Goal: Task Accomplishment & Management: Manage account settings

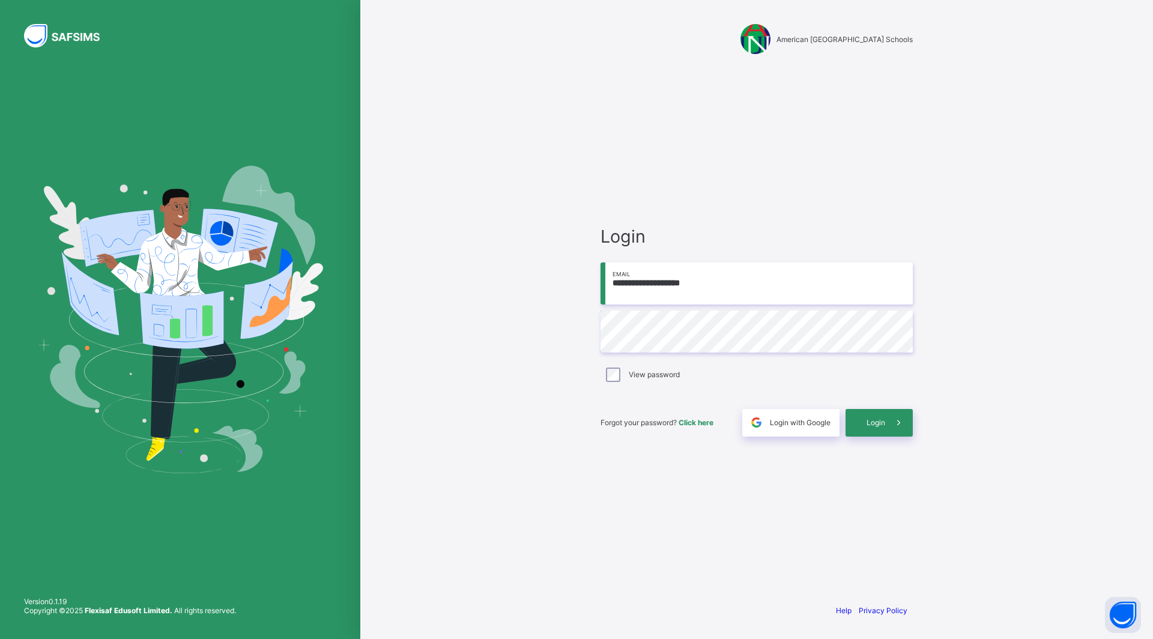
click at [861, 420] on div "Login" at bounding box center [879, 423] width 67 height 28
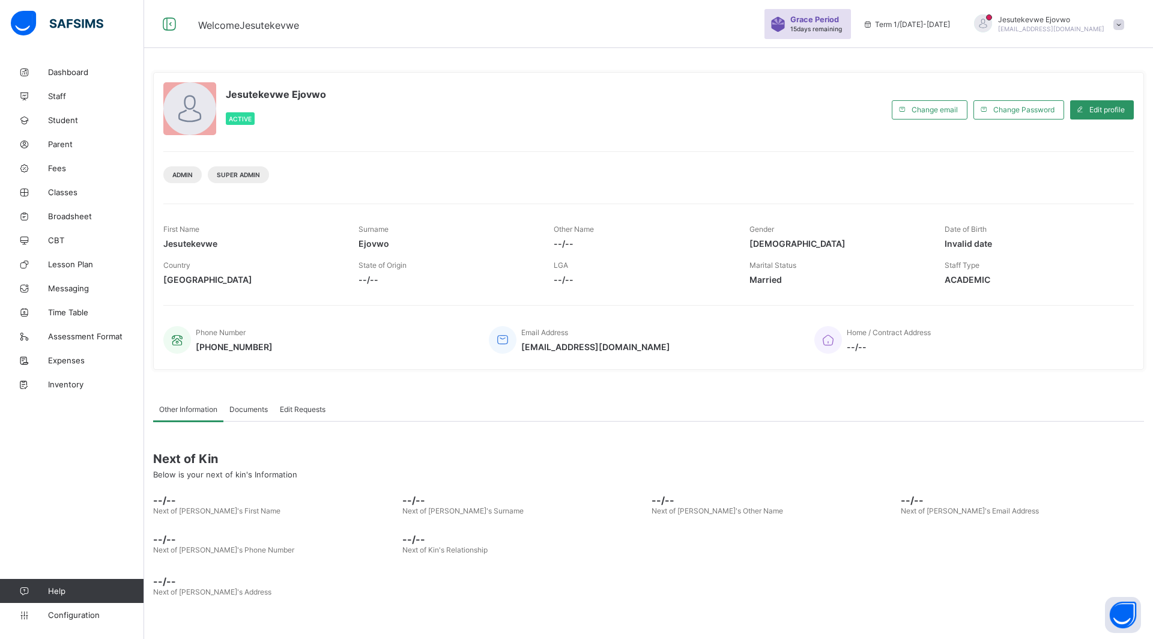
click at [64, 125] on link "Student" at bounding box center [72, 120] width 144 height 24
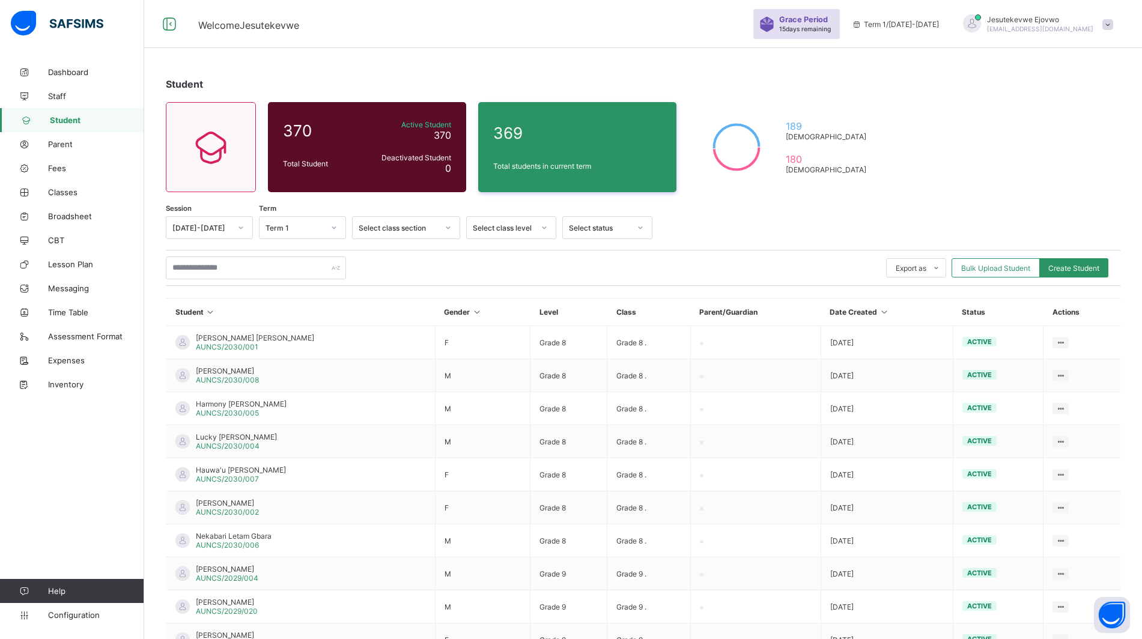
click at [73, 190] on span "Classes" at bounding box center [96, 192] width 96 height 10
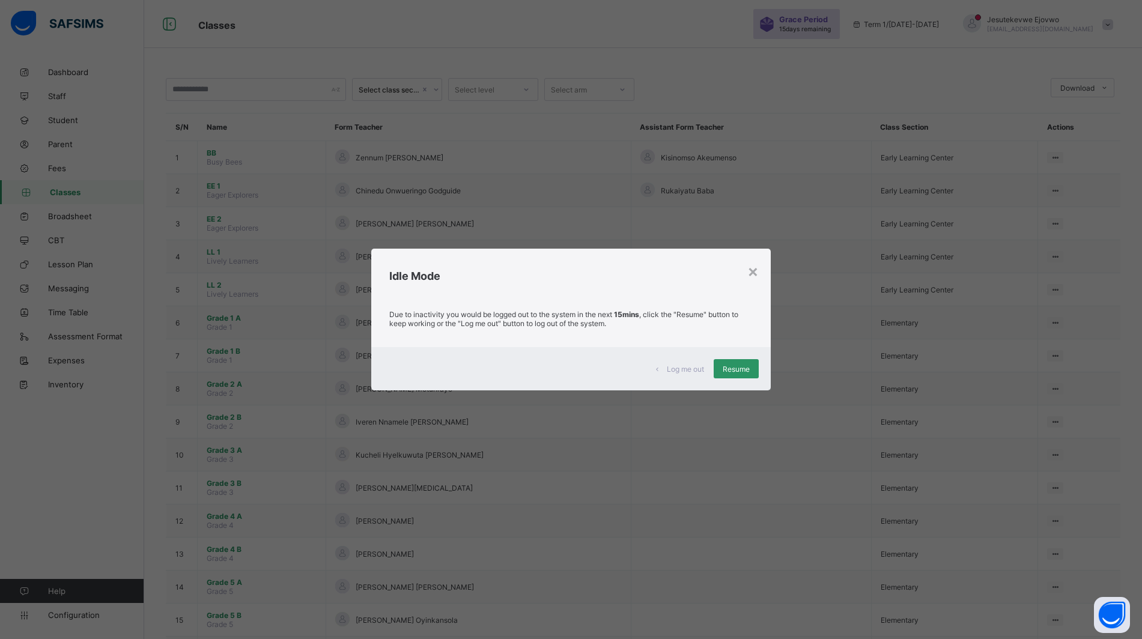
click at [746, 365] on span "Resume" at bounding box center [736, 369] width 27 height 9
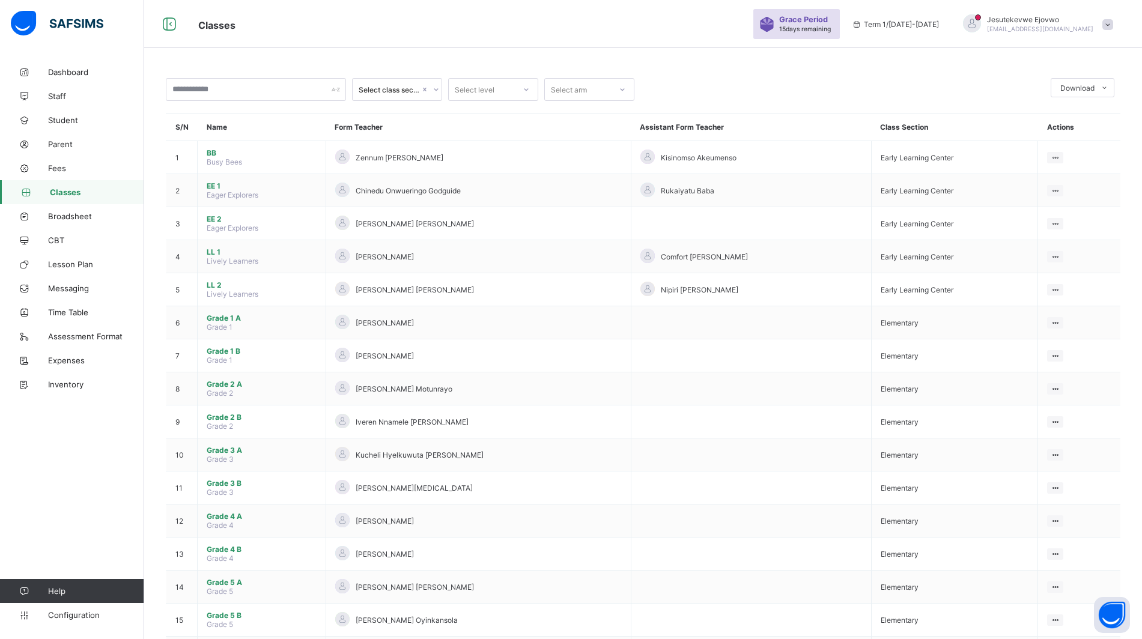
click at [83, 365] on span "Expenses" at bounding box center [96, 361] width 96 height 10
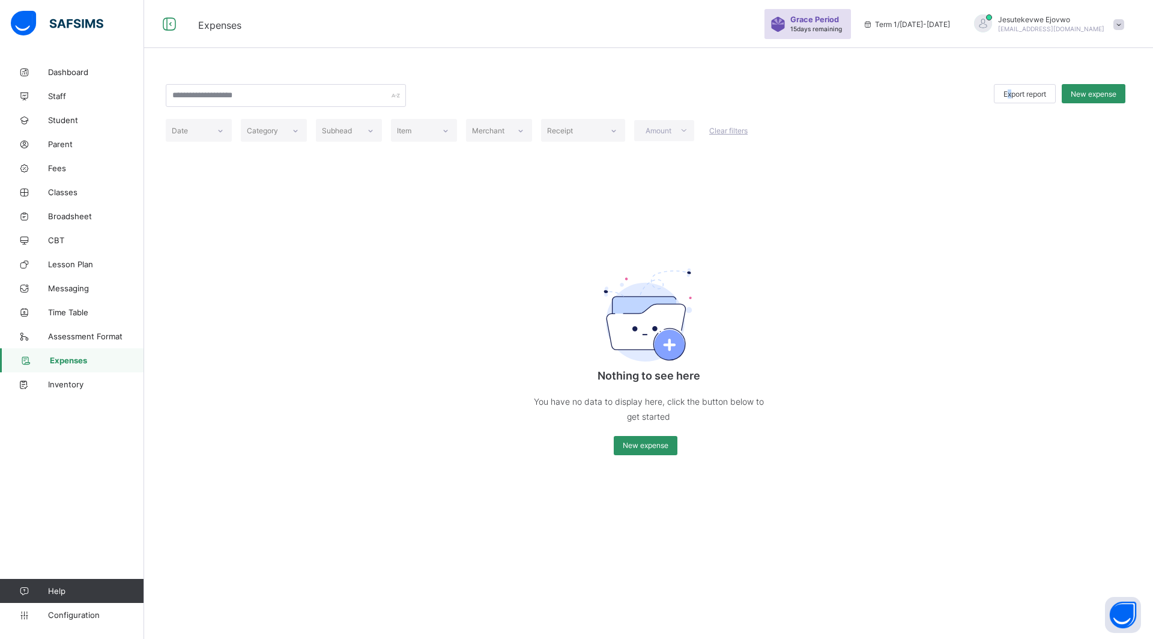
click at [1007, 93] on span "Export report" at bounding box center [1025, 93] width 43 height 9
click at [1040, 94] on span "Export report" at bounding box center [1025, 93] width 43 height 9
click at [1086, 95] on span "New expense" at bounding box center [1094, 93] width 46 height 9
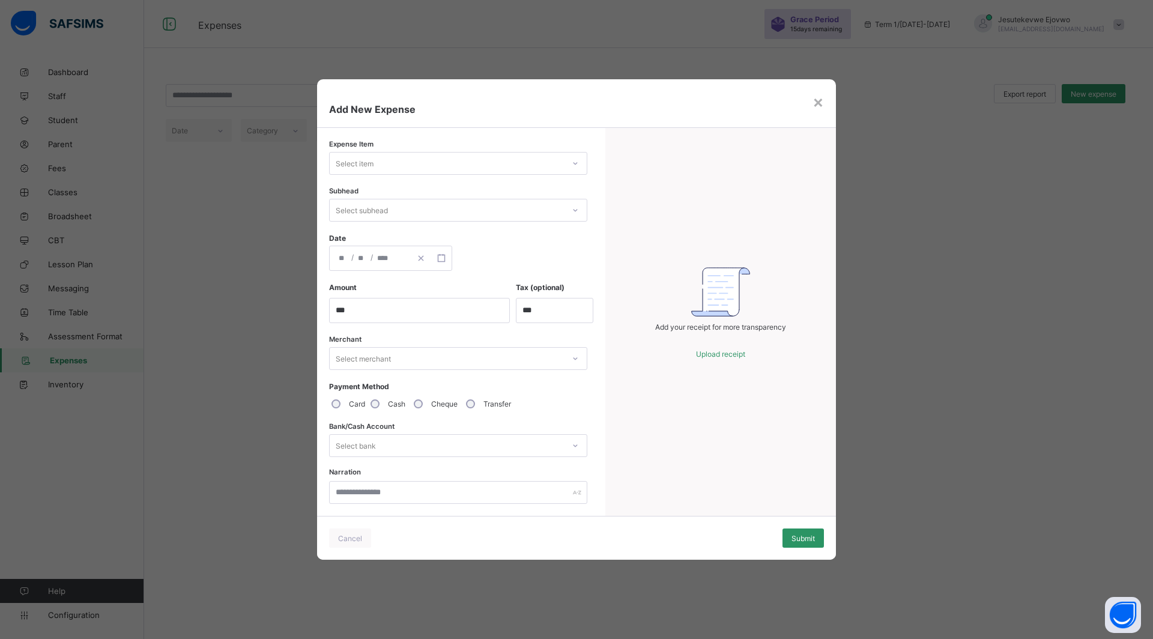
click at [398, 162] on div "Select item" at bounding box center [447, 163] width 234 height 17
click at [526, 165] on div "Select item" at bounding box center [447, 163] width 234 height 17
click at [822, 105] on div "×" at bounding box center [818, 101] width 11 height 20
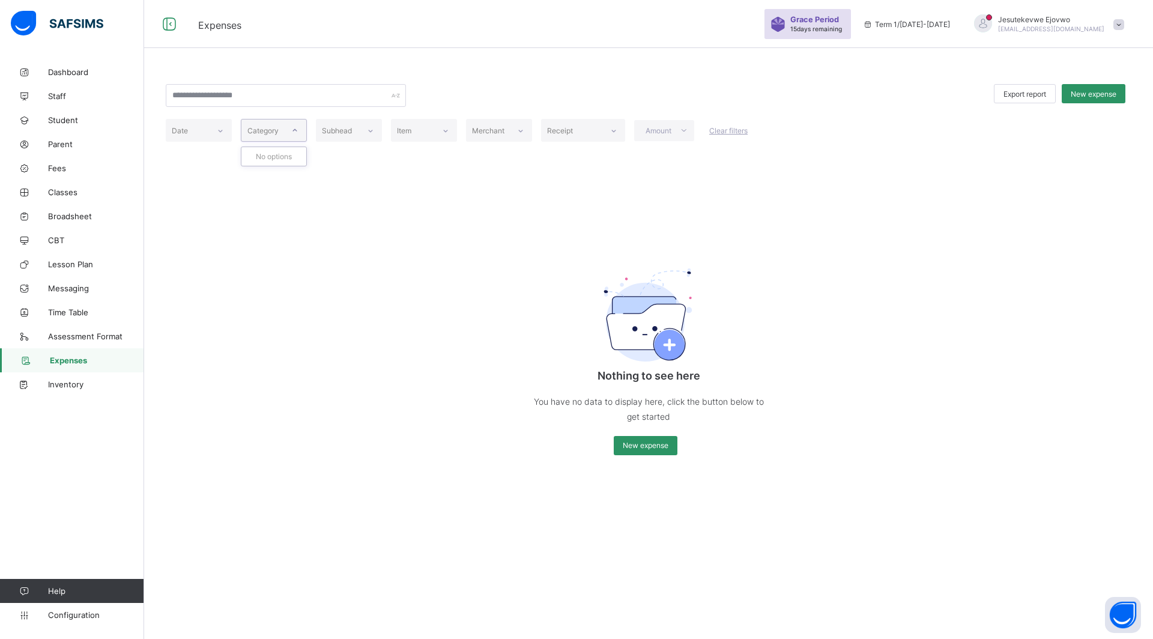
click at [272, 129] on div "Category" at bounding box center [262, 130] width 31 height 23
click at [190, 123] on div "Date" at bounding box center [187, 130] width 43 height 17
click at [190, 123] on div "Date" at bounding box center [187, 130] width 42 height 17
click at [380, 127] on div at bounding box center [370, 131] width 23 height 22
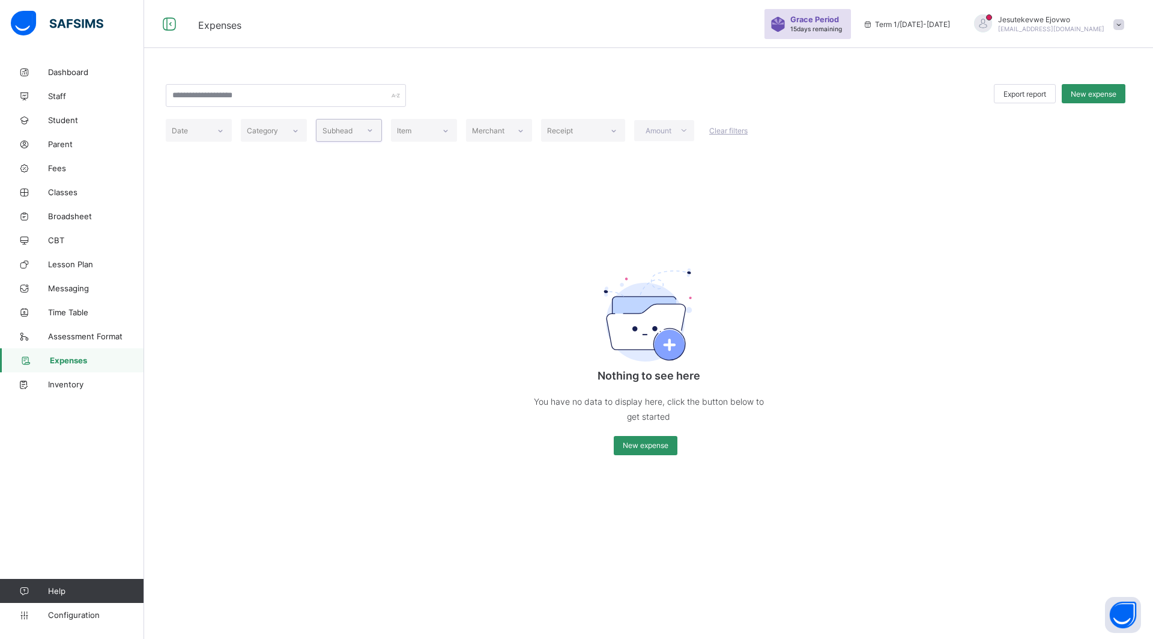
click at [380, 127] on div at bounding box center [370, 131] width 23 height 22
click at [91, 383] on span "Inventory" at bounding box center [96, 385] width 96 height 10
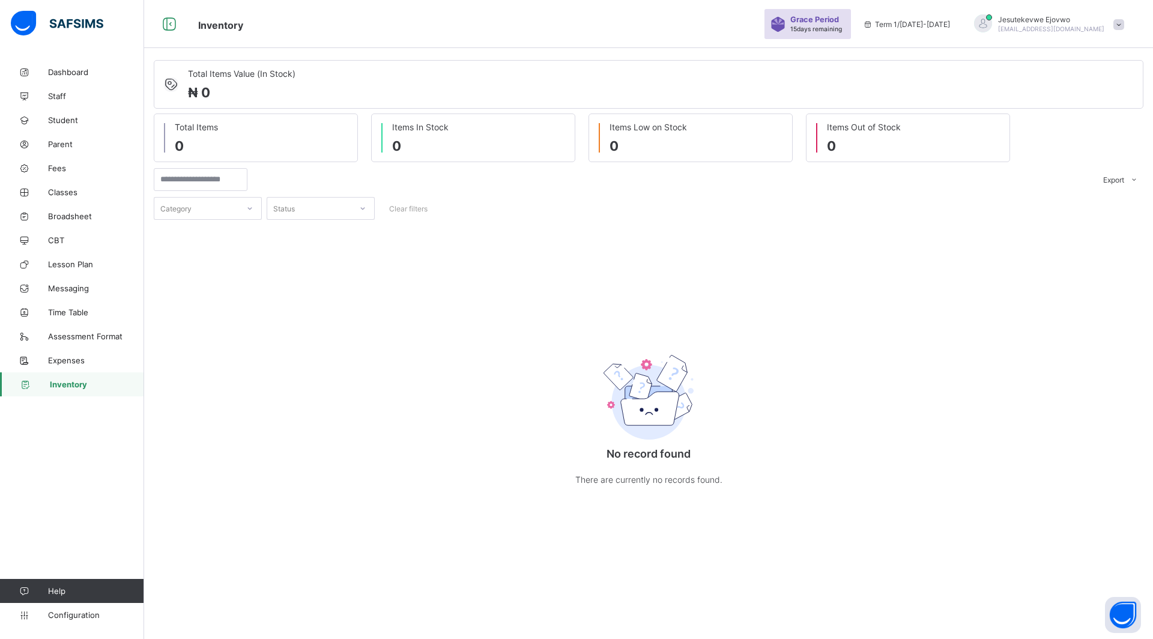
click at [80, 359] on span "Expenses" at bounding box center [96, 361] width 96 height 10
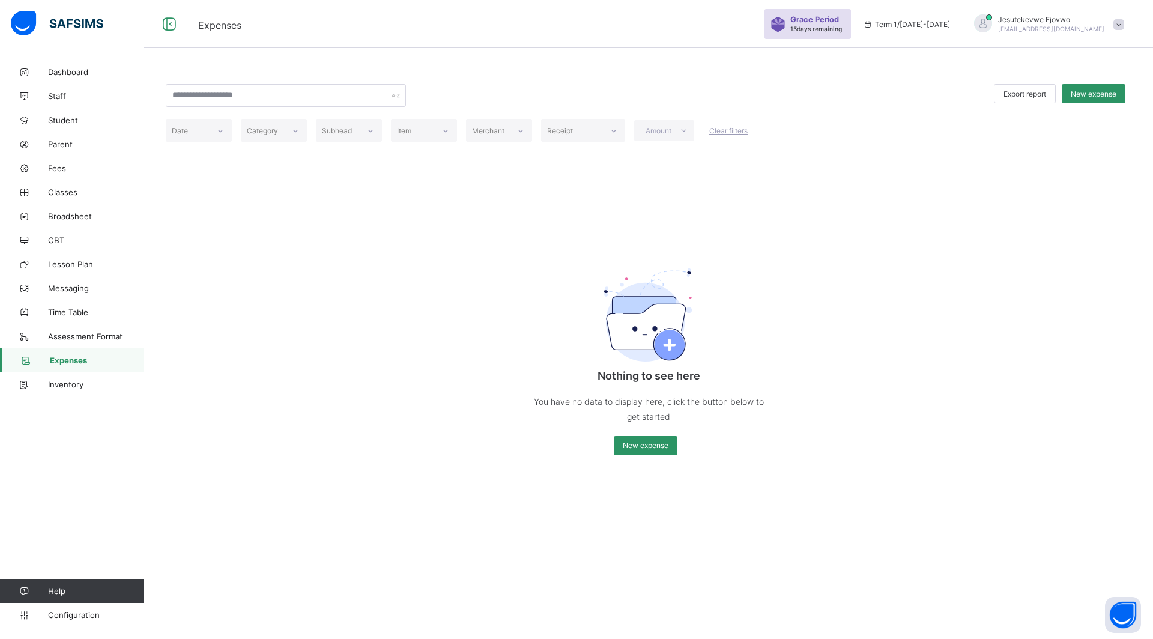
click at [641, 449] on span "New expense" at bounding box center [646, 445] width 46 height 9
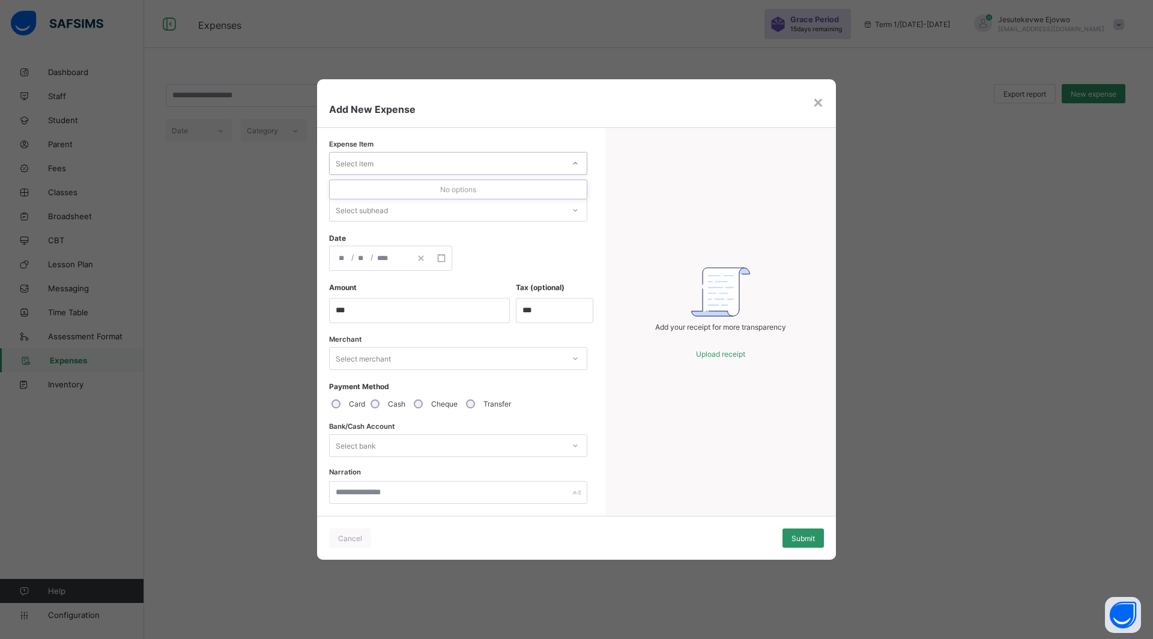
click at [354, 154] on div "Select item" at bounding box center [355, 163] width 38 height 23
click at [357, 163] on div "Select item" at bounding box center [355, 163] width 38 height 23
click at [816, 99] on div "×" at bounding box center [818, 101] width 11 height 20
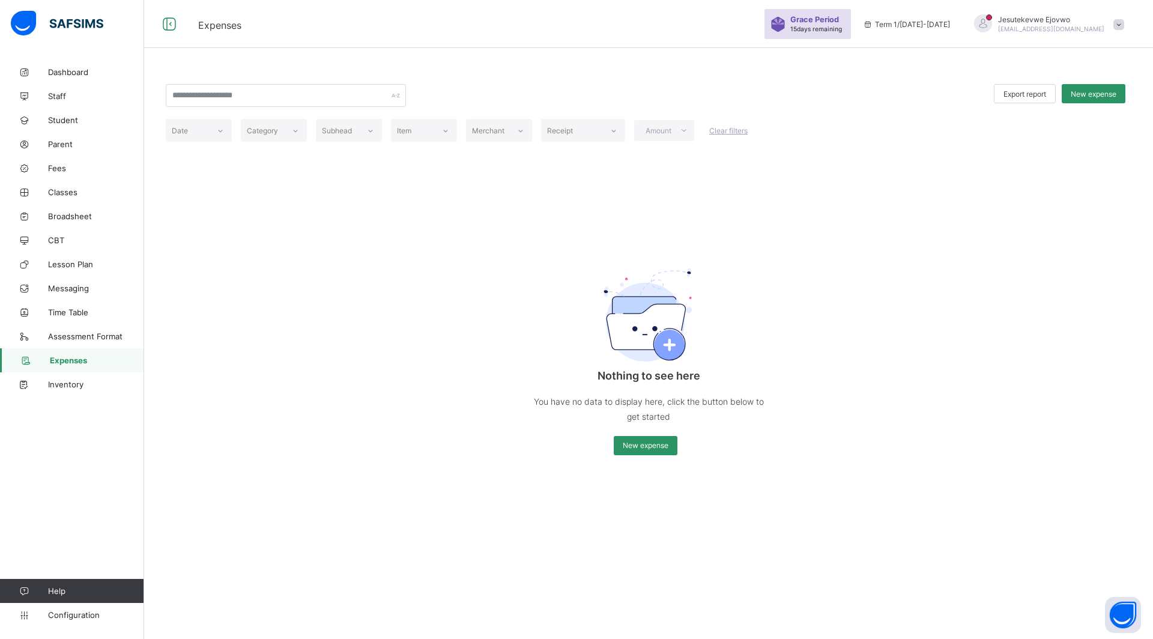
click at [76, 385] on span "Inventory" at bounding box center [96, 385] width 96 height 10
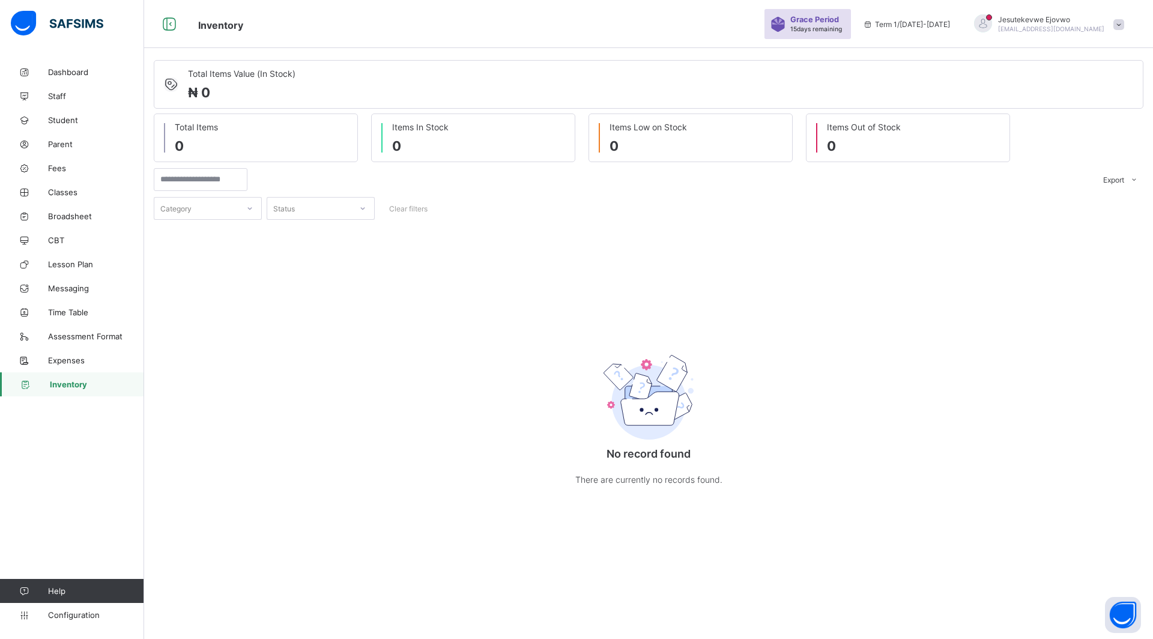
click at [64, 378] on link "Inventory" at bounding box center [72, 384] width 144 height 24
click at [326, 400] on div "No record found There are currently no records found." at bounding box center [649, 416] width 990 height 189
click at [78, 620] on link "Configuration" at bounding box center [72, 615] width 144 height 24
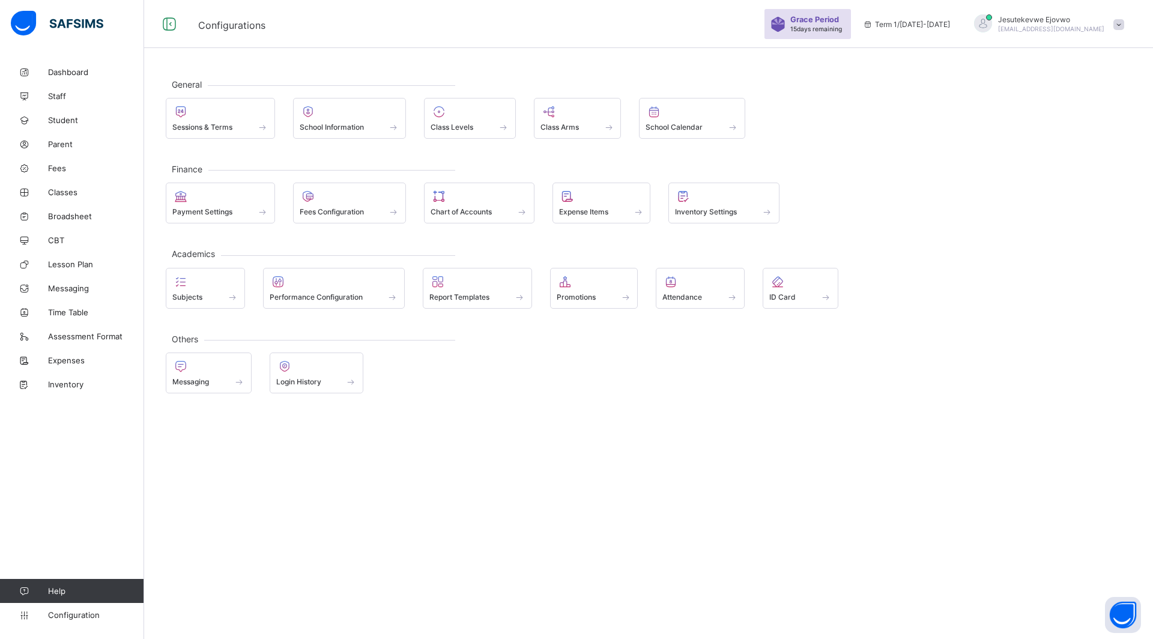
click at [608, 196] on div at bounding box center [601, 196] width 85 height 14
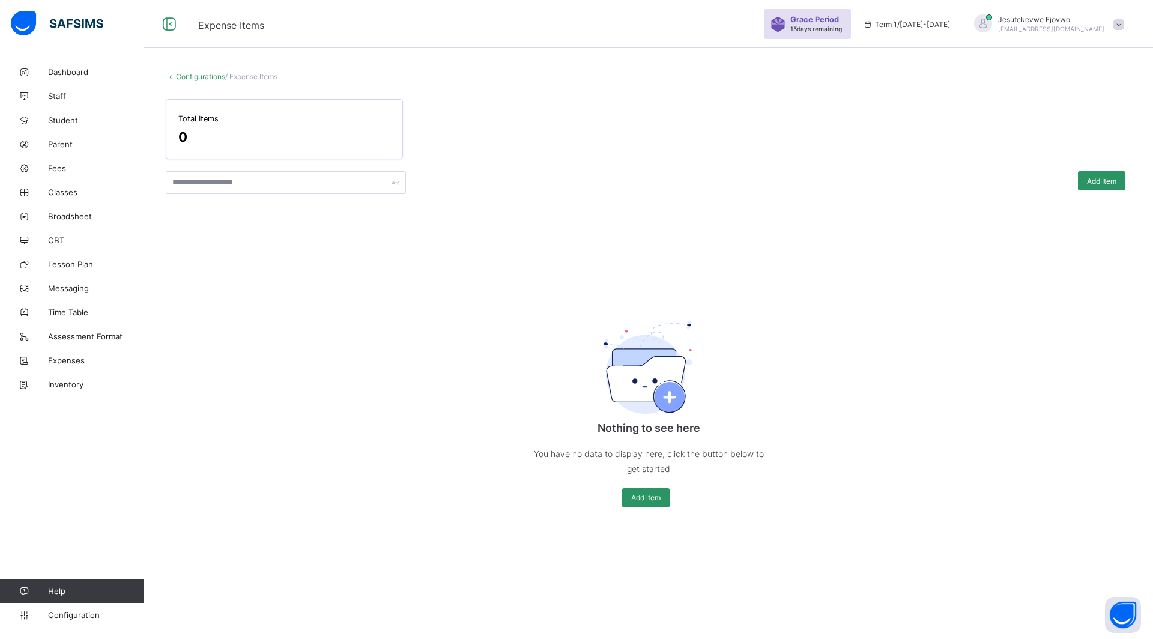
click at [664, 494] on div "Add item" at bounding box center [645, 497] width 47 height 19
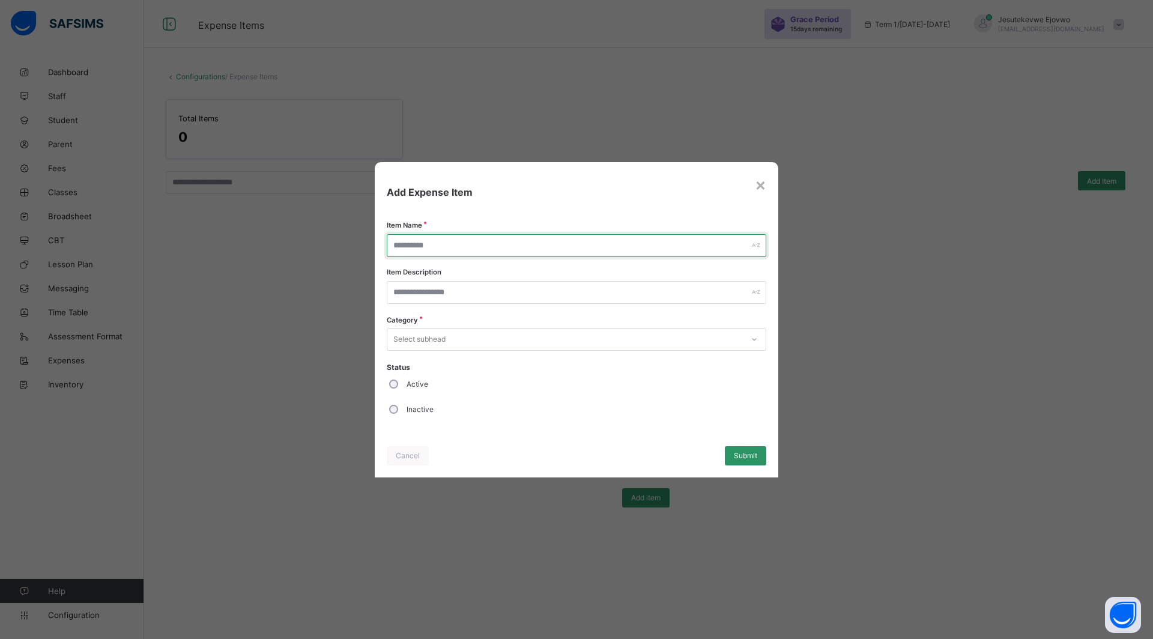
click at [485, 235] on input "text" at bounding box center [577, 245] width 380 height 23
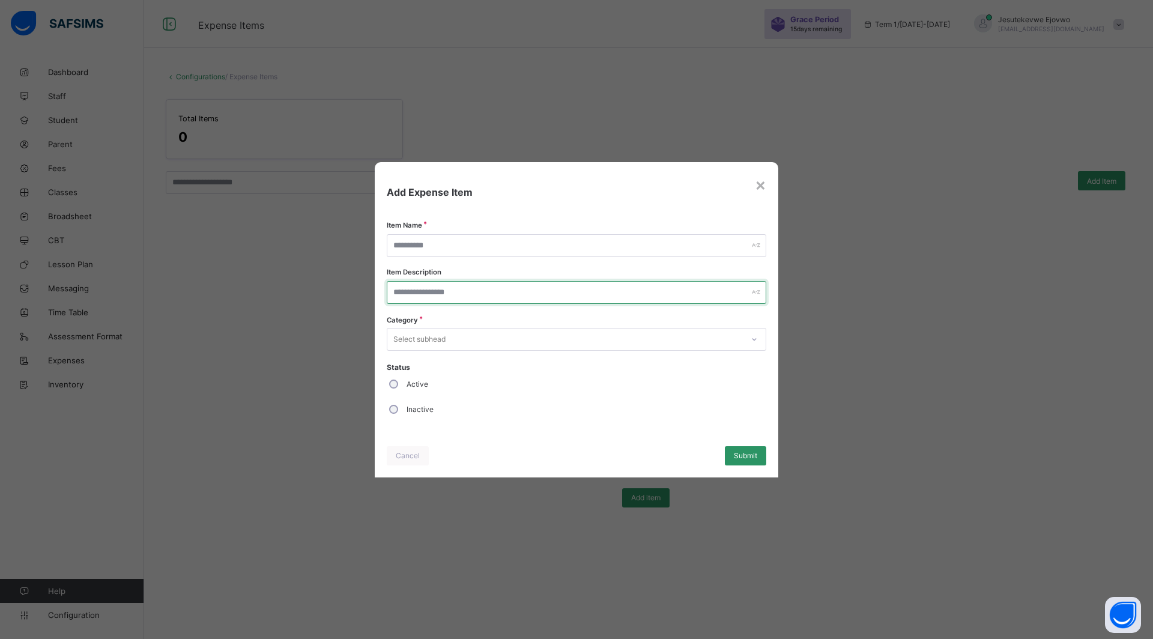
click at [470, 291] on input "text" at bounding box center [577, 292] width 380 height 23
click at [451, 342] on div "Select subhead" at bounding box center [565, 339] width 356 height 17
click at [761, 184] on div "×" at bounding box center [760, 184] width 11 height 20
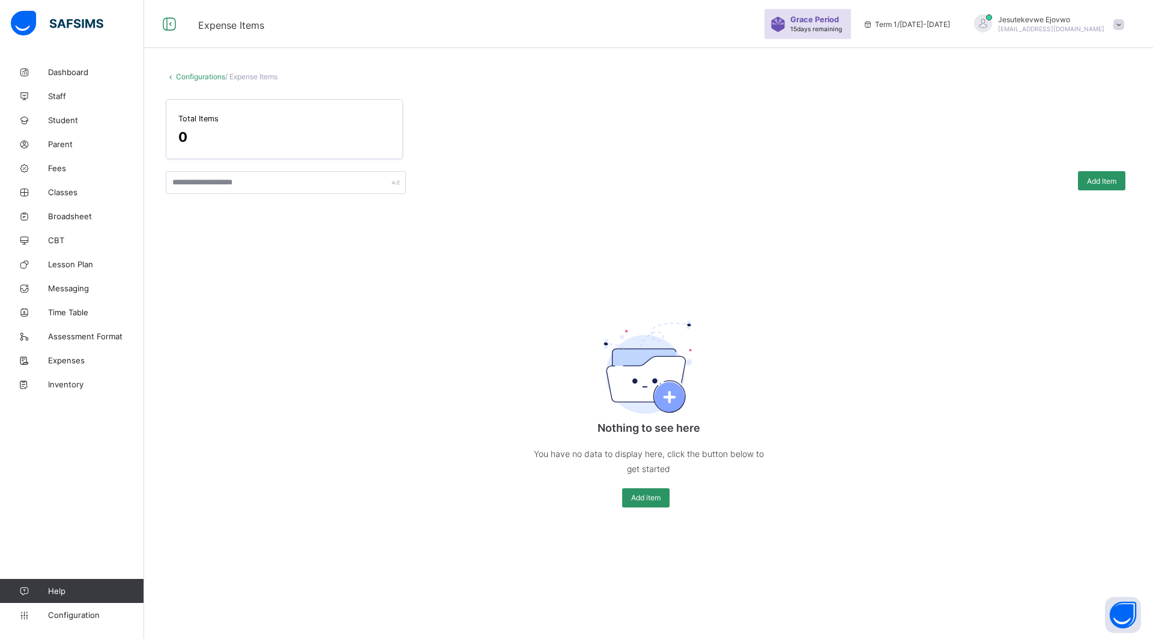
click at [73, 614] on span "Configuration" at bounding box center [95, 615] width 95 height 10
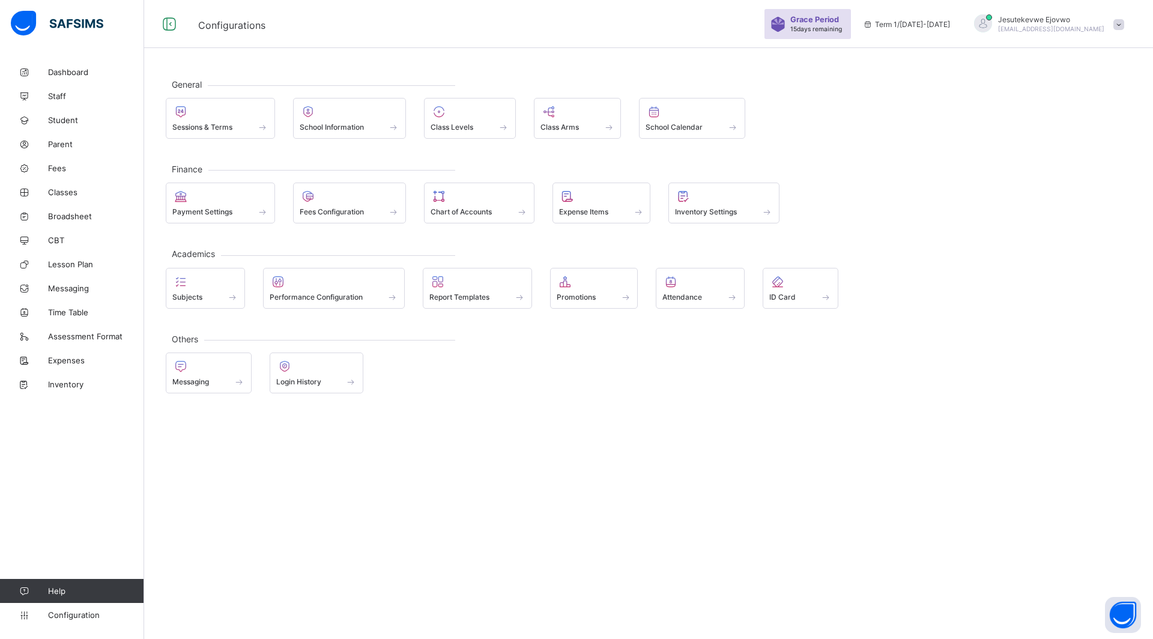
click at [729, 211] on span "Inventory Settings" at bounding box center [706, 211] width 62 height 9
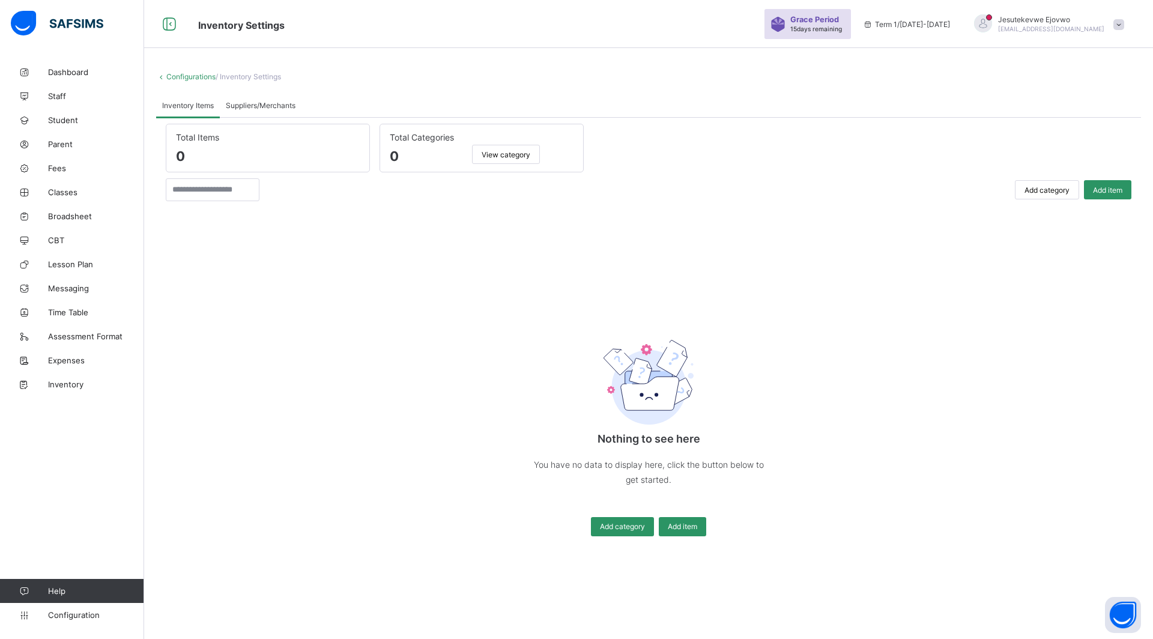
click at [271, 103] on span "Suppliers/Merchants" at bounding box center [261, 105] width 70 height 9
click at [199, 105] on span "Inventory Items" at bounding box center [188, 105] width 52 height 9
click at [621, 517] on div "Add category" at bounding box center [622, 526] width 63 height 19
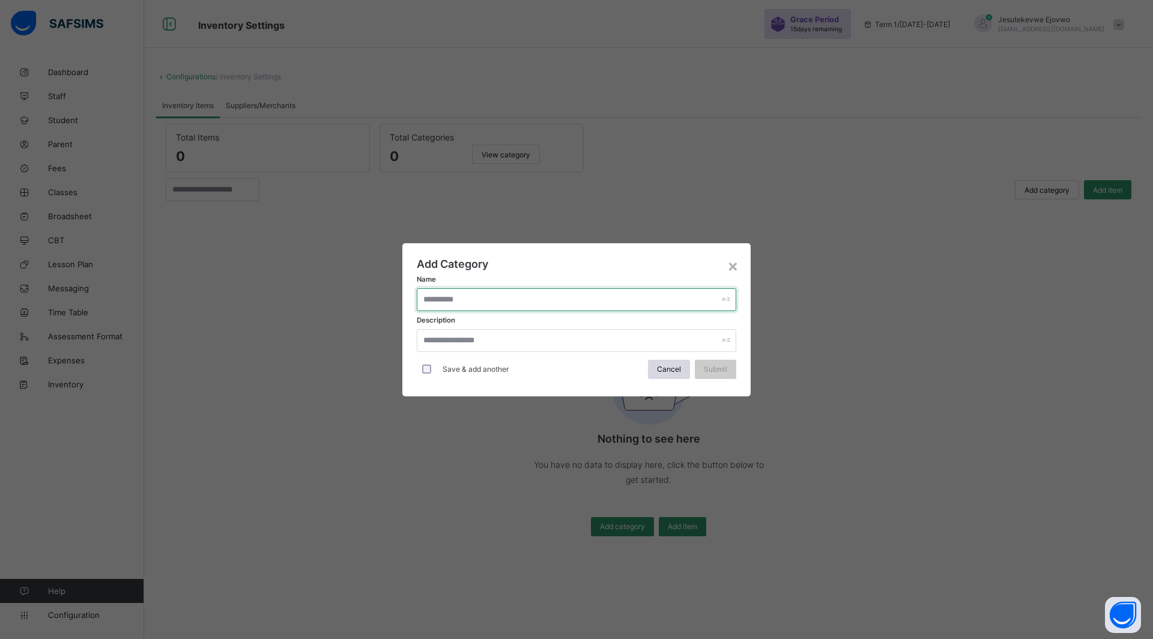
click at [622, 293] on input "text" at bounding box center [577, 299] width 320 height 23
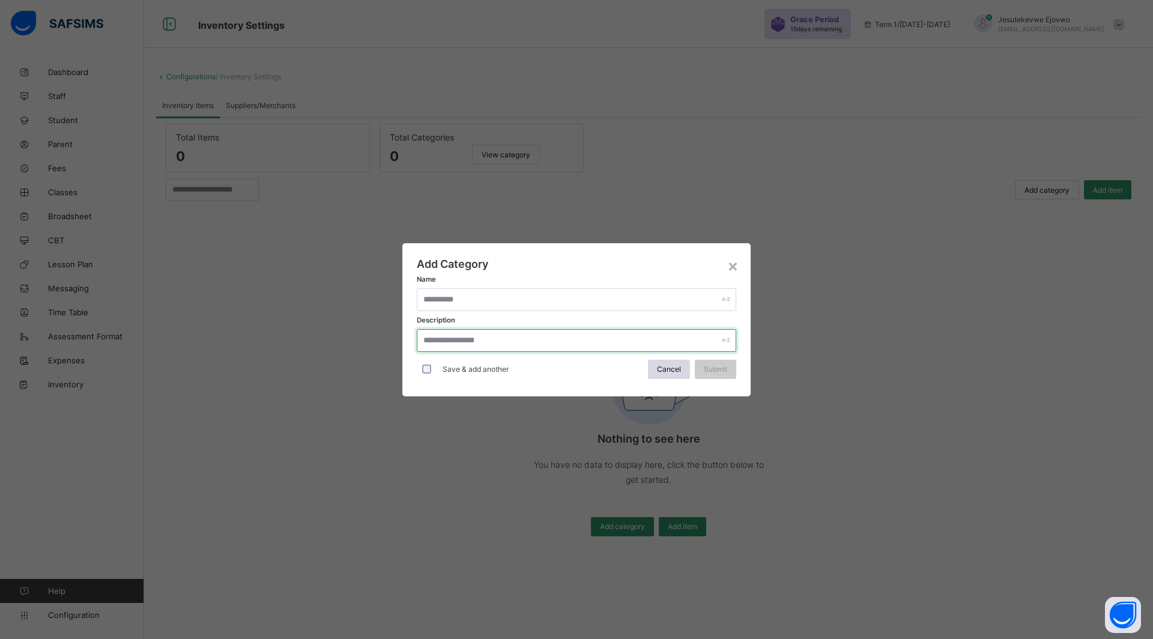
click at [595, 337] on input "text" at bounding box center [577, 340] width 320 height 23
click at [732, 264] on div "×" at bounding box center [732, 265] width 11 height 20
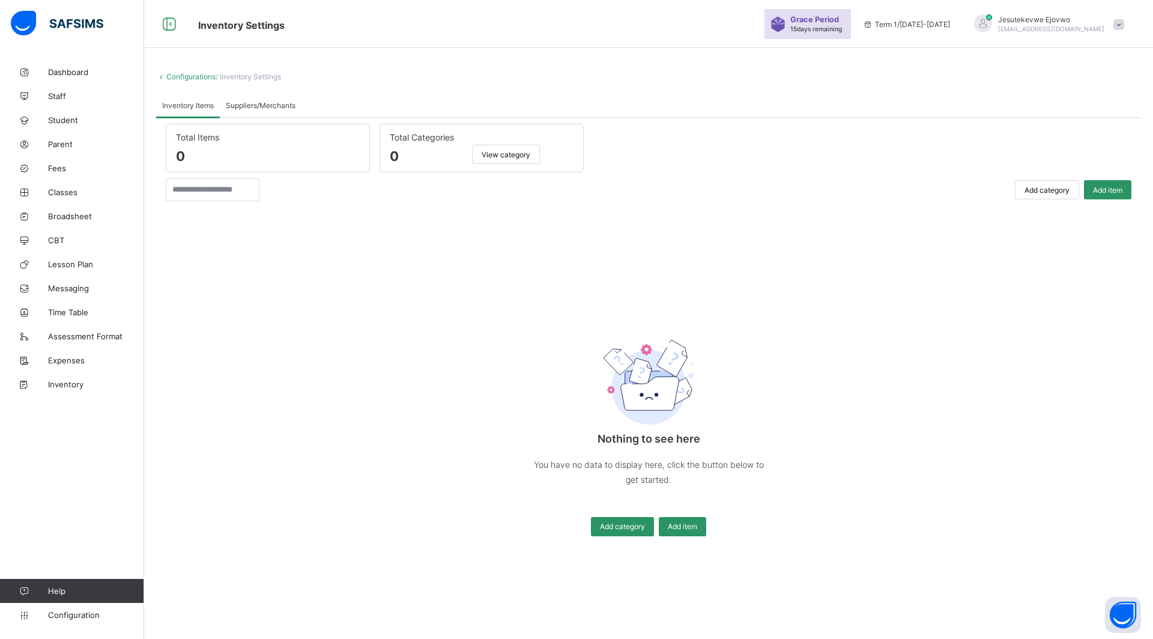
click at [787, 310] on div "Nothing to see here You have no data to display here, click the button below to…" at bounding box center [649, 377] width 966 height 329
click at [1092, 195] on div "Add item" at bounding box center [1107, 189] width 47 height 19
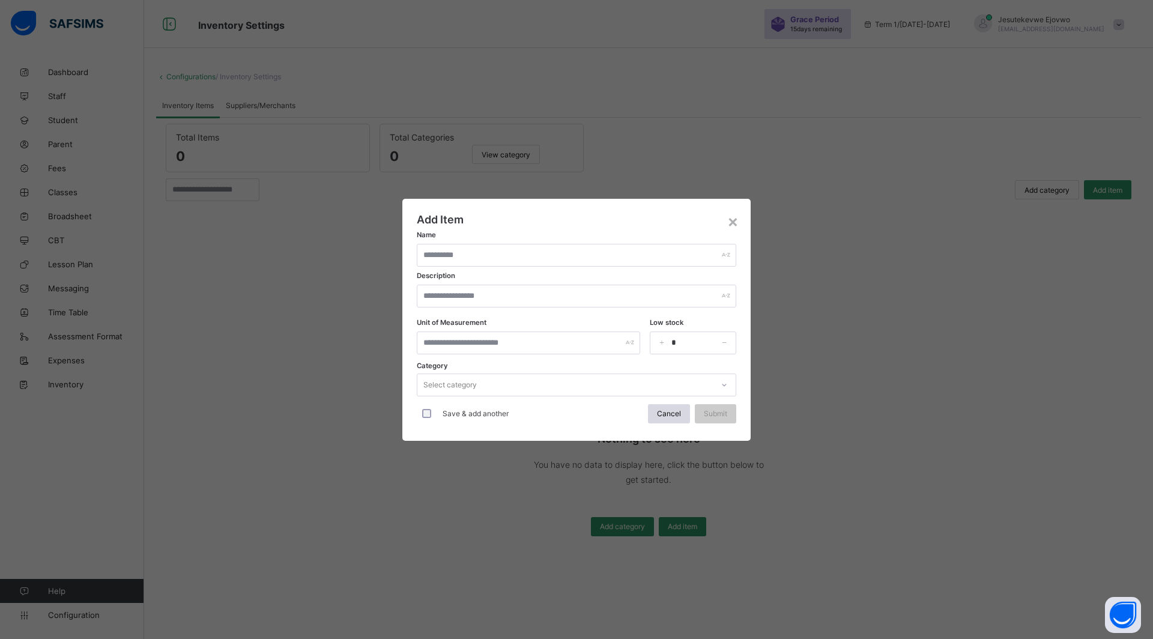
click at [730, 226] on div "×" at bounding box center [732, 221] width 11 height 20
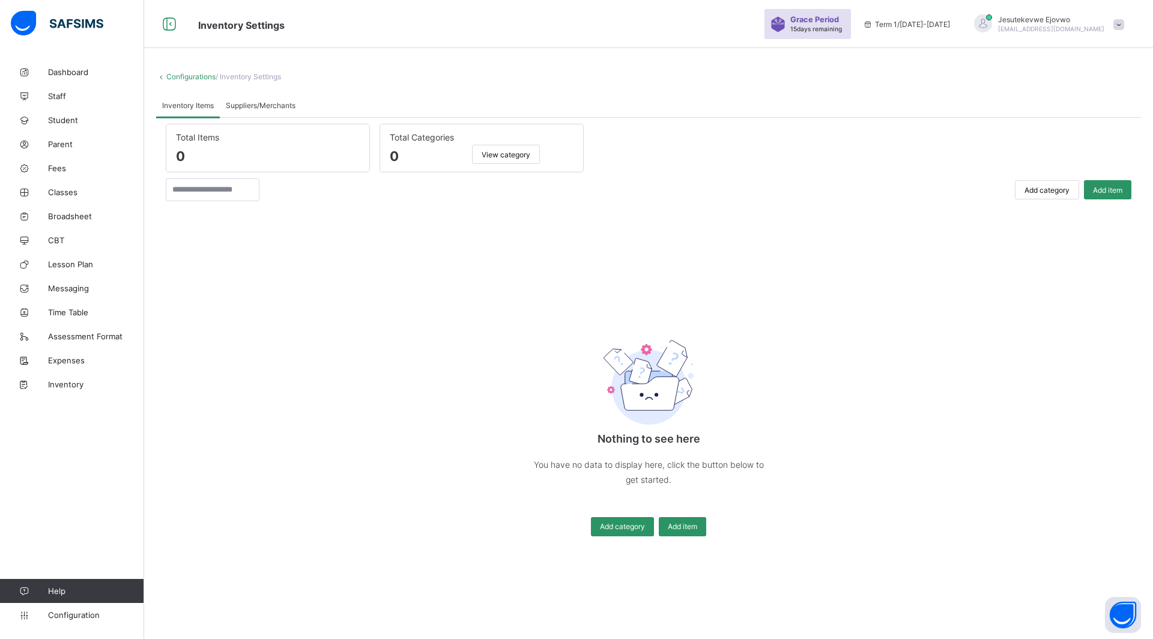
click at [632, 524] on span "Add category" at bounding box center [622, 526] width 45 height 9
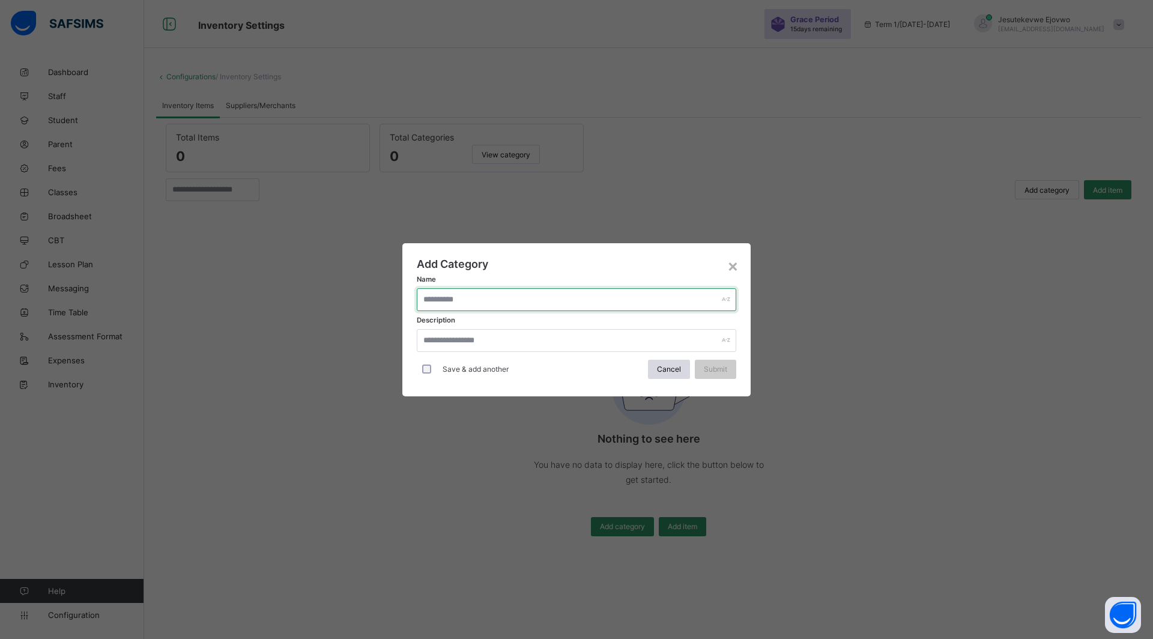
click at [565, 296] on input "text" at bounding box center [577, 299] width 320 height 23
type input "***"
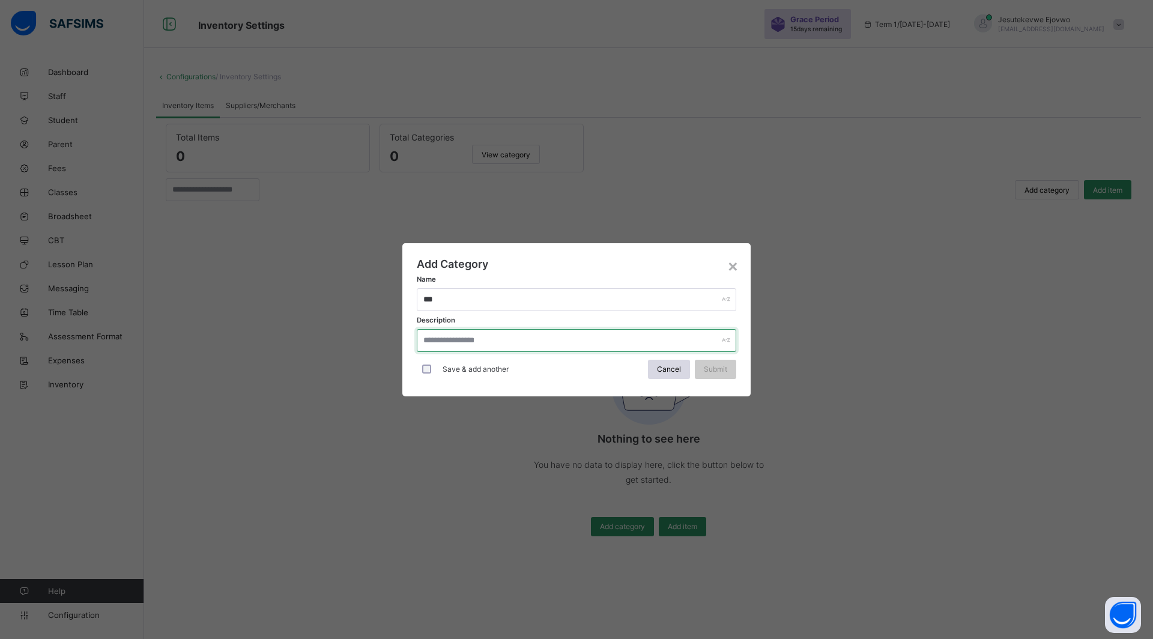
click at [578, 334] on input "text" at bounding box center [577, 340] width 320 height 23
type input "**********"
click at [704, 369] on span "Submit" at bounding box center [715, 369] width 23 height 9
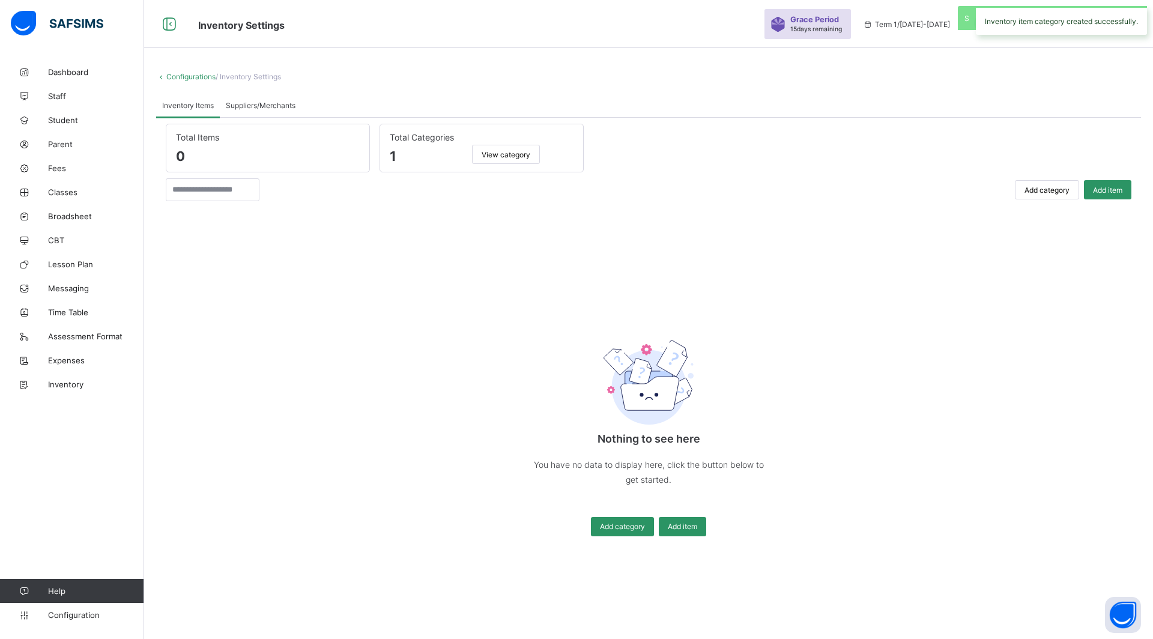
click at [1120, 186] on span "Add item" at bounding box center [1107, 190] width 29 height 9
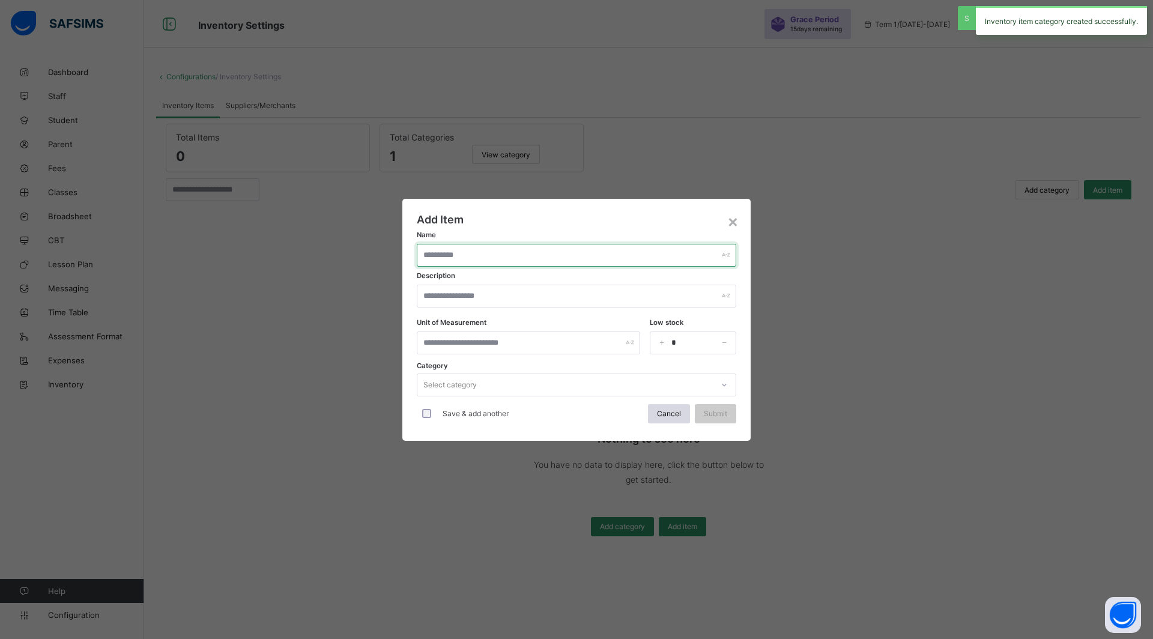
click at [528, 247] on input "text" at bounding box center [577, 255] width 320 height 23
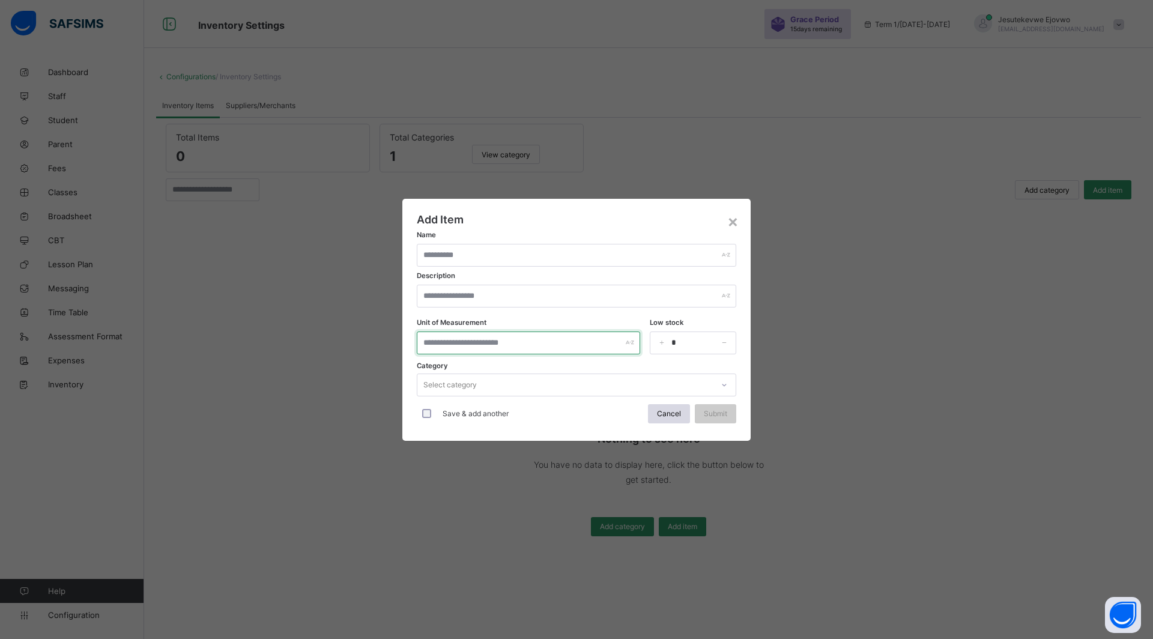
click at [555, 338] on input "text" at bounding box center [528, 343] width 223 height 23
click at [699, 344] on input "*" at bounding box center [693, 343] width 86 height 23
click at [535, 381] on div "Select category" at bounding box center [564, 385] width 295 height 17
click at [523, 389] on div "Select category" at bounding box center [564, 385] width 295 height 17
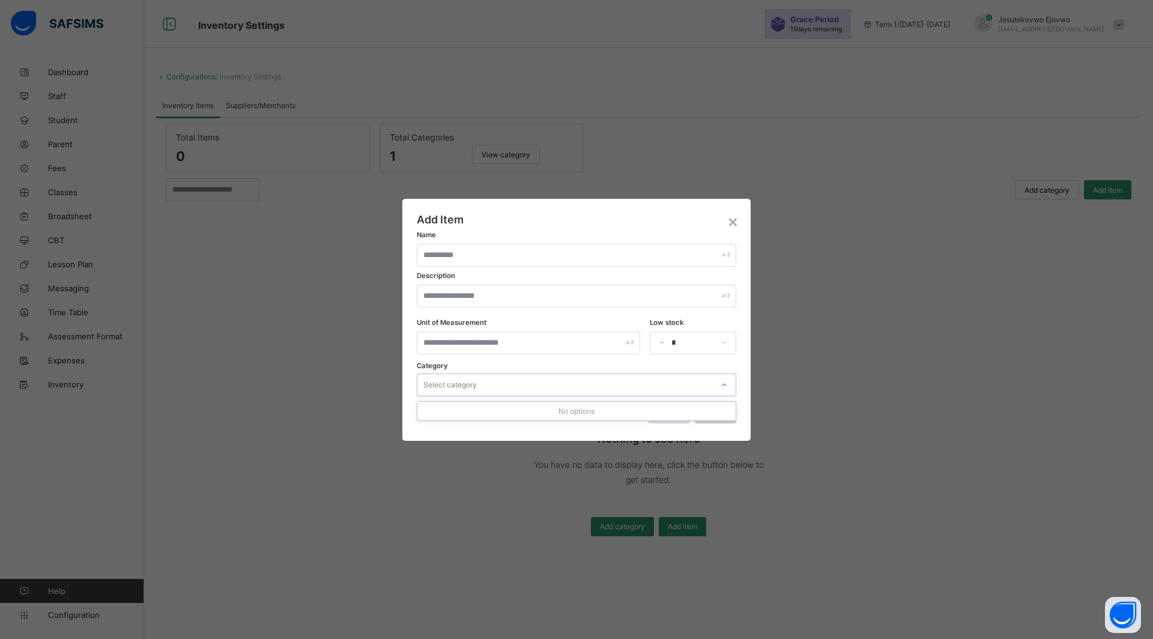
click at [523, 389] on div "Select category" at bounding box center [564, 385] width 295 height 17
click at [668, 413] on span "Cancel" at bounding box center [669, 413] width 24 height 9
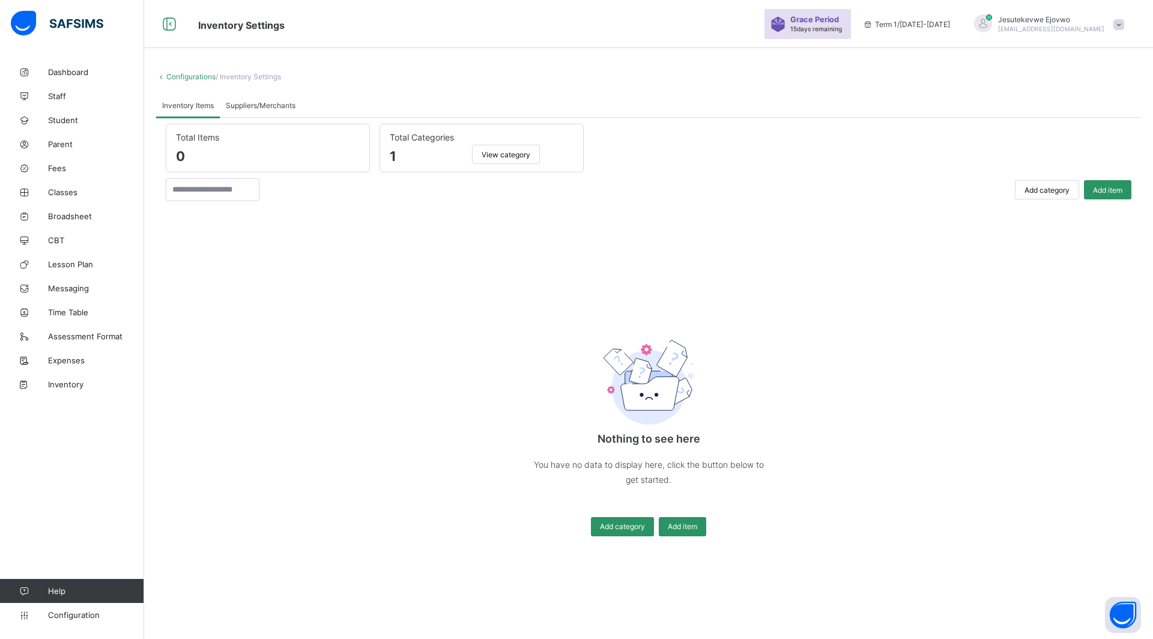
click at [523, 156] on span "View category" at bounding box center [506, 154] width 49 height 9
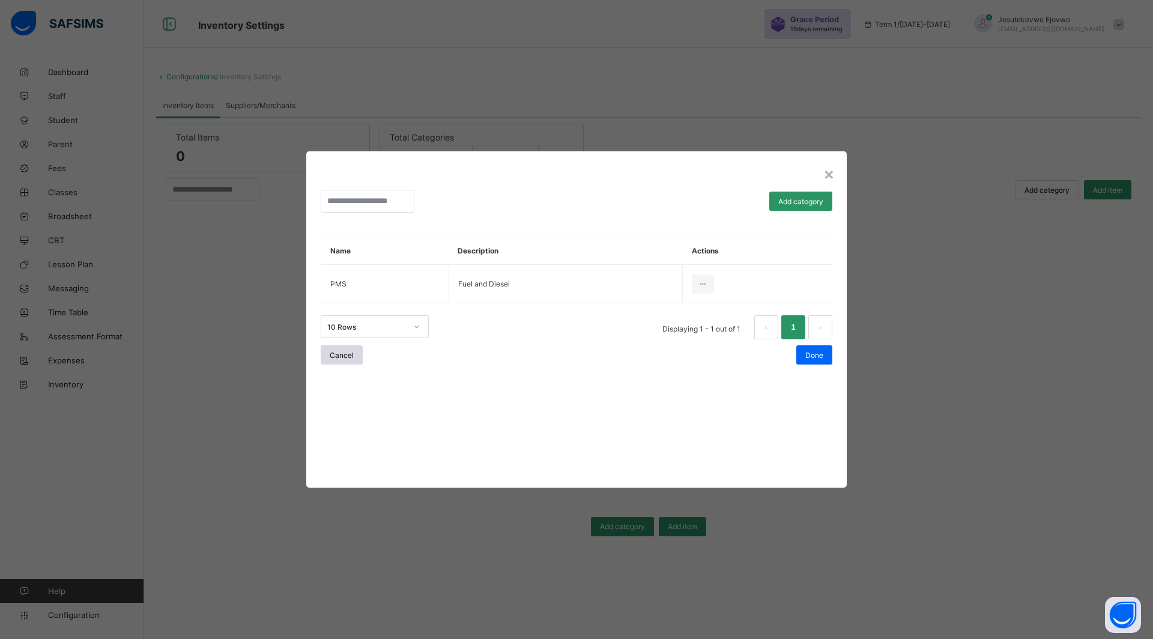
click at [0, 0] on span "Update Category" at bounding box center [0, 0] width 0 height 0
type input "***"
type input "**********"
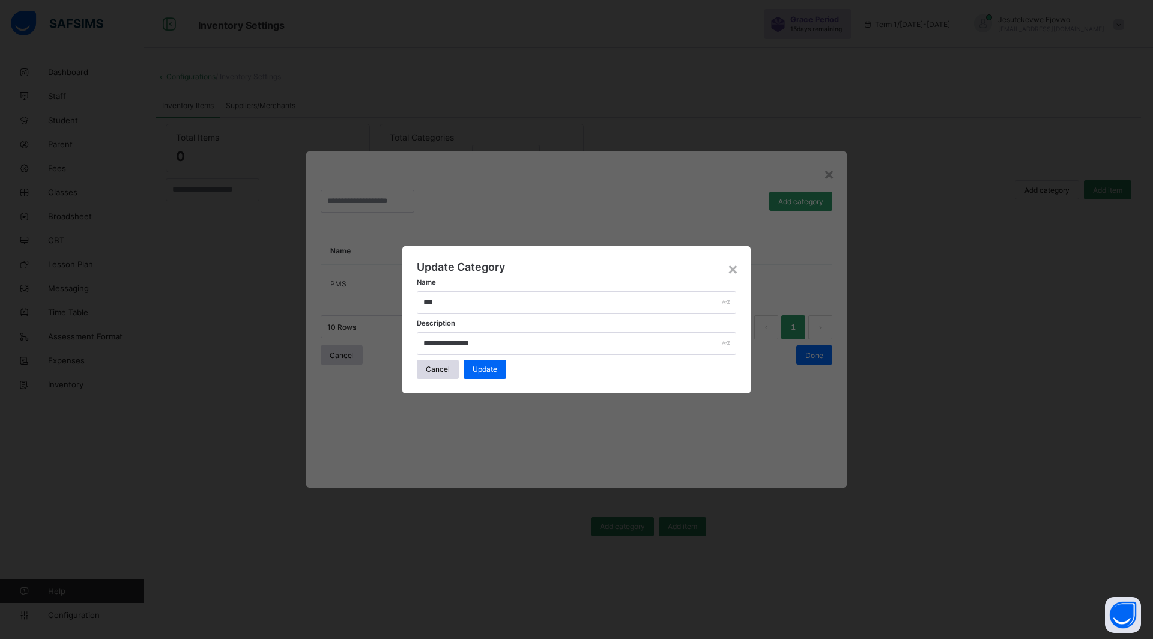
click at [733, 270] on div "×" at bounding box center [732, 268] width 11 height 20
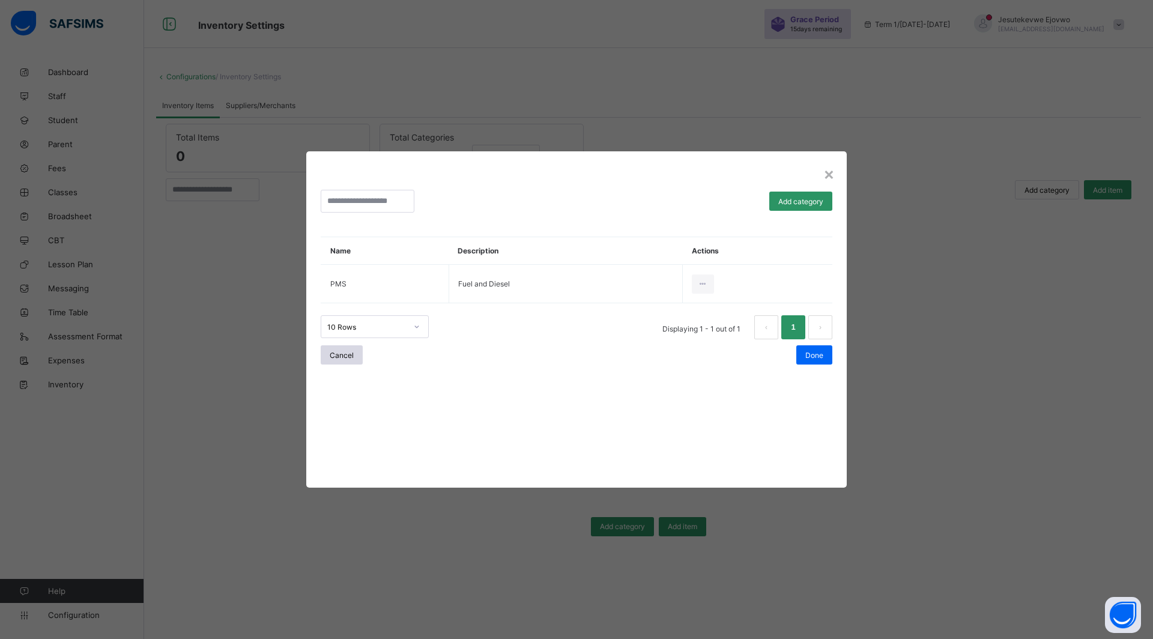
click at [823, 174] on div "×" at bounding box center [828, 173] width 11 height 20
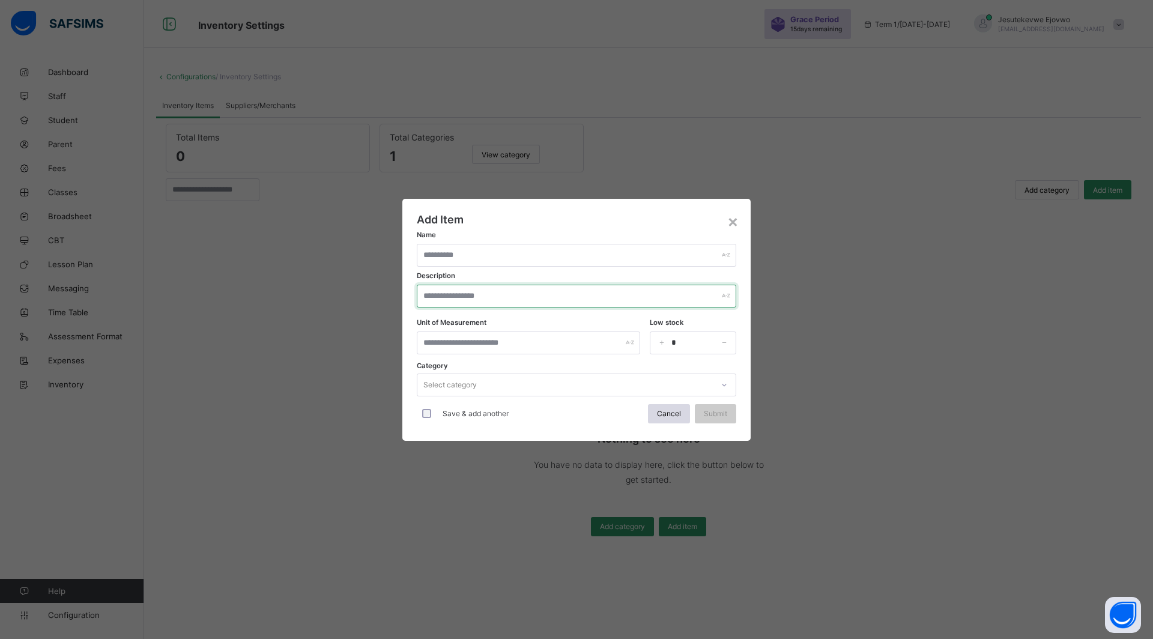
click at [584, 292] on input "text" at bounding box center [577, 296] width 320 height 23
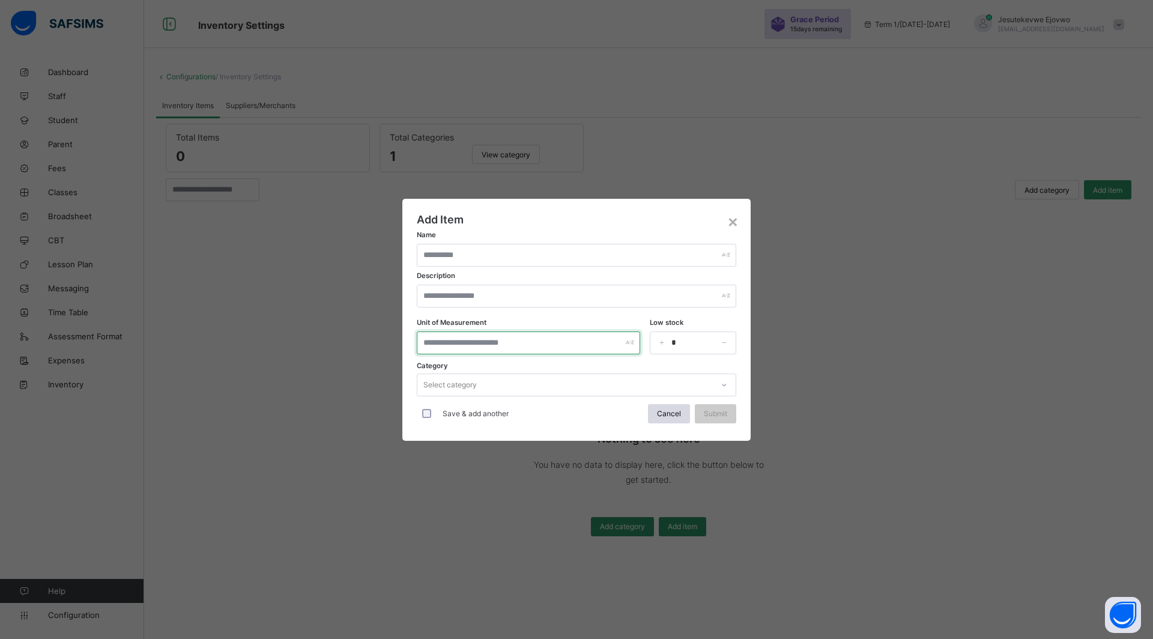
click at [580, 335] on input "text" at bounding box center [528, 343] width 223 height 23
type input "*****"
click at [676, 346] on input "*" at bounding box center [693, 343] width 86 height 23
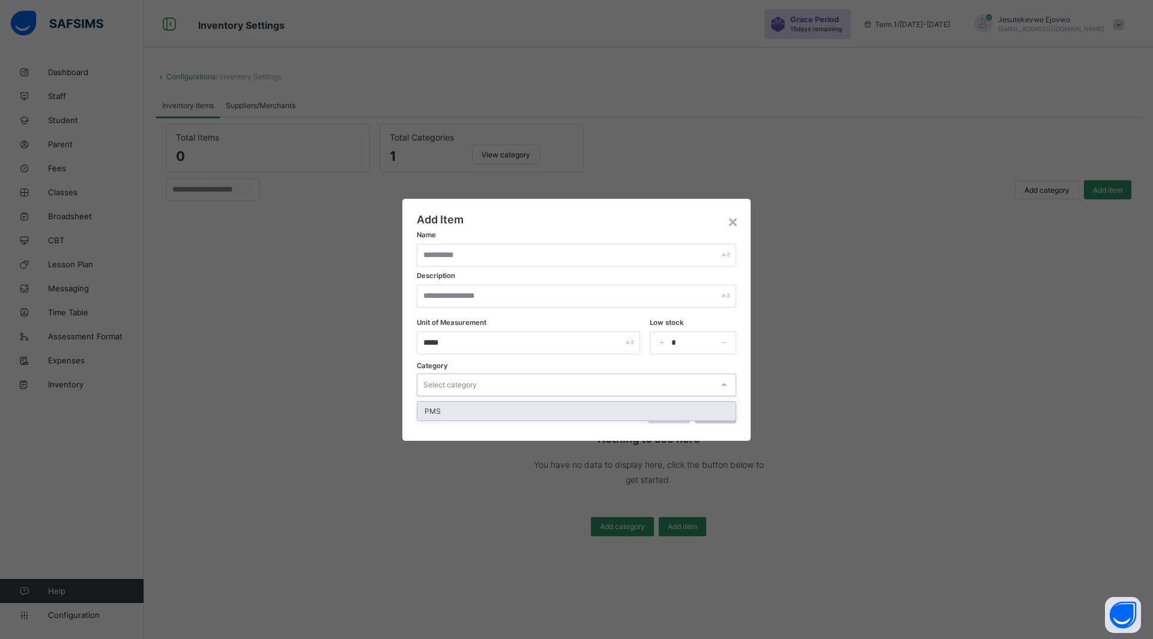
click at [620, 377] on div "Select category" at bounding box center [564, 385] width 295 height 17
click at [568, 410] on div "PMS" at bounding box center [576, 411] width 318 height 19
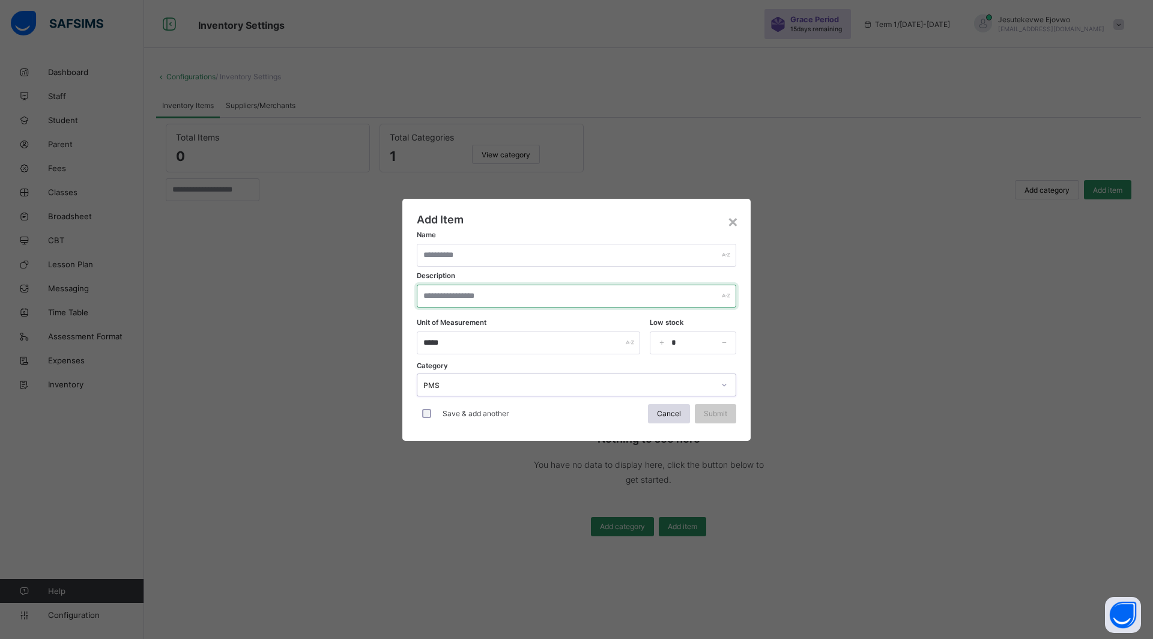
click at [495, 298] on input "text" at bounding box center [577, 296] width 320 height 23
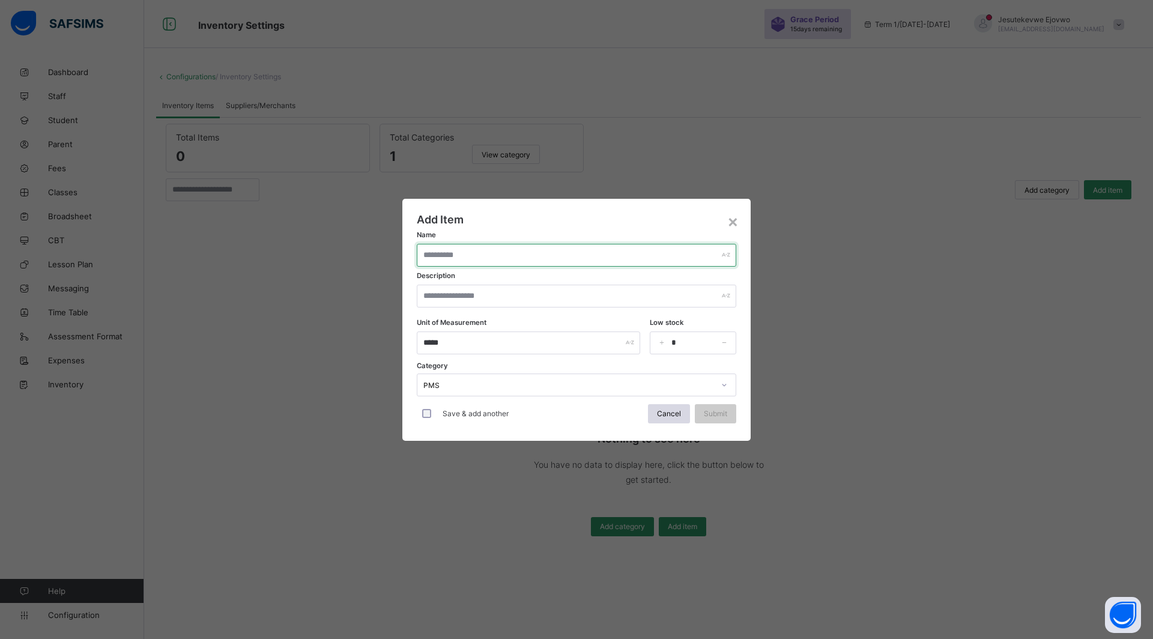
click at [494, 256] on input "text" at bounding box center [577, 255] width 320 height 23
type input "****"
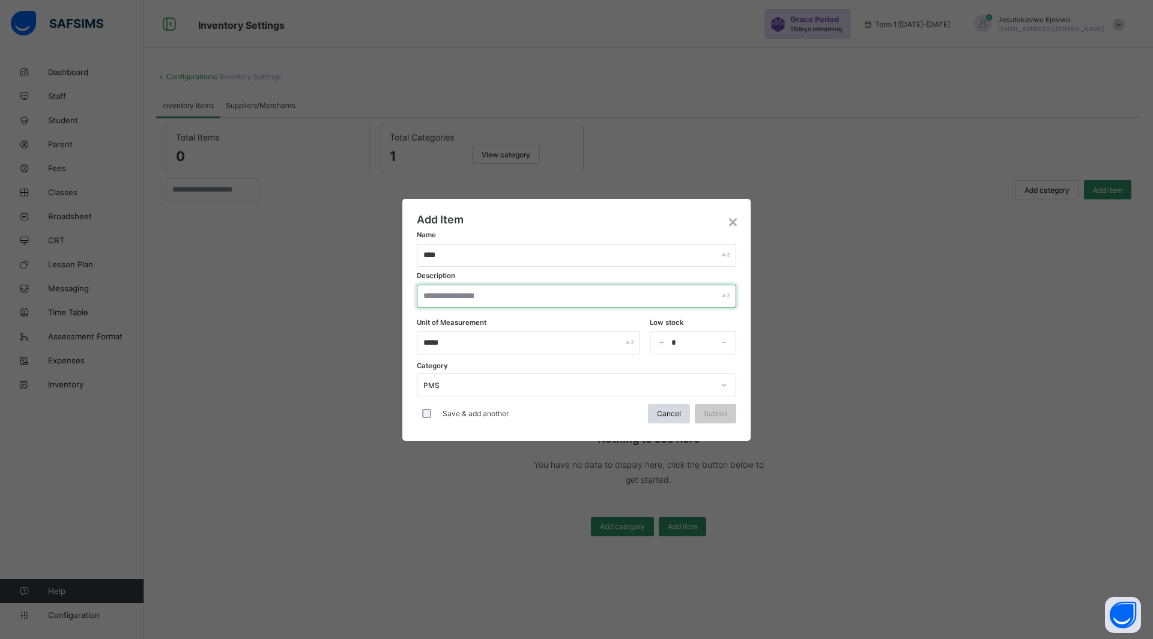
click at [495, 297] on input "text" at bounding box center [577, 296] width 320 height 23
click at [706, 340] on input "*" at bounding box center [693, 343] width 86 height 23
click at [488, 369] on div "Unit of Measurement ***** Low stock *" at bounding box center [577, 342] width 320 height 61
click at [513, 288] on input "text" at bounding box center [577, 296] width 320 height 23
type input "****"
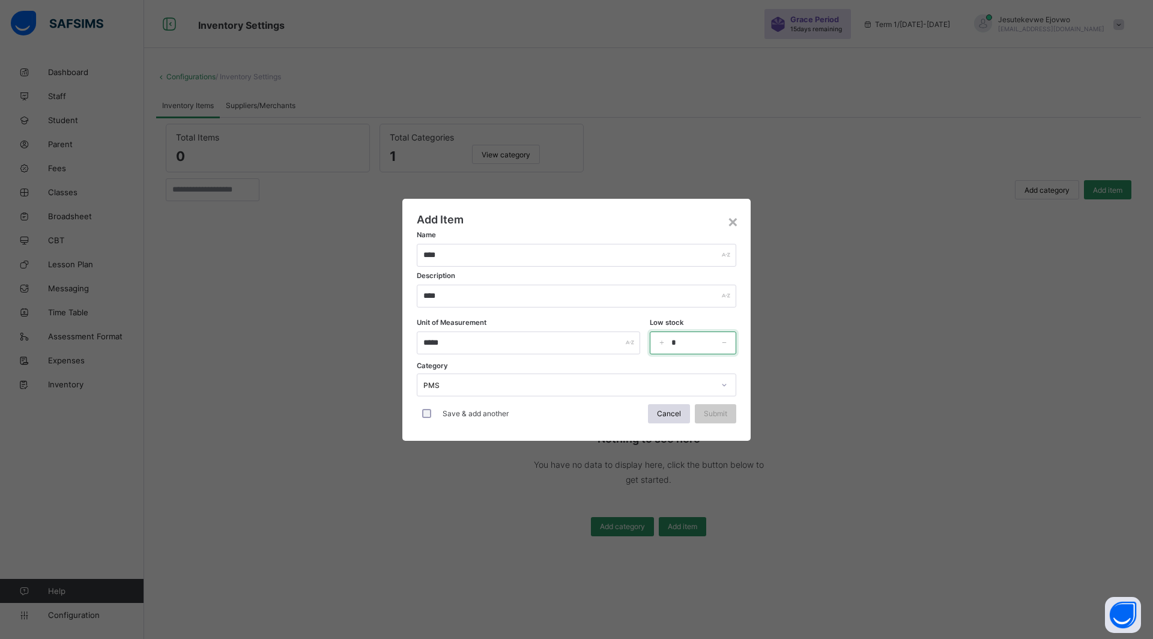
click at [685, 333] on input "*" at bounding box center [693, 343] width 86 height 23
click at [692, 344] on input "**" at bounding box center [693, 343] width 86 height 23
type input "*****"
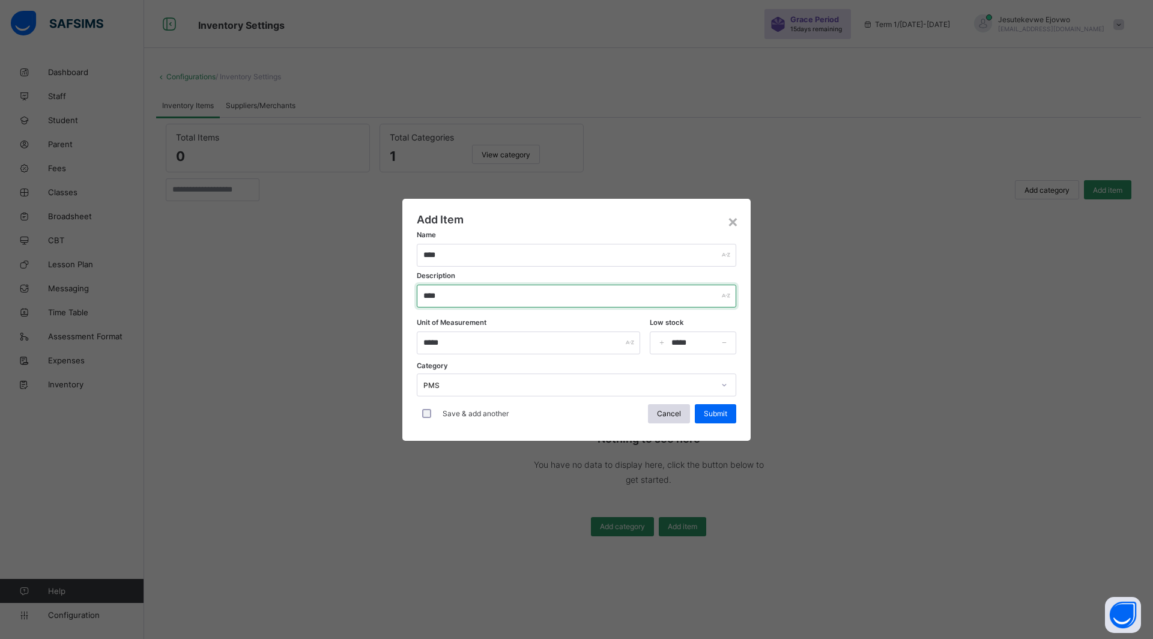
click at [482, 300] on input "****" at bounding box center [577, 296] width 320 height 23
type input "*"
click at [498, 372] on div "Unit of Measurement ***** Low stock *****" at bounding box center [577, 342] width 320 height 61
click at [460, 295] on input "text" at bounding box center [577, 296] width 320 height 23
type input "****"
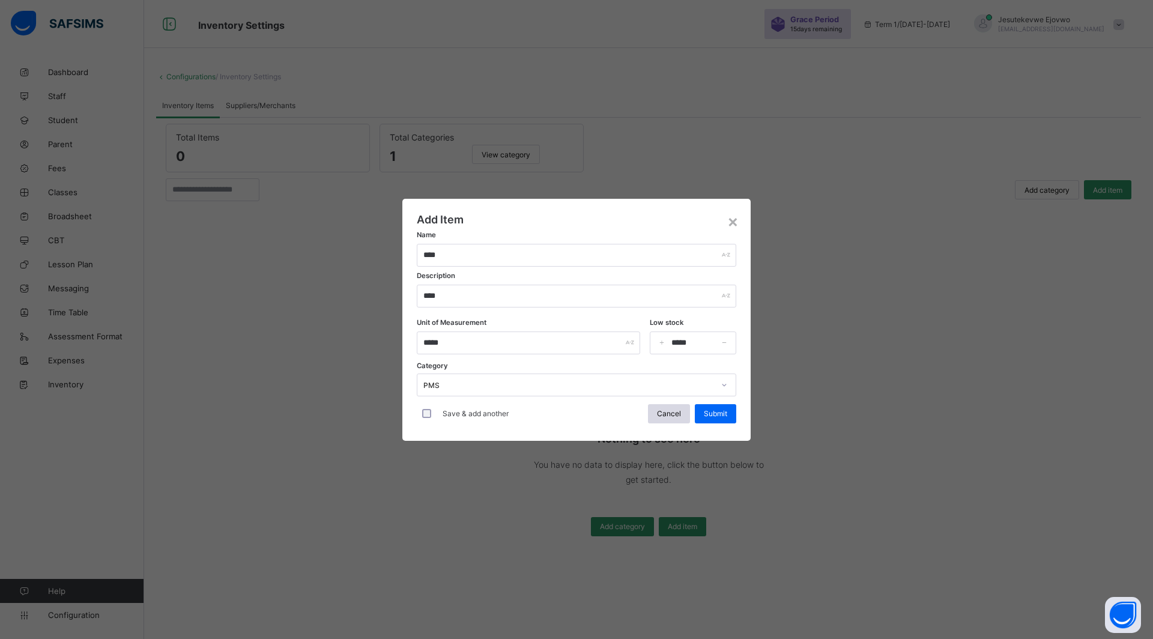
click at [713, 413] on span "Submit" at bounding box center [715, 413] width 23 height 9
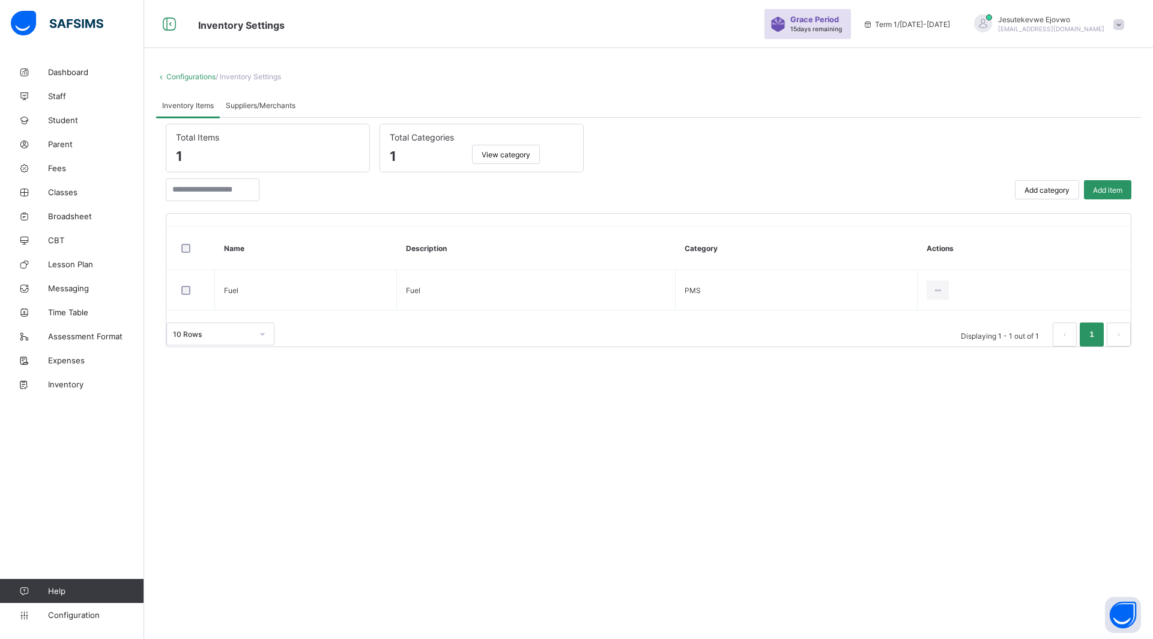
click at [279, 106] on span "Suppliers/Merchants" at bounding box center [261, 105] width 70 height 9
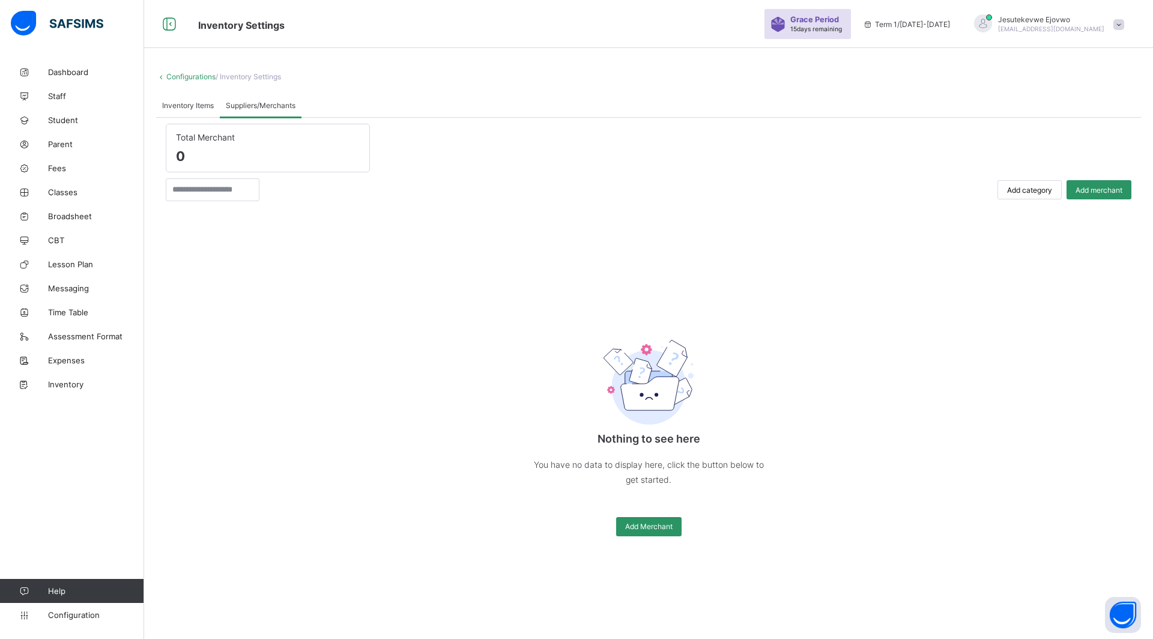
click at [1089, 193] on span "Add merchant" at bounding box center [1099, 190] width 47 height 9
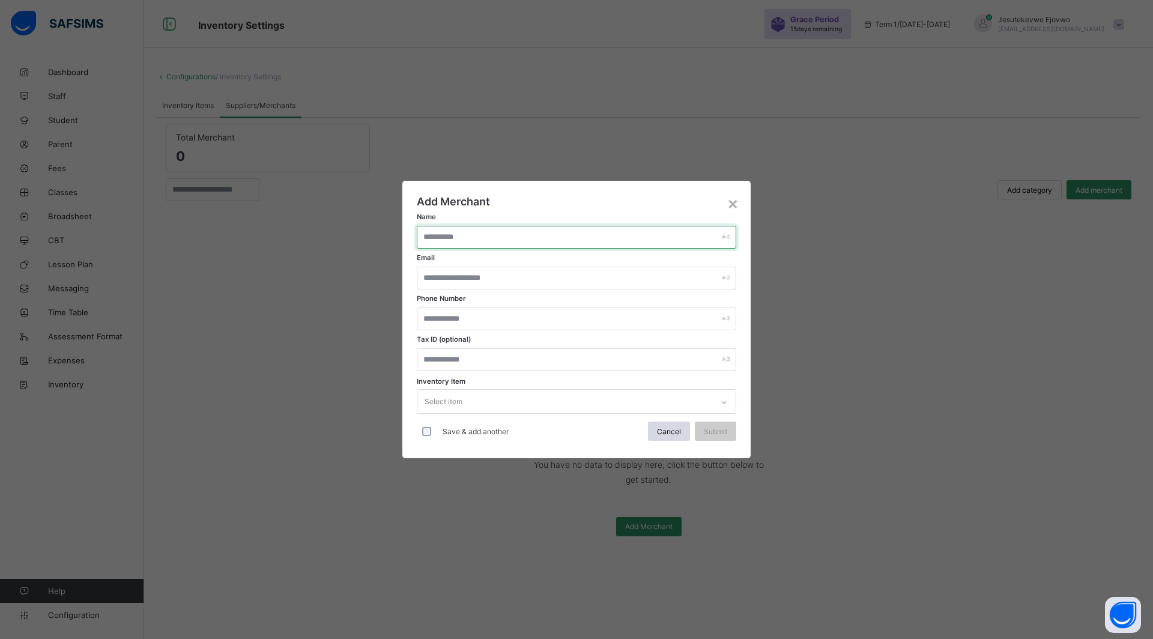
click at [668, 226] on input "text" at bounding box center [577, 237] width 320 height 23
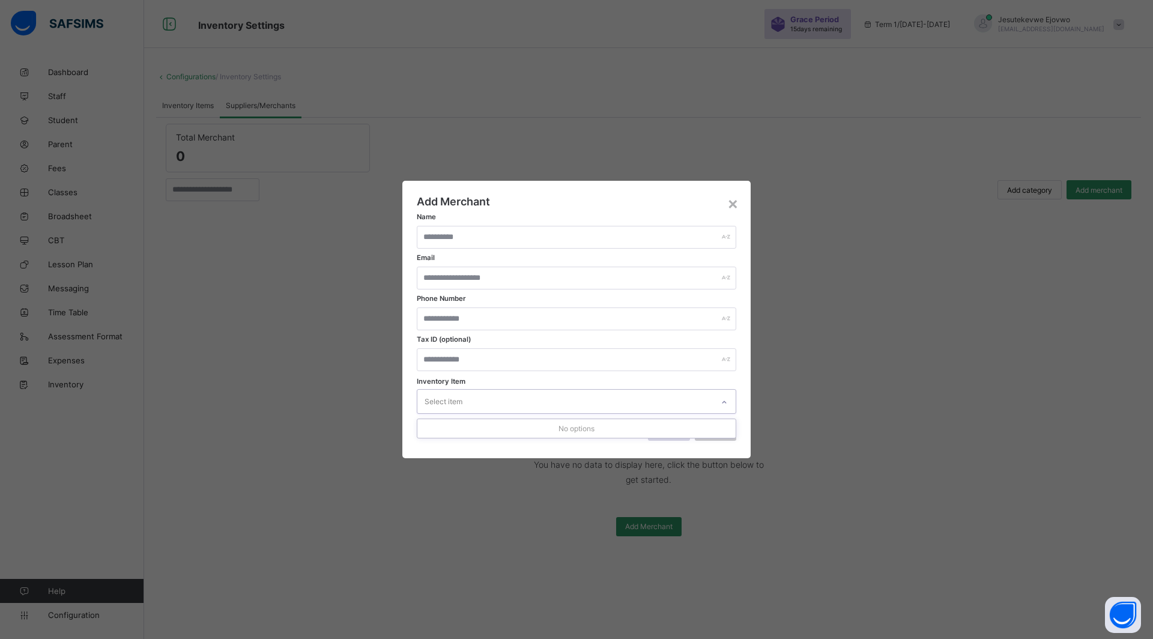
click at [488, 402] on div "Select item" at bounding box center [564, 401] width 295 height 23
click at [730, 212] on div "×" at bounding box center [732, 203] width 11 height 20
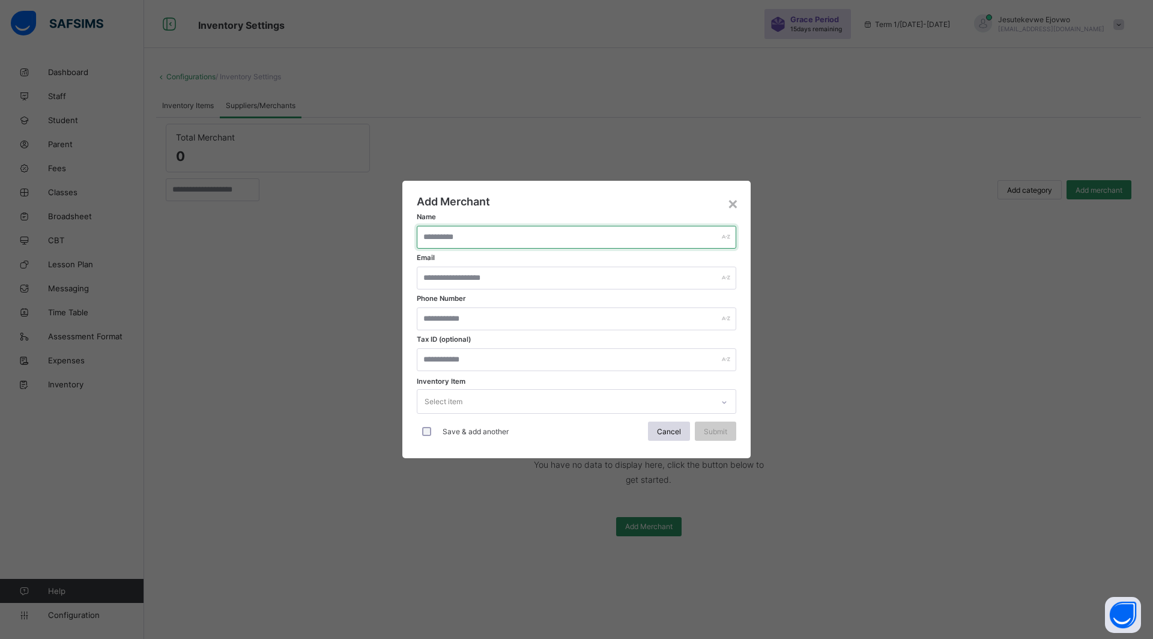
click at [613, 240] on input "text" at bounding box center [577, 237] width 320 height 23
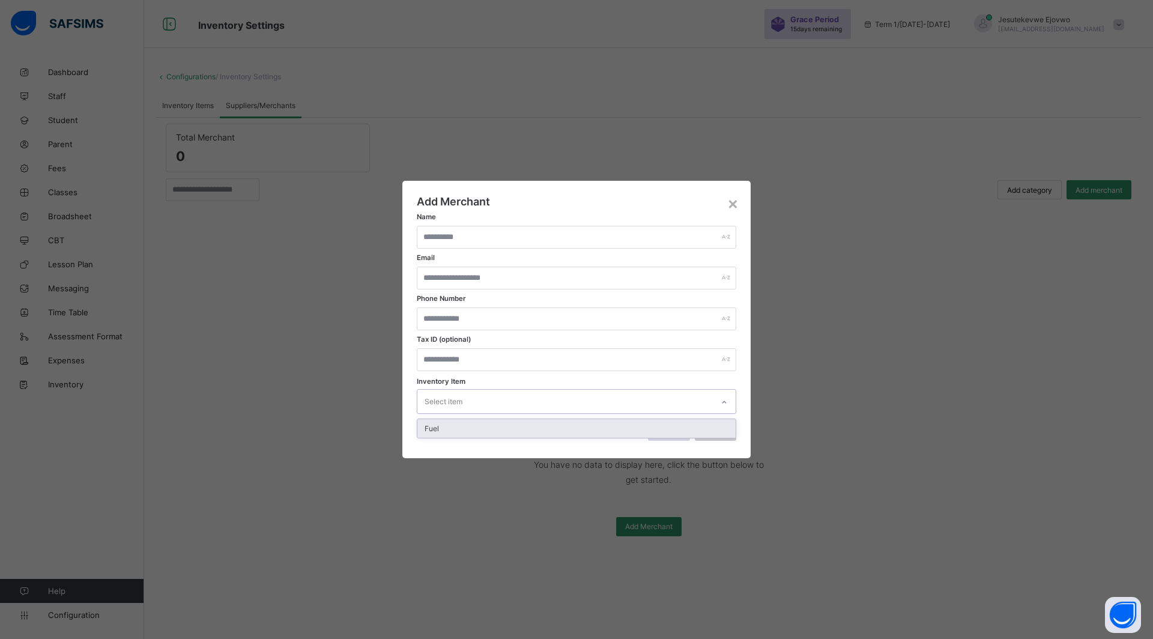
click at [532, 400] on div "Select item" at bounding box center [564, 401] width 295 height 23
click at [511, 423] on div "Fuel" at bounding box center [576, 428] width 318 height 19
click at [676, 426] on div "Cancel" at bounding box center [669, 431] width 42 height 19
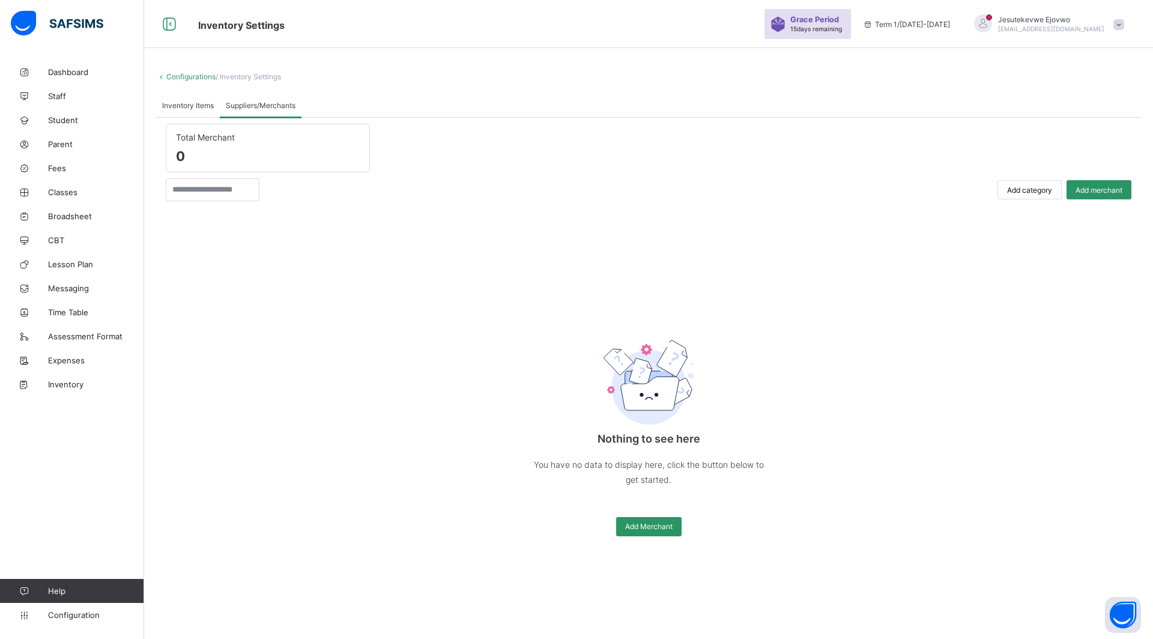
click at [67, 94] on span "Staff" at bounding box center [96, 96] width 96 height 10
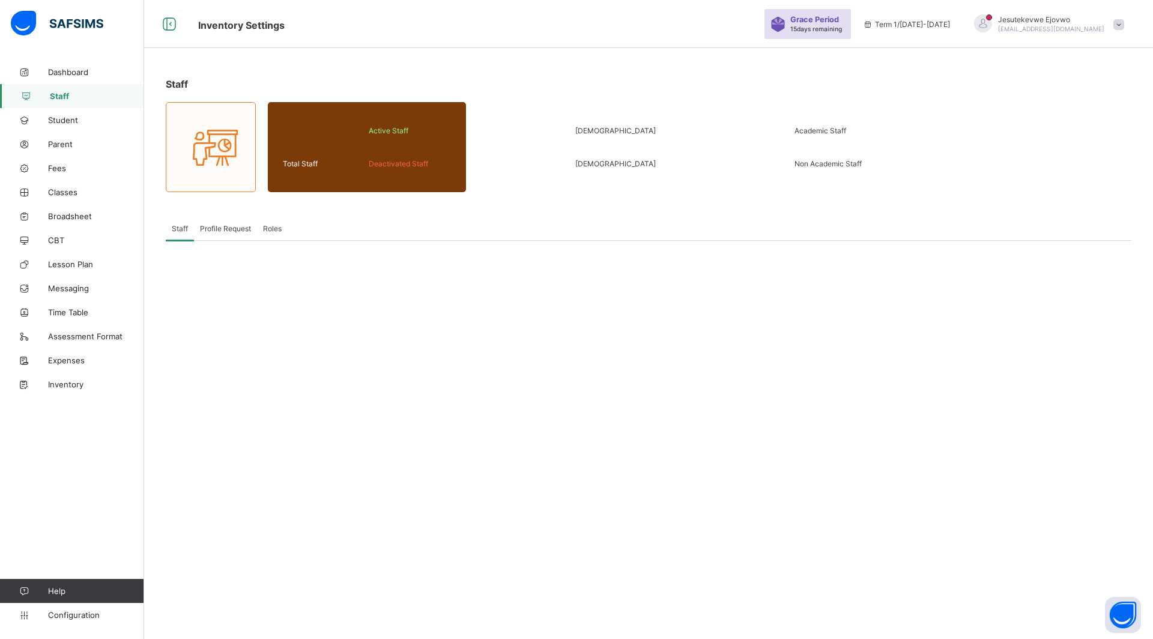
click at [277, 228] on span "Roles" at bounding box center [272, 228] width 19 height 9
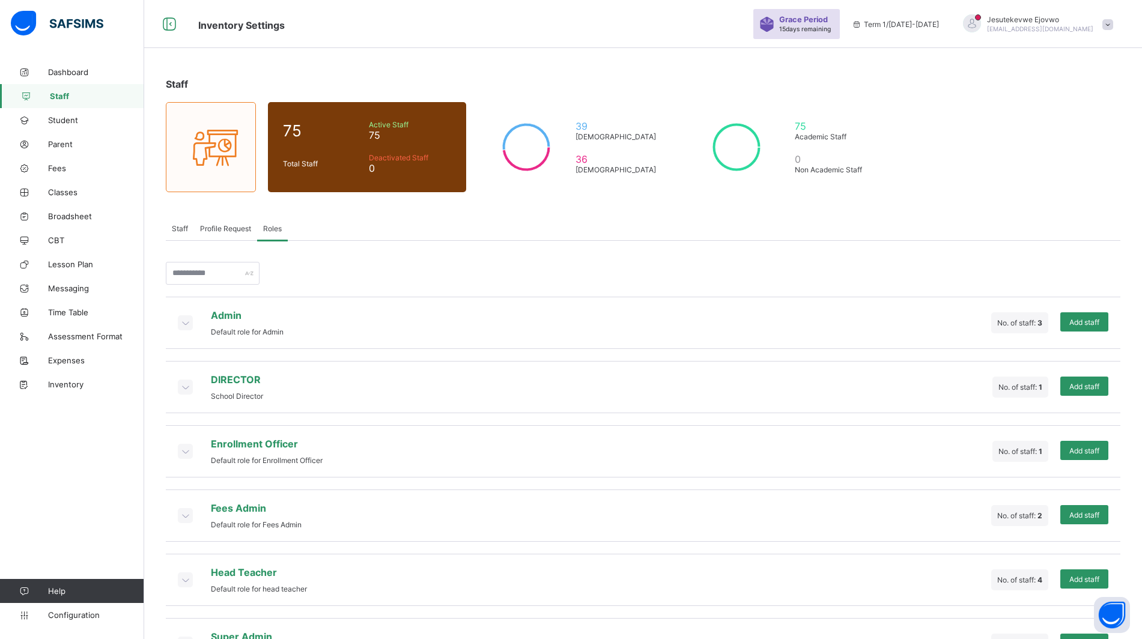
click at [189, 322] on icon at bounding box center [184, 323] width 13 height 12
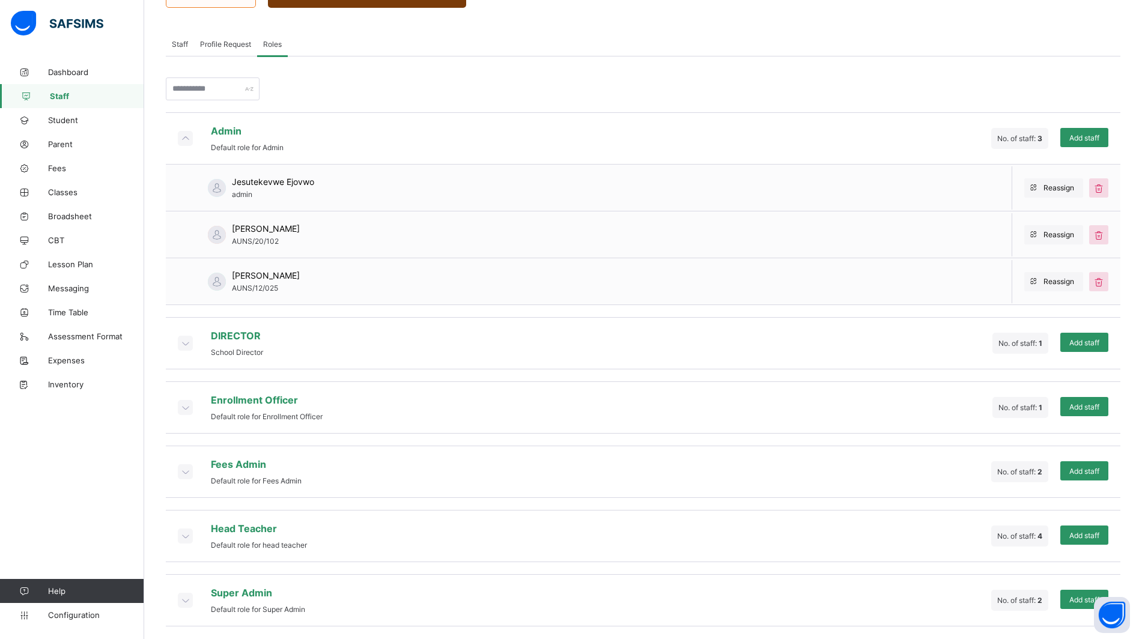
scroll to position [190, 0]
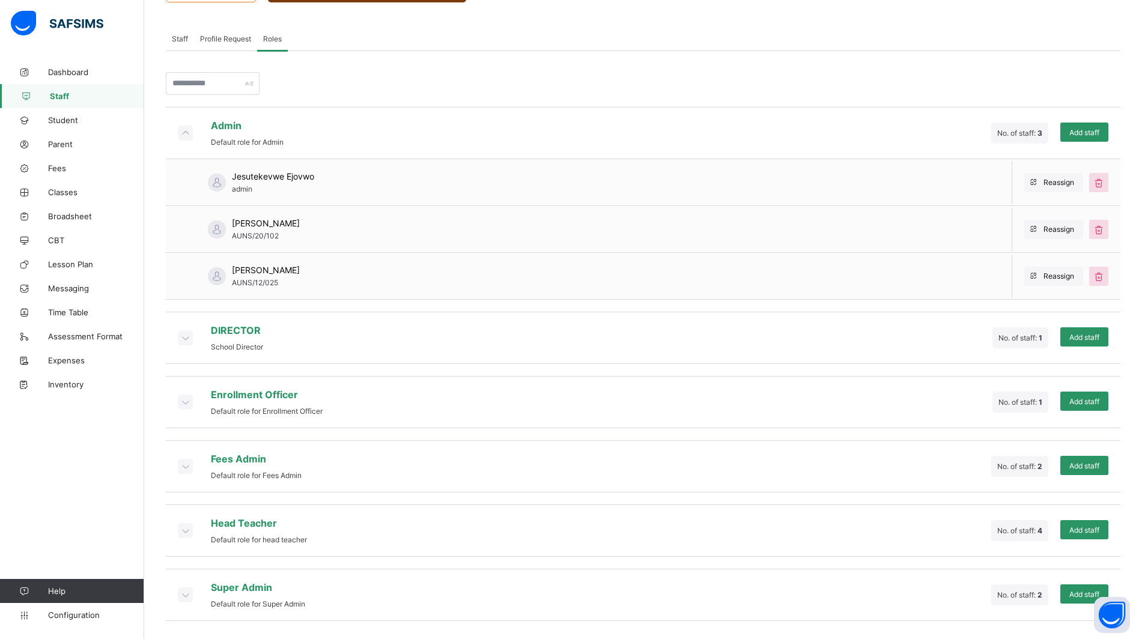
click at [188, 530] on icon at bounding box center [184, 530] width 13 height 12
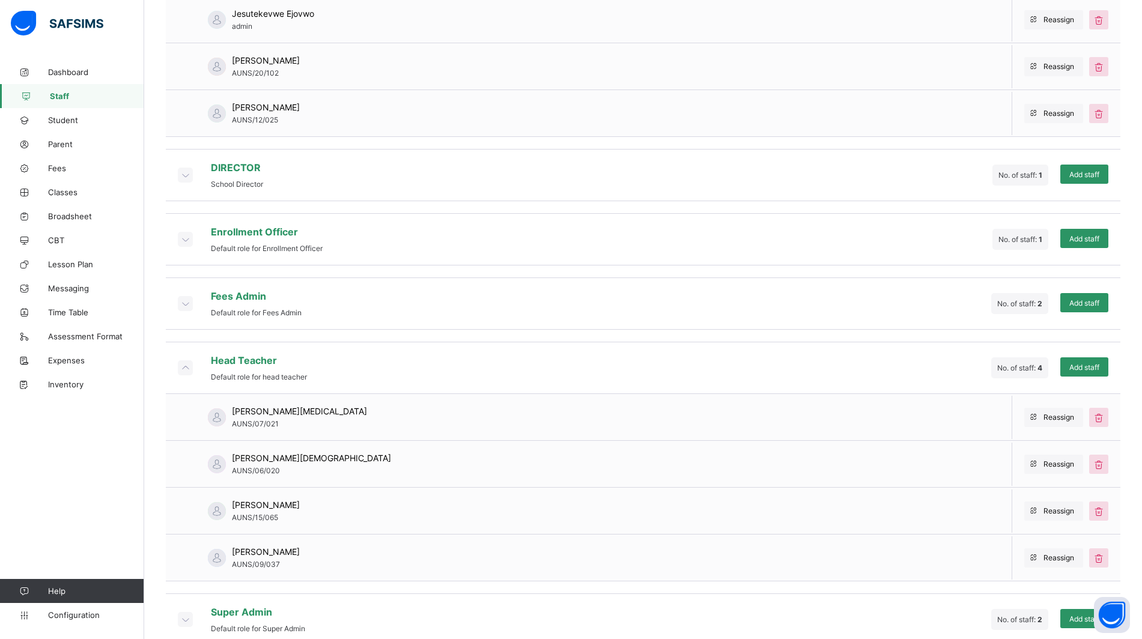
scroll to position [377, 0]
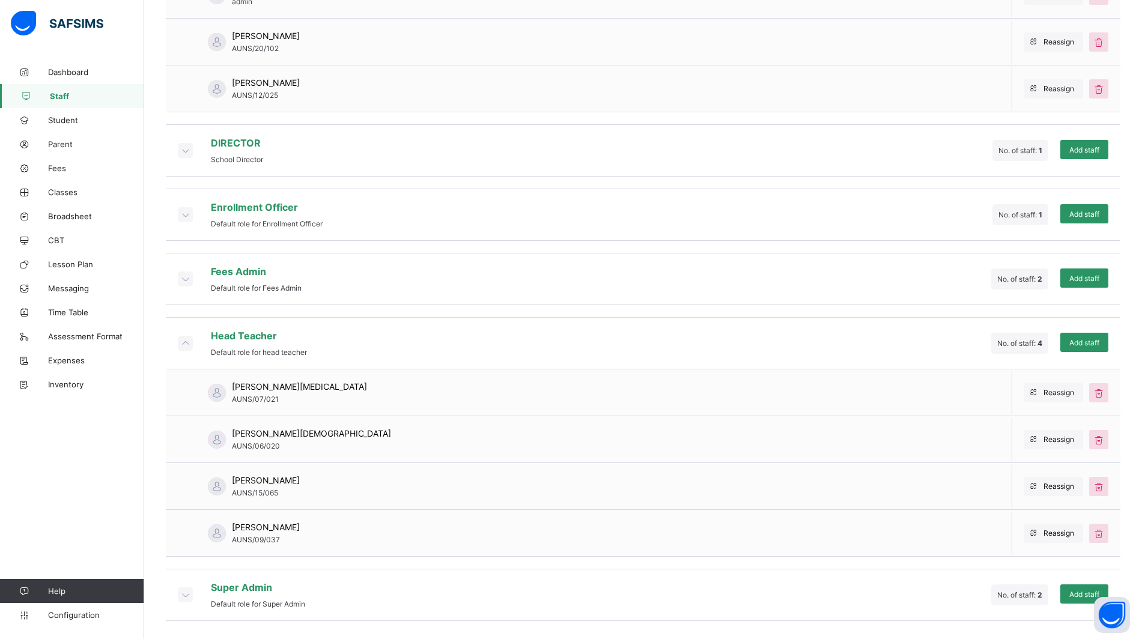
click at [182, 590] on icon at bounding box center [184, 595] width 13 height 12
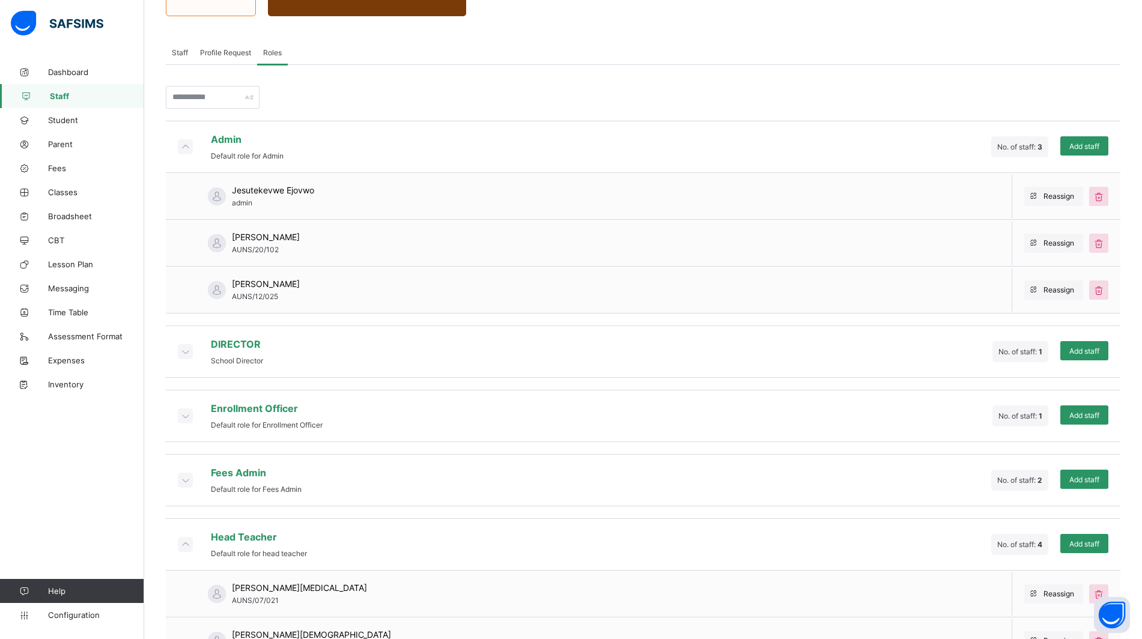
scroll to position [171, 0]
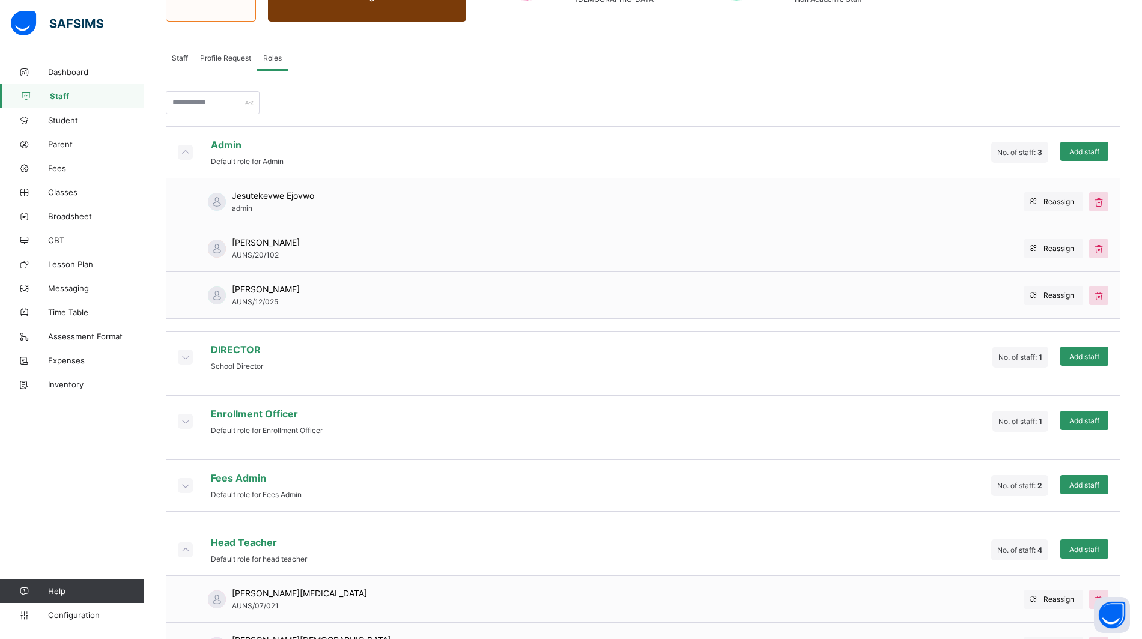
click at [183, 485] on icon at bounding box center [184, 485] width 13 height 12
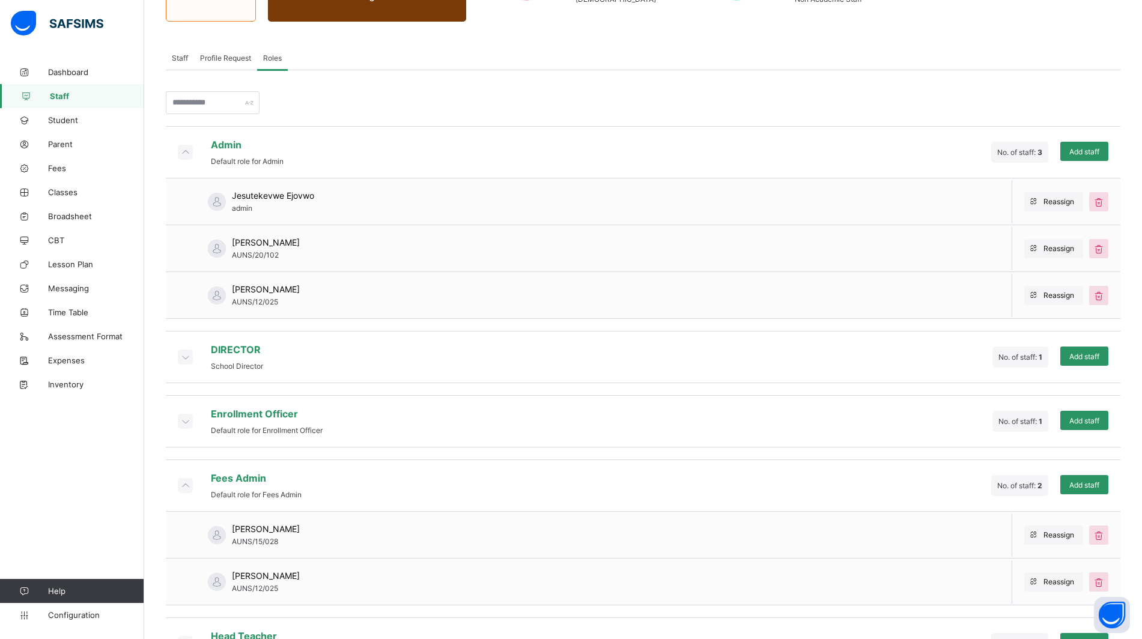
click at [184, 421] on icon at bounding box center [184, 421] width 13 height 12
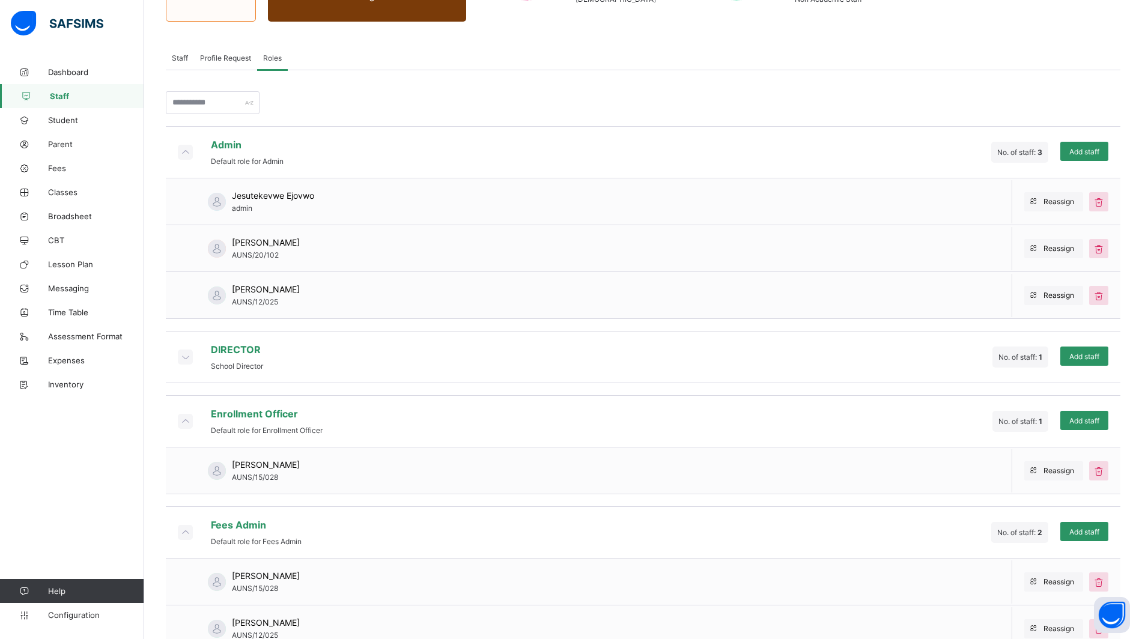
click at [187, 356] on icon at bounding box center [184, 357] width 13 height 12
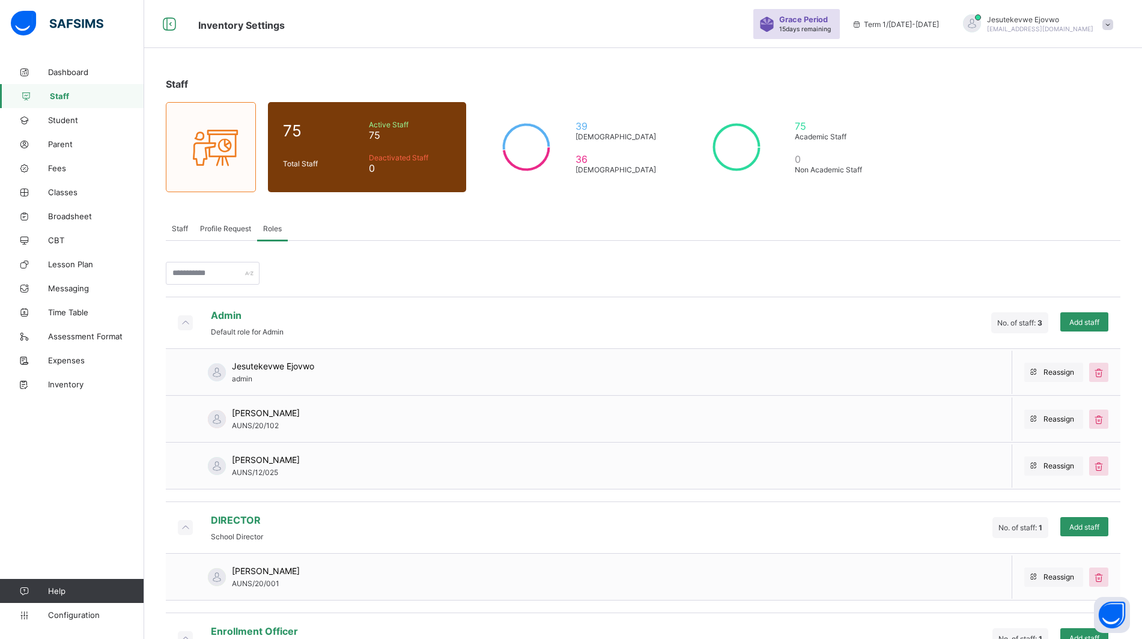
scroll to position [1, 0]
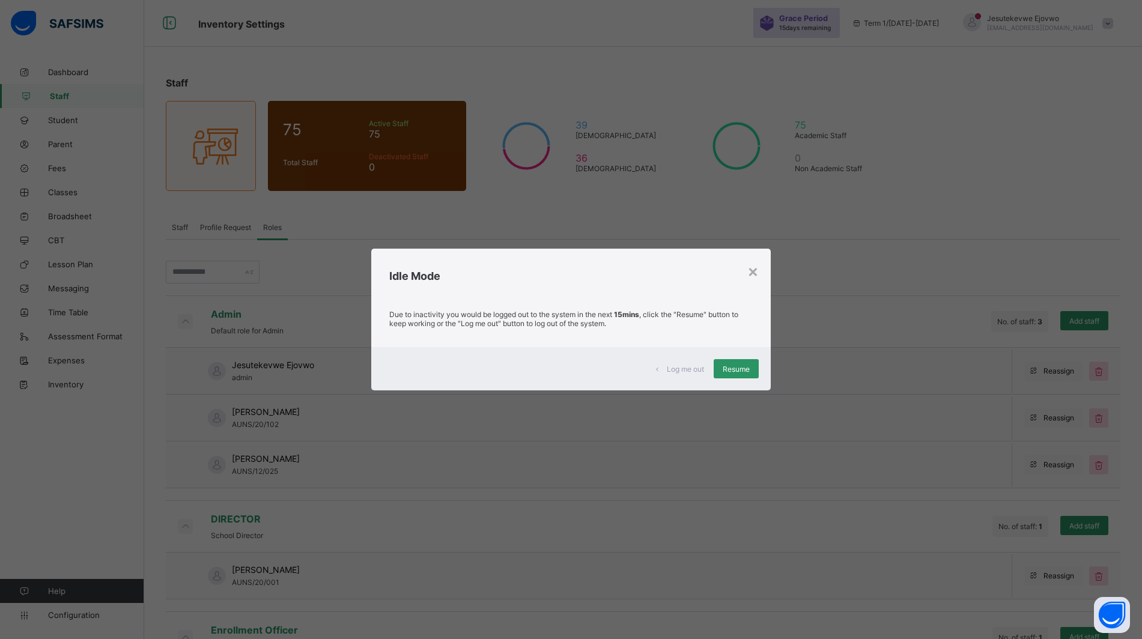
click at [737, 368] on span "Resume" at bounding box center [736, 369] width 27 height 9
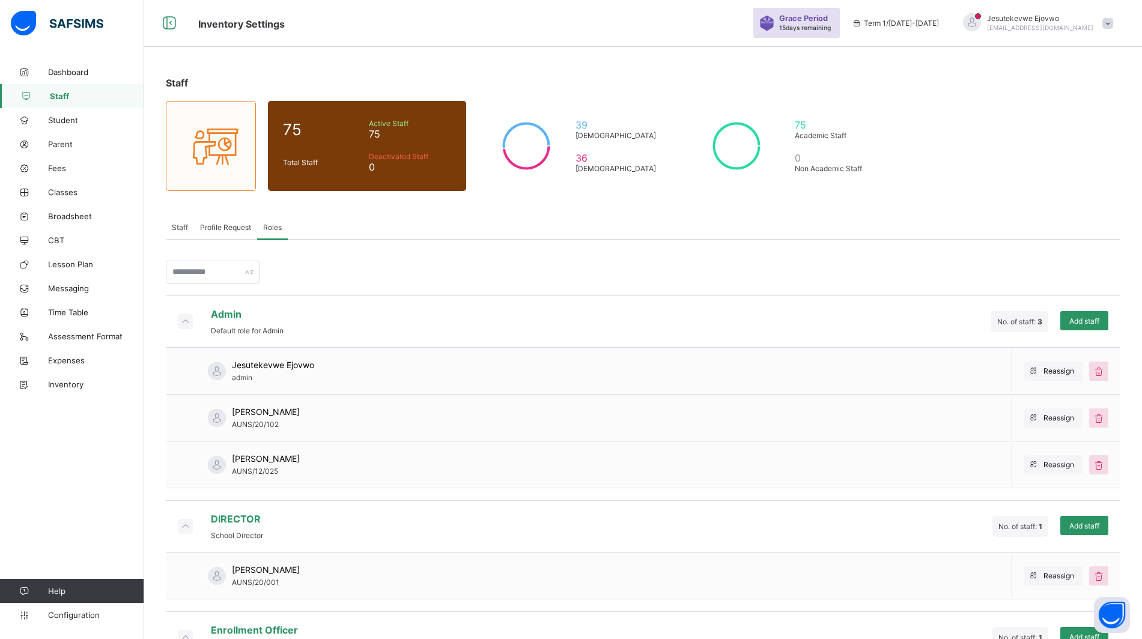
click at [1113, 23] on span at bounding box center [1107, 23] width 11 height 11
click at [1078, 135] on span "Logout" at bounding box center [1073, 137] width 79 height 14
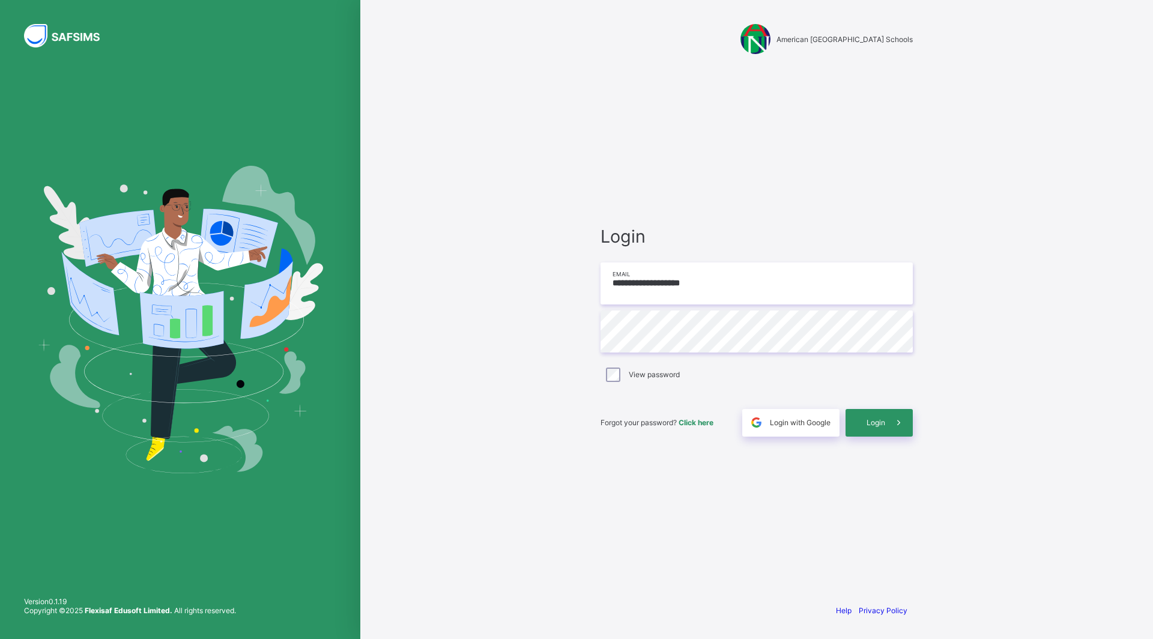
click at [774, 285] on input "**********" at bounding box center [757, 283] width 312 height 42
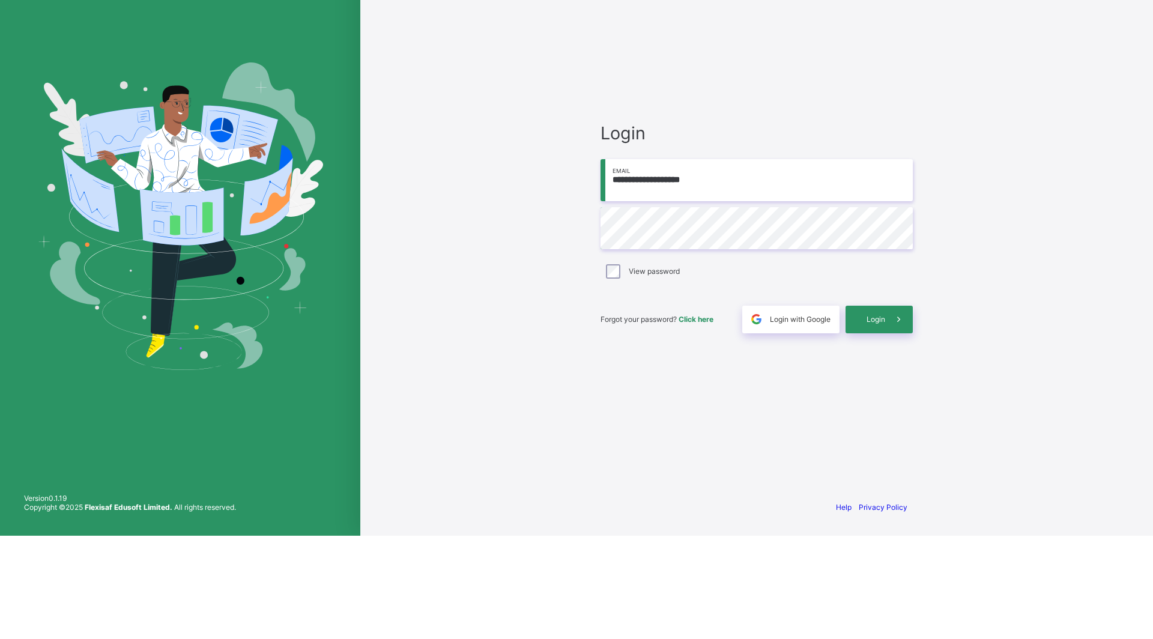
click at [808, 280] on input "**********" at bounding box center [757, 283] width 312 height 42
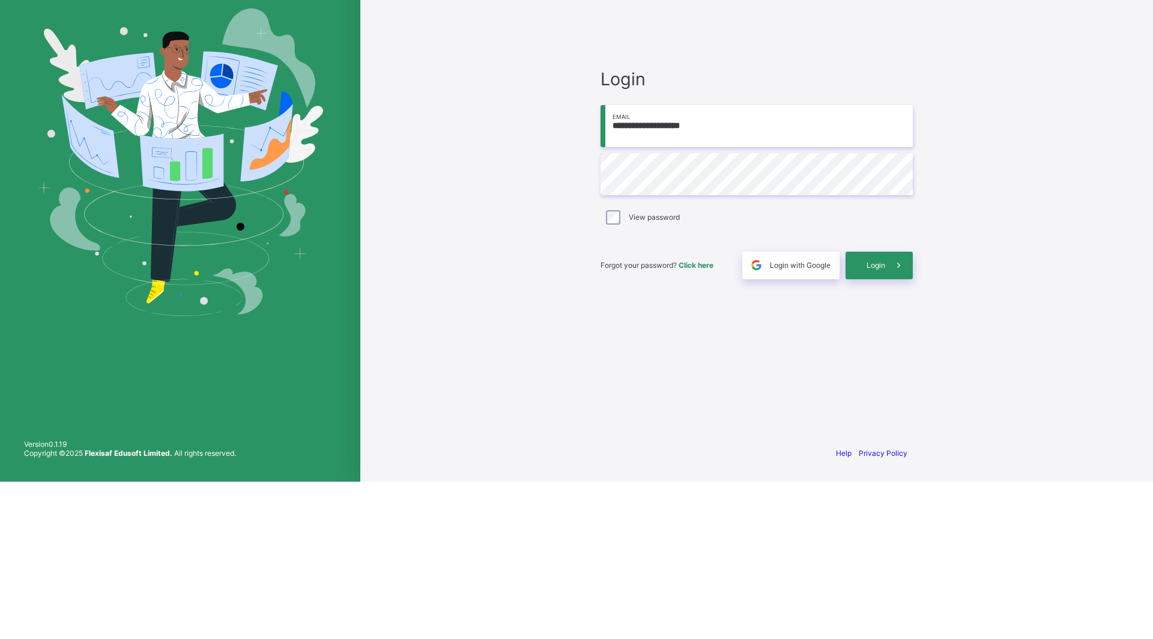
click at [842, 285] on input "**********" at bounding box center [757, 283] width 312 height 42
type input "**********"
click at [880, 428] on div "Login" at bounding box center [879, 423] width 67 height 28
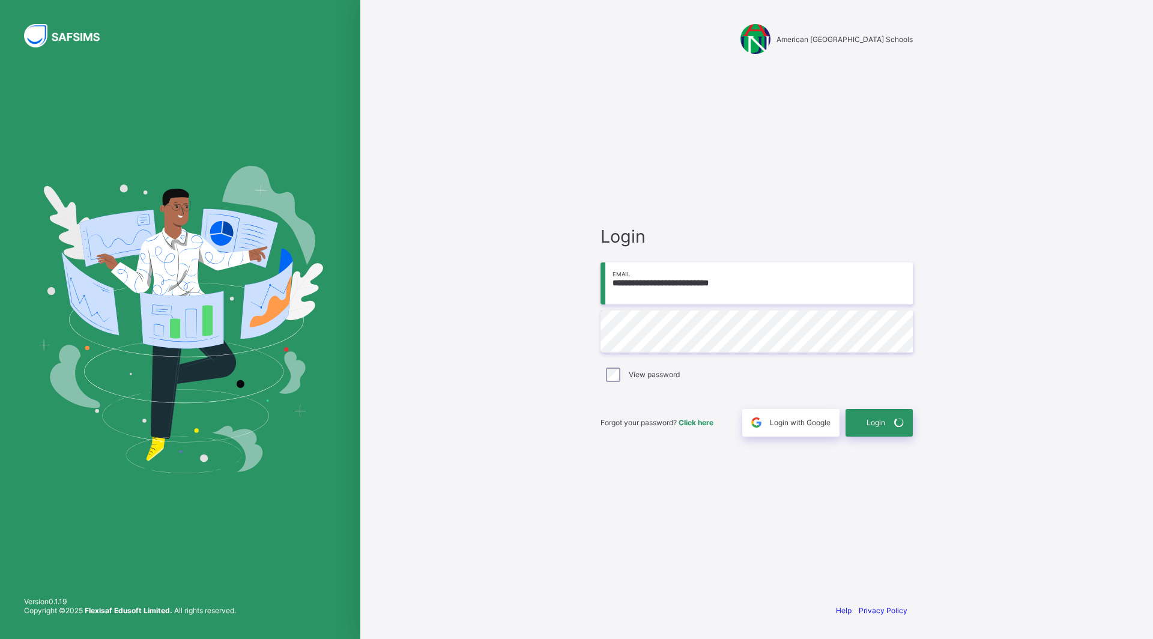
click at [883, 425] on div "Login" at bounding box center [879, 423] width 67 height 28
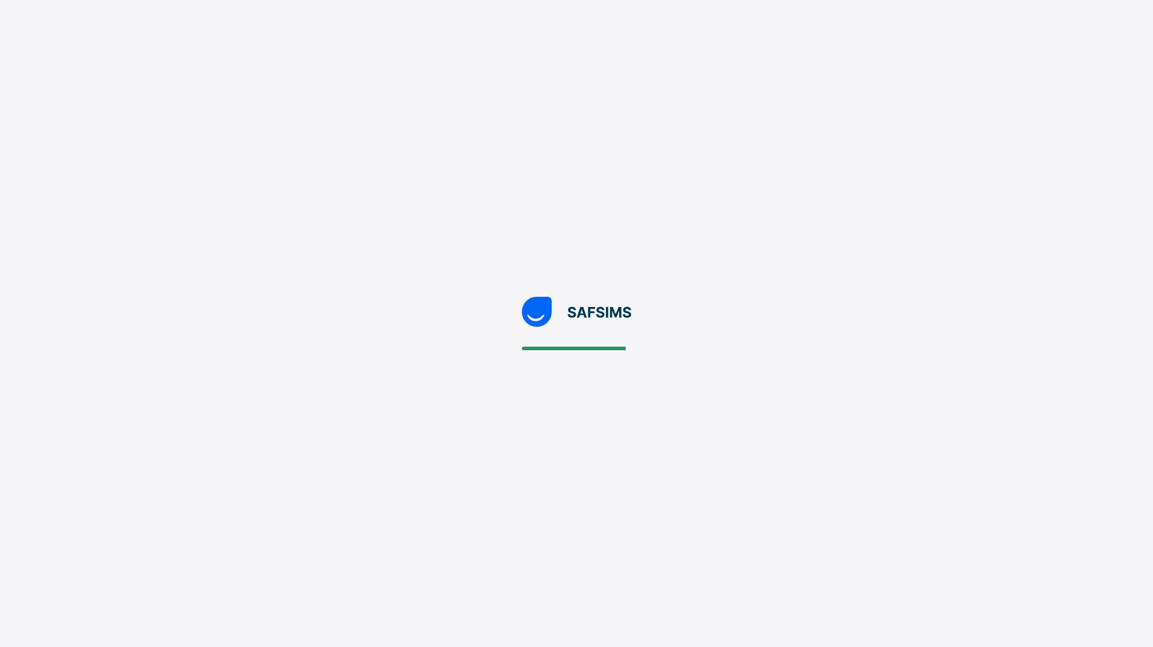
click at [120, 411] on div at bounding box center [576, 323] width 1153 height 647
drag, startPoint x: 120, startPoint y: 411, endPoint x: 769, endPoint y: 204, distance: 680.9
click at [769, 204] on div at bounding box center [576, 323] width 1153 height 647
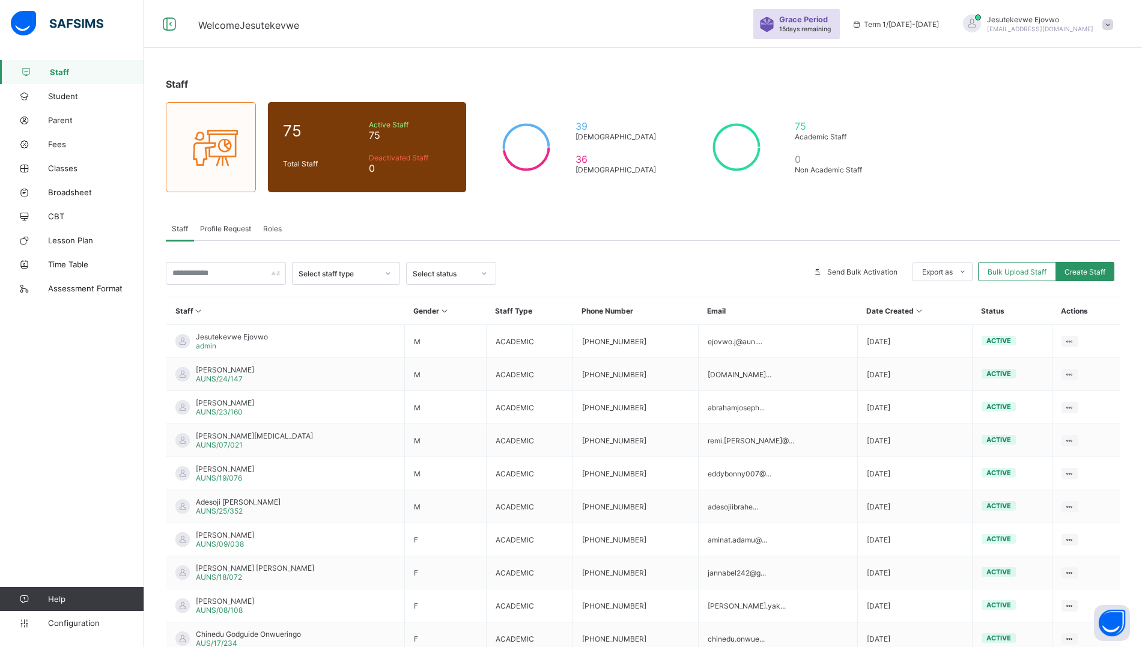
click at [1113, 20] on span at bounding box center [1107, 24] width 11 height 11
click at [1073, 145] on span "Logout" at bounding box center [1073, 142] width 79 height 14
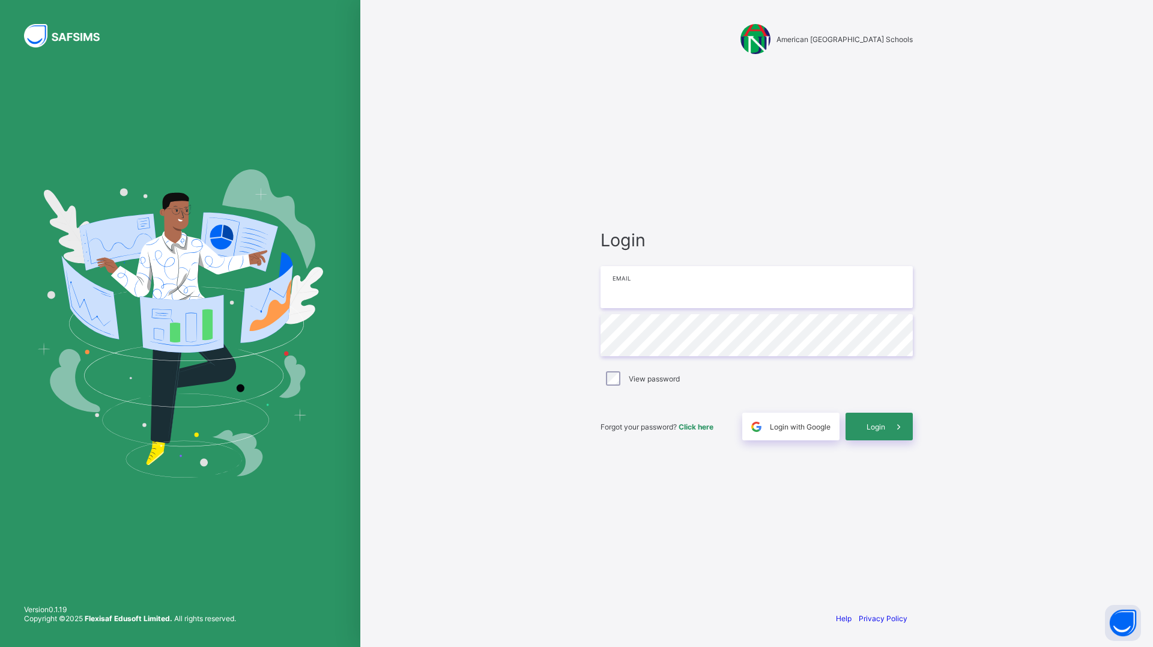
type input "**********"
drag, startPoint x: 731, startPoint y: 283, endPoint x: 749, endPoint y: 303, distance: 27.2
click at [731, 283] on input "**********" at bounding box center [757, 287] width 312 height 42
click at [897, 390] on div "View password" at bounding box center [757, 378] width 312 height 25
click at [878, 432] on div "Login" at bounding box center [879, 427] width 67 height 28
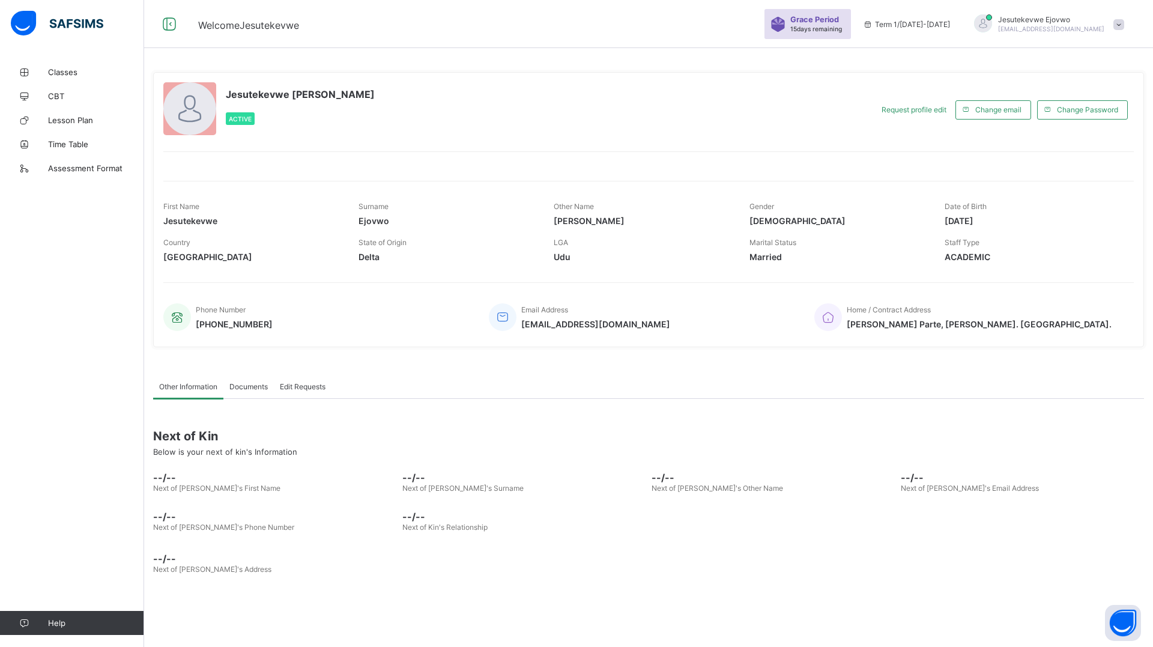
click at [71, 65] on link "Classes" at bounding box center [72, 72] width 144 height 24
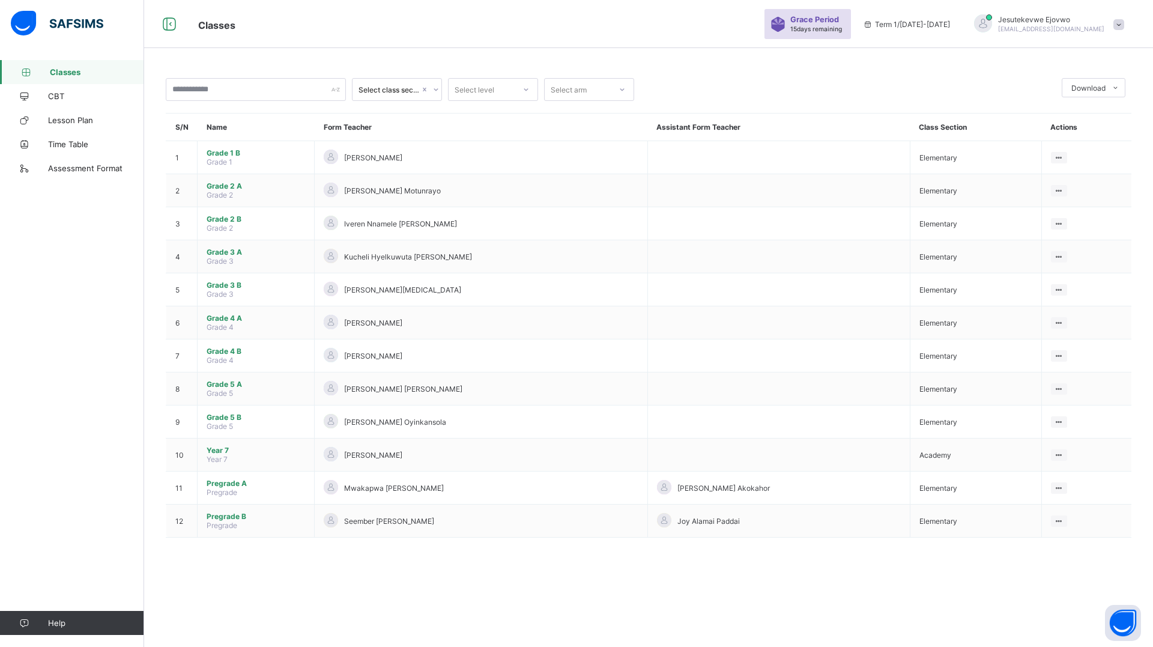
click at [884, 489] on td "[PERSON_NAME] Akokahor" at bounding box center [778, 487] width 262 height 33
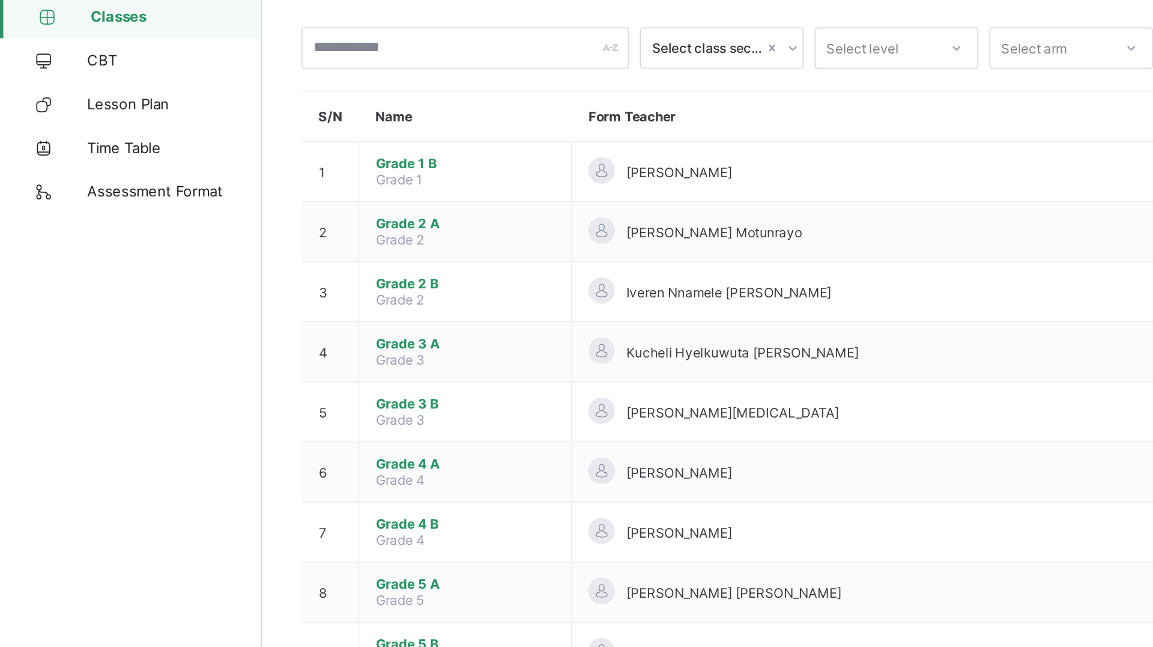
click at [417, 280] on td "[PERSON_NAME][MEDICAL_DATA]" at bounding box center [481, 289] width 333 height 33
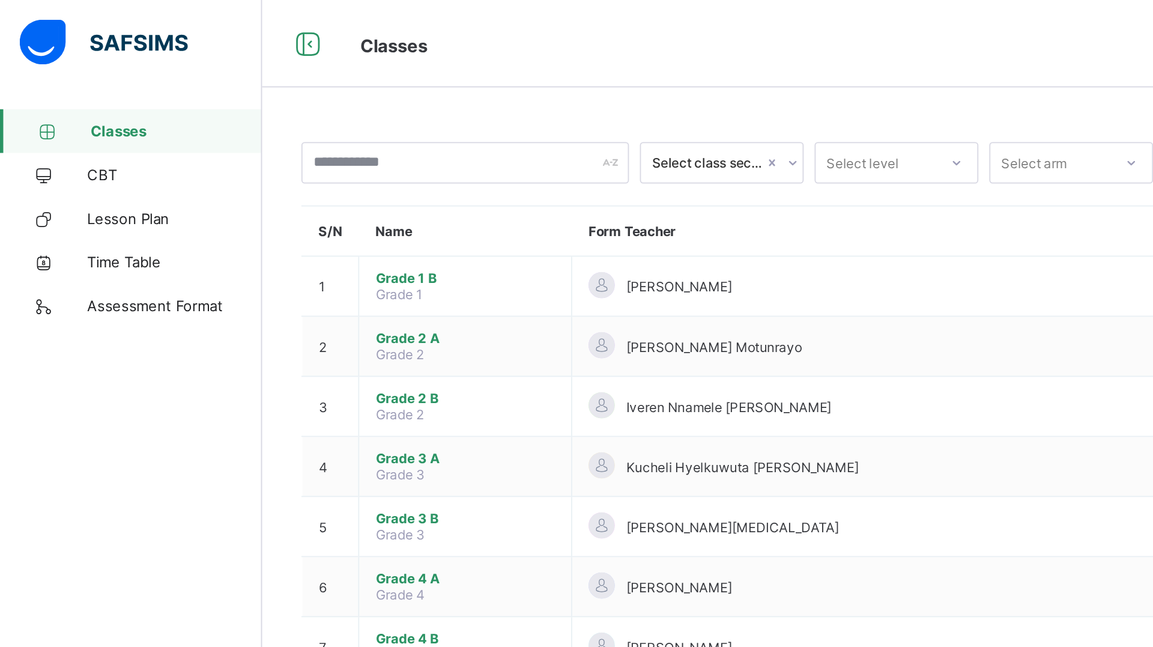
click at [78, 145] on span "Time Table" at bounding box center [96, 144] width 96 height 10
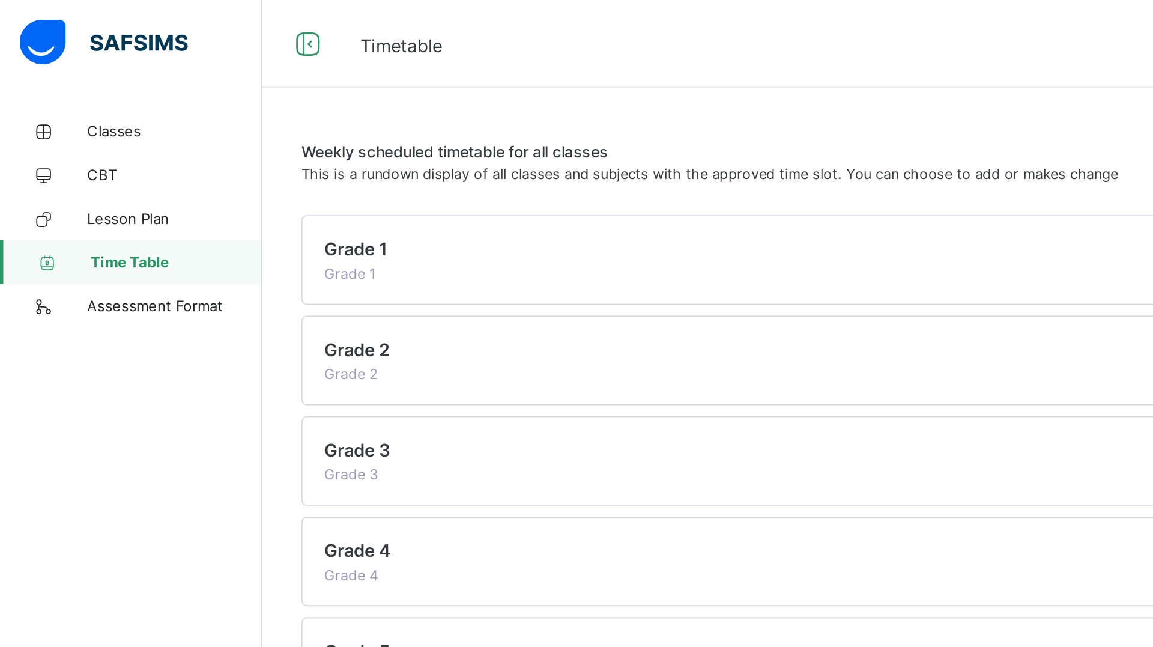
click at [197, 134] on span "Grade 1" at bounding box center [195, 137] width 35 height 12
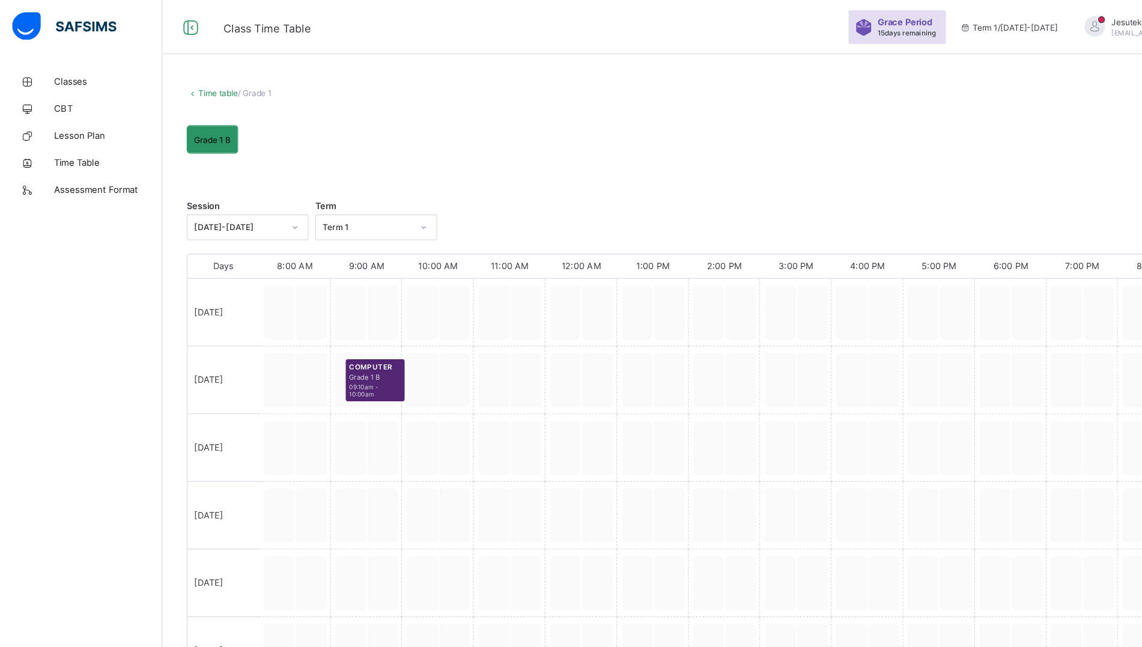
click at [190, 85] on link "Time table" at bounding box center [193, 82] width 35 height 9
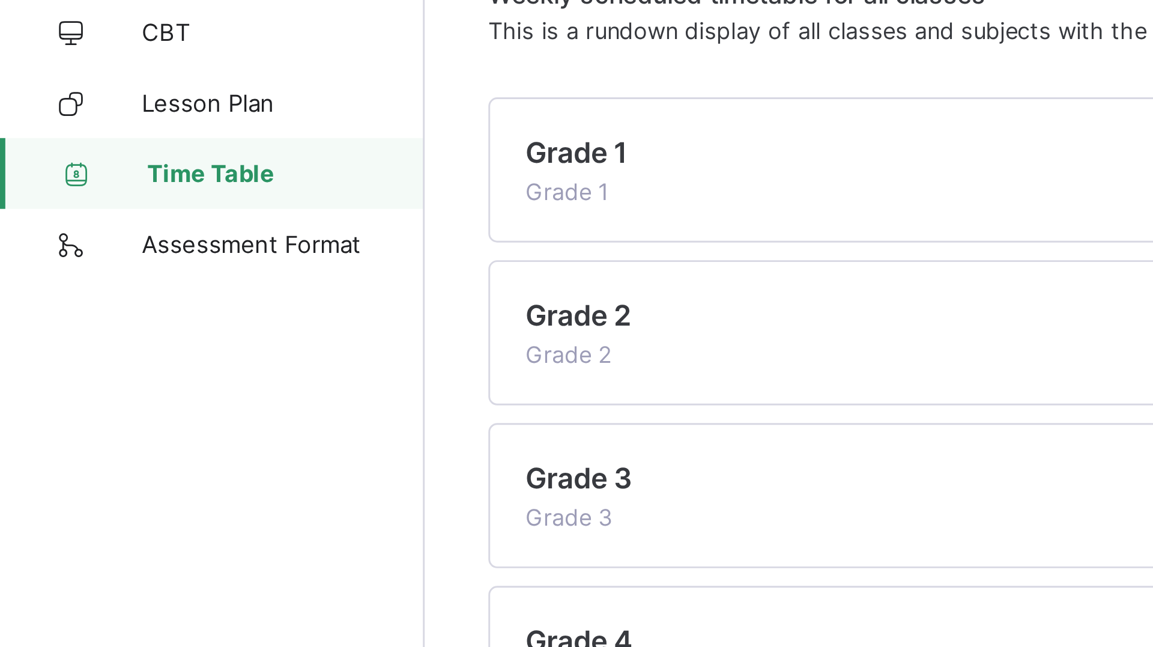
click at [226, 149] on div "Grade 1 Grade 1" at bounding box center [641, 143] width 927 height 24
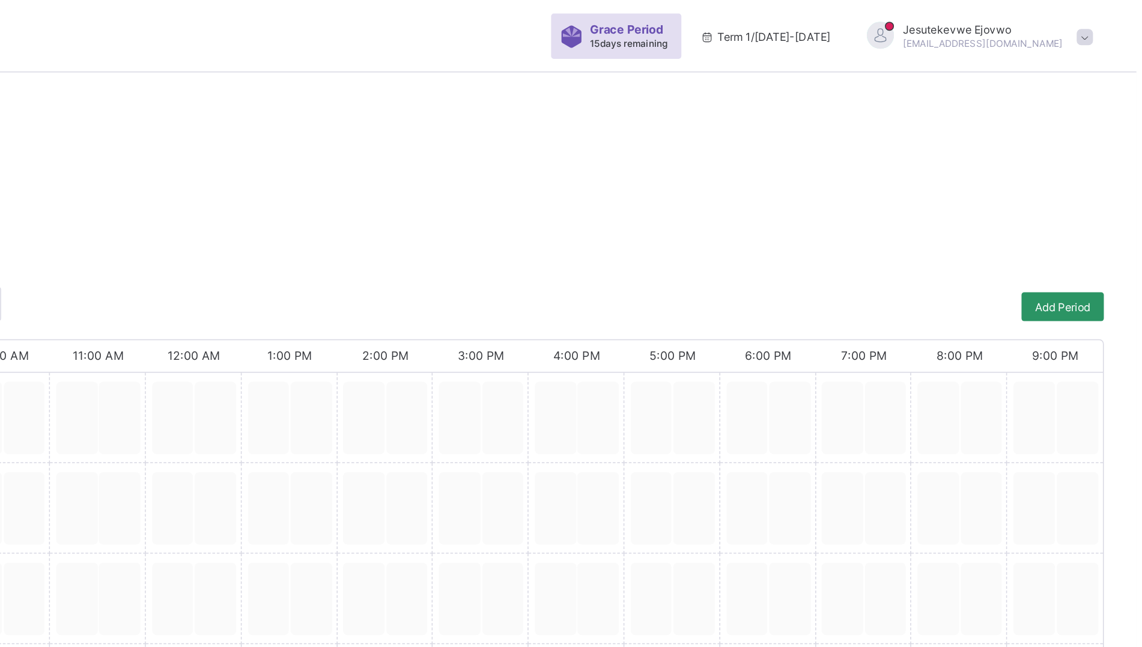
click at [1109, 211] on div "Add Period" at bounding box center [1092, 203] width 55 height 19
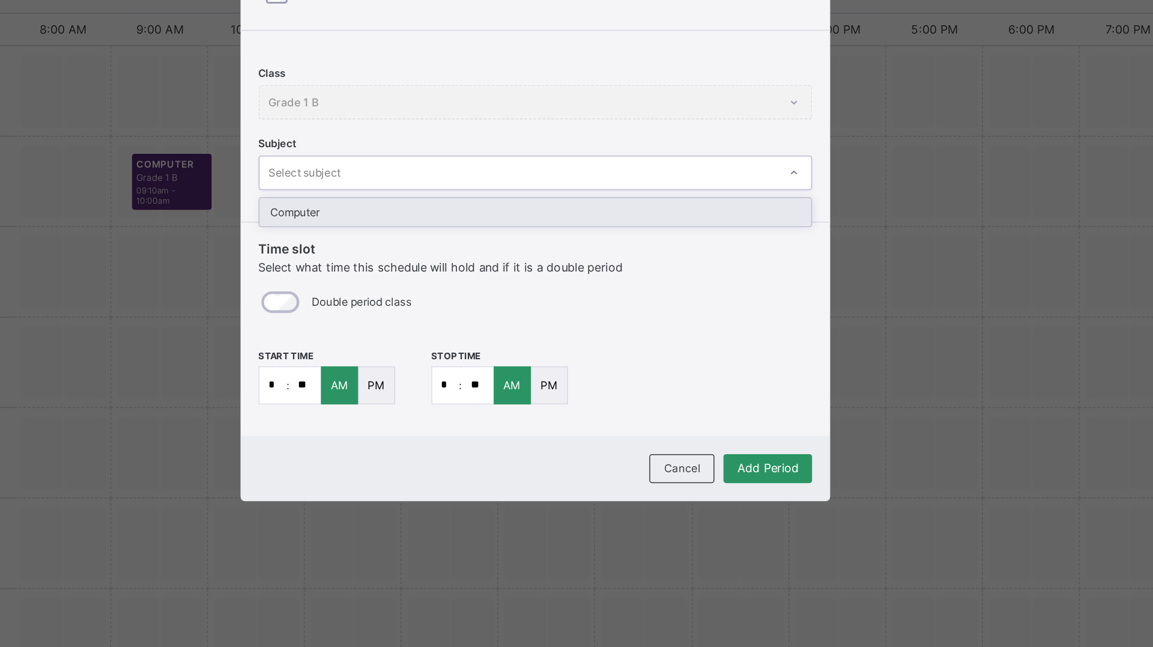
click at [477, 354] on div "Computer" at bounding box center [576, 357] width 367 height 19
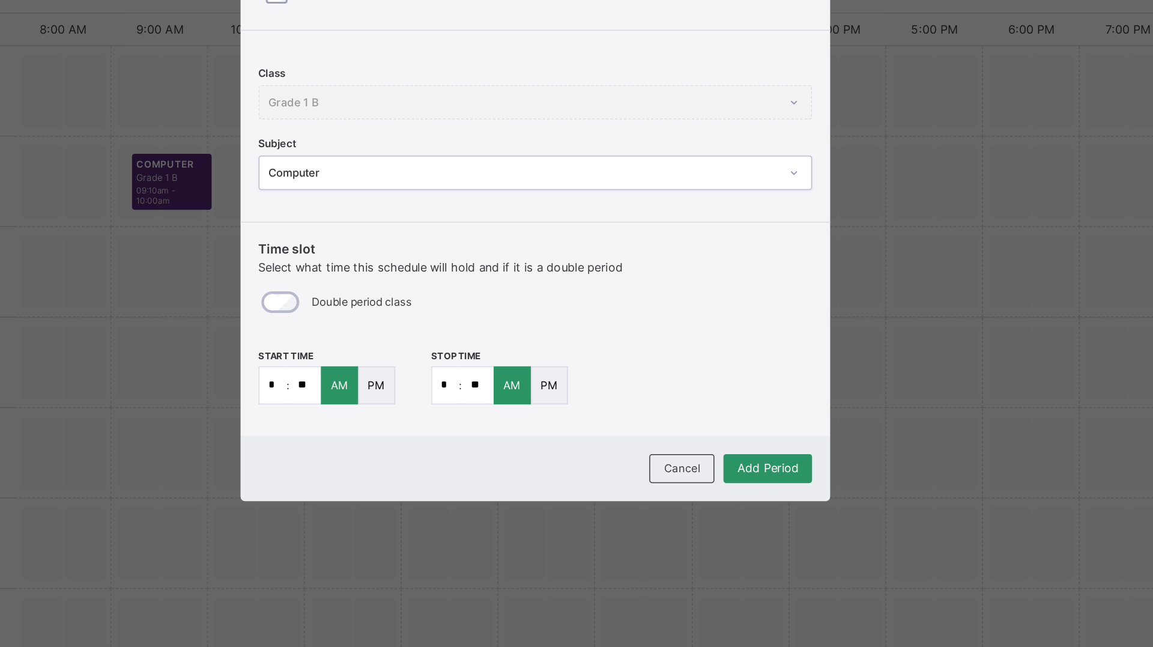
click at [670, 530] on span "Cancel" at bounding box center [674, 527] width 24 height 9
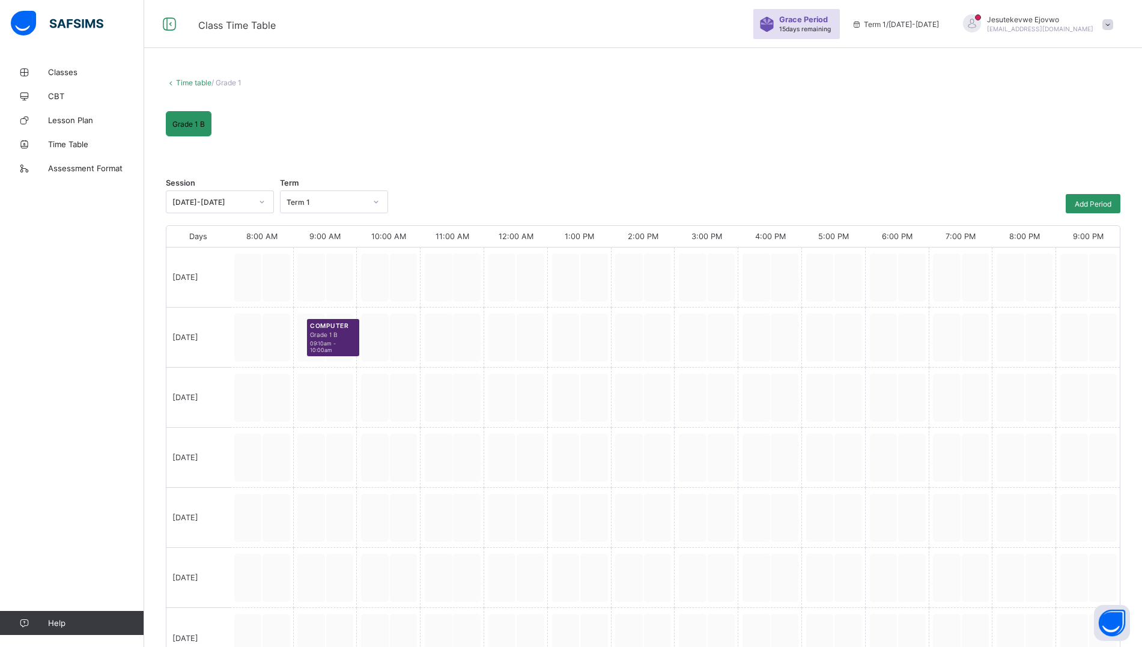
scroll to position [7, 0]
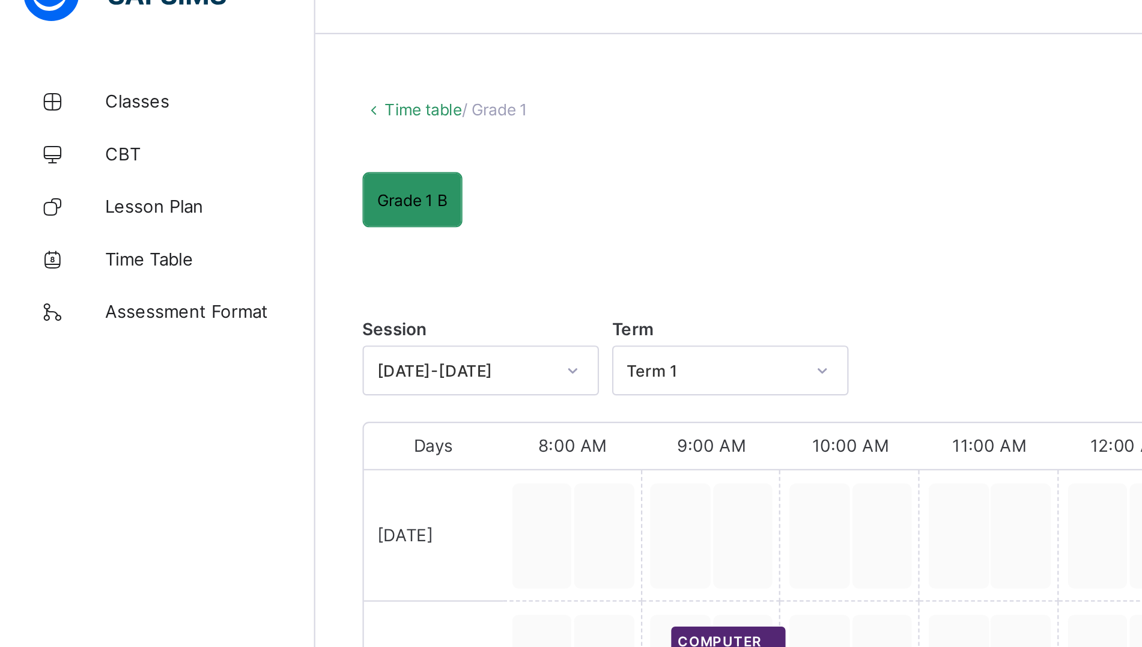
click at [80, 75] on span "Classes" at bounding box center [96, 72] width 96 height 10
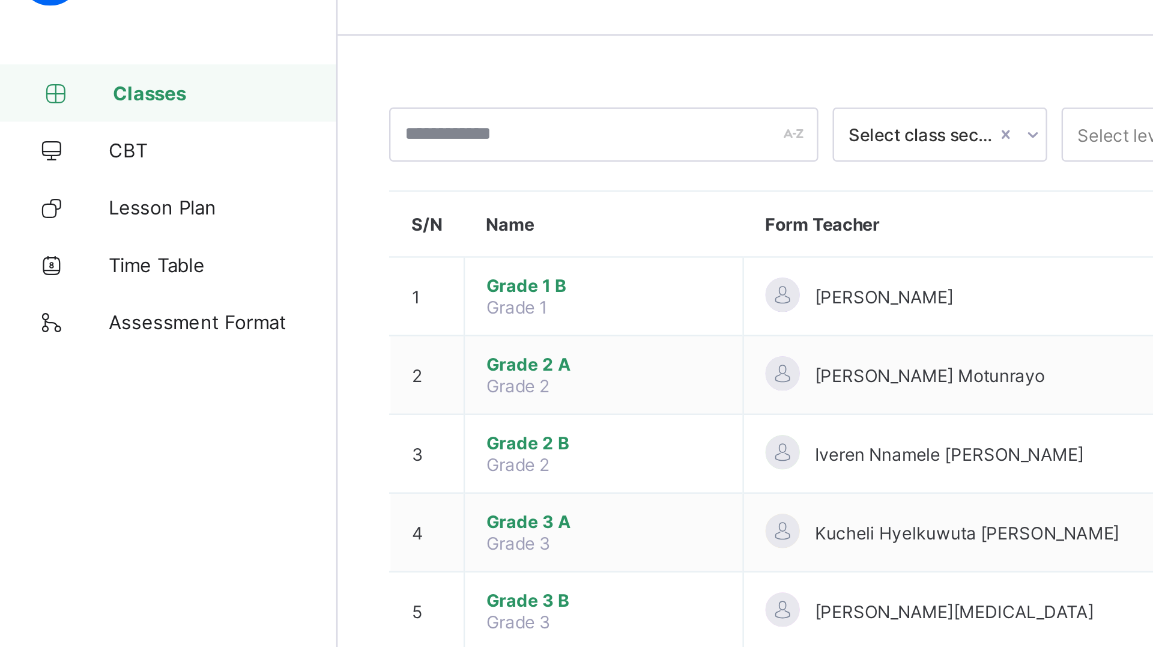
click at [97, 70] on span "Classes" at bounding box center [97, 72] width 94 height 10
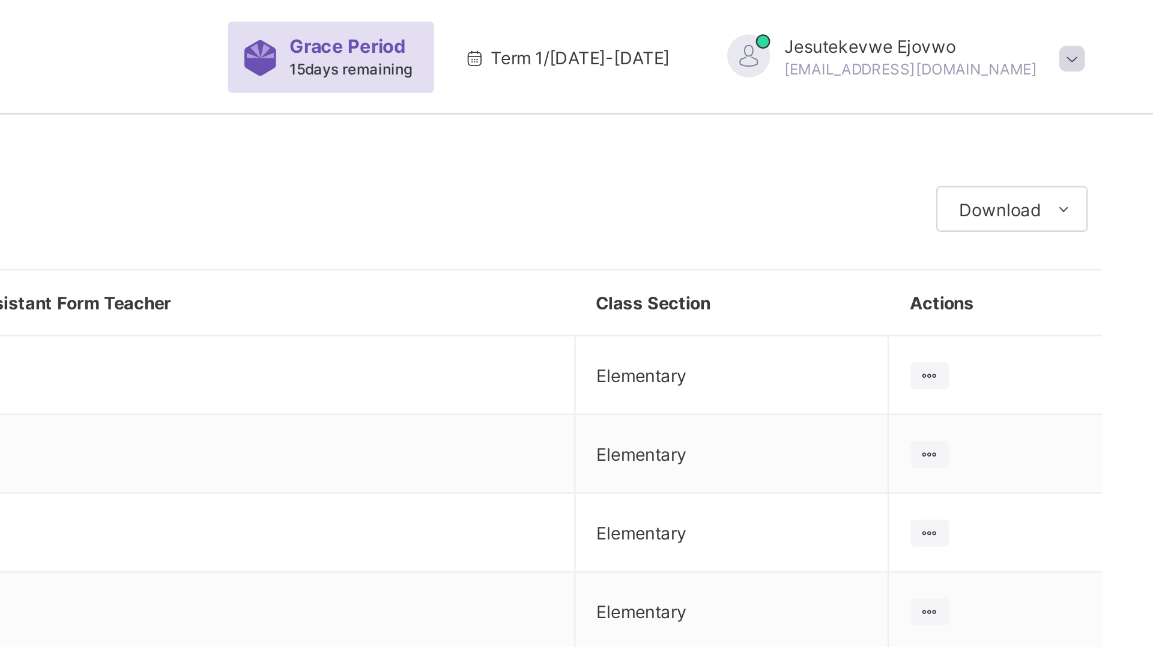
click at [1121, 21] on span at bounding box center [1119, 24] width 11 height 11
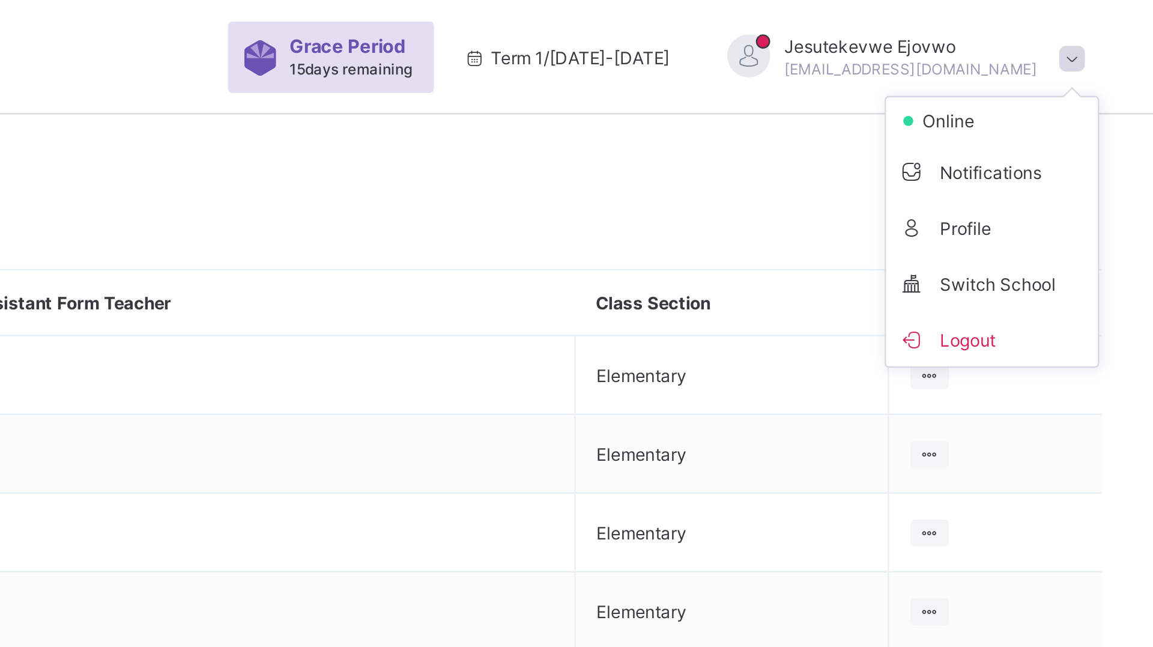
click at [1080, 139] on span "Logout" at bounding box center [1085, 142] width 79 height 14
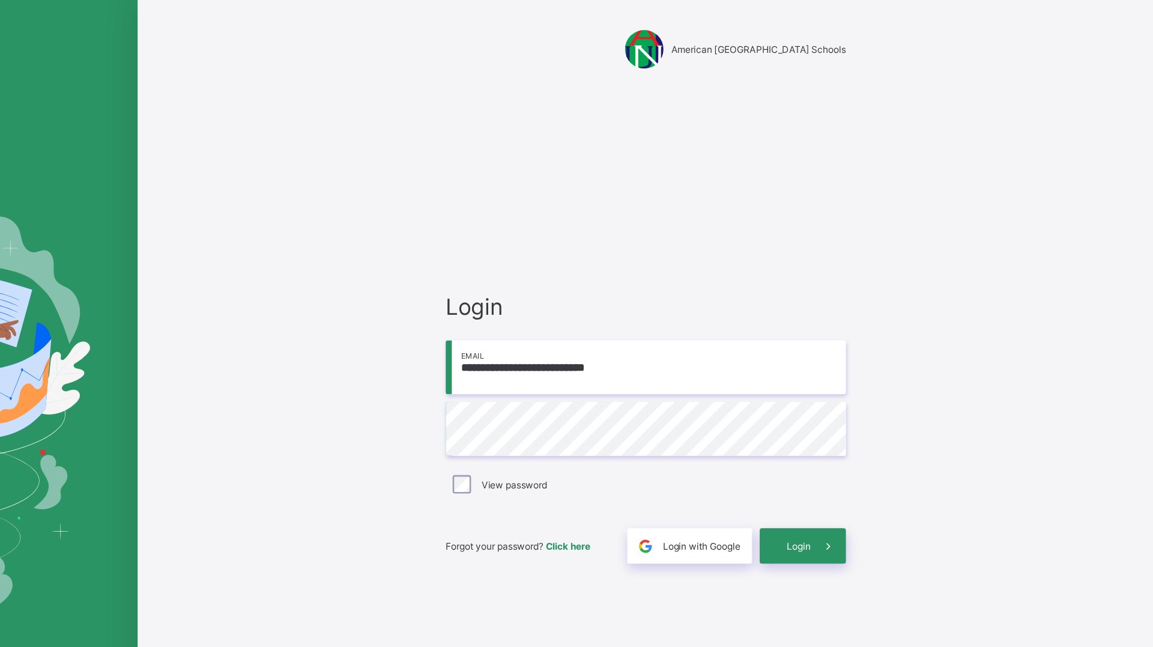
click at [778, 286] on input "**********" at bounding box center [757, 287] width 312 height 42
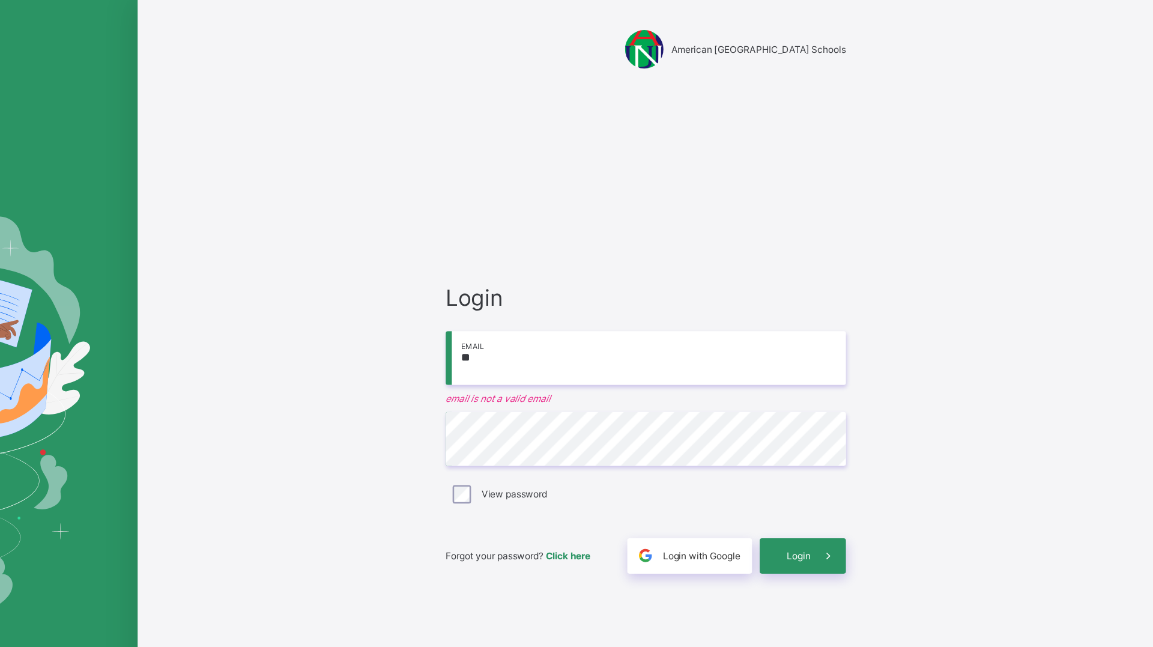
type input "*"
click at [710, 284] on input "**********" at bounding box center [757, 280] width 312 height 42
click at [776, 295] on input "**********" at bounding box center [757, 280] width 312 height 42
click at [720, 262] on input "**********" at bounding box center [757, 280] width 312 height 42
click at [679, 277] on input "**********" at bounding box center [757, 280] width 312 height 42
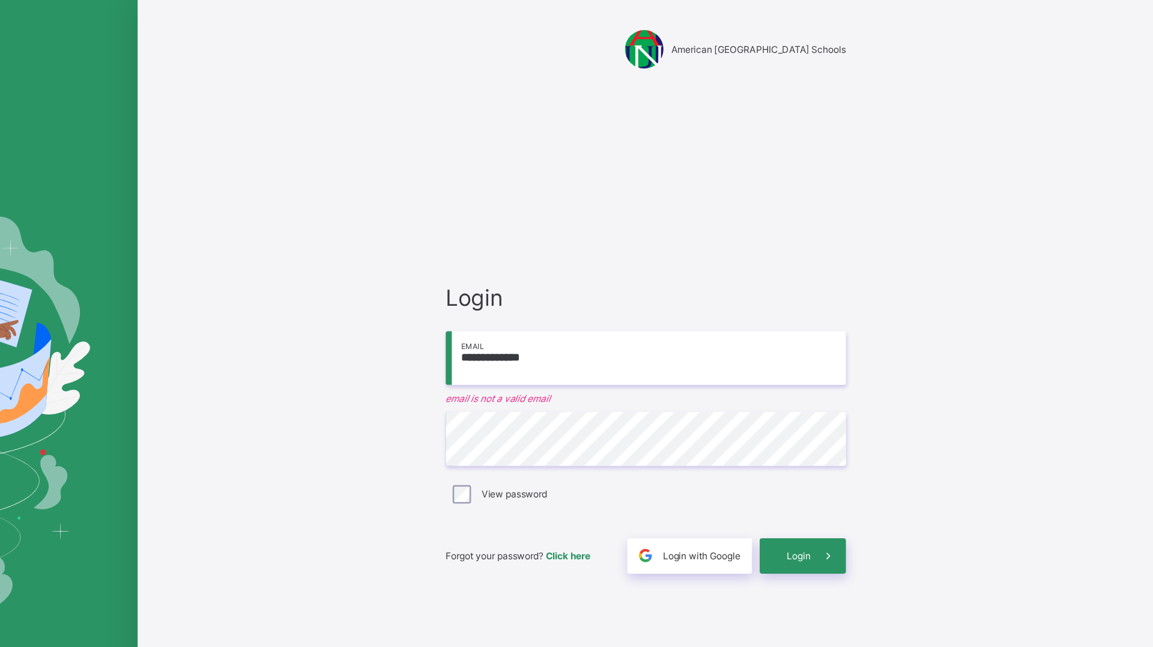
click at [741, 282] on input "**********" at bounding box center [757, 280] width 312 height 42
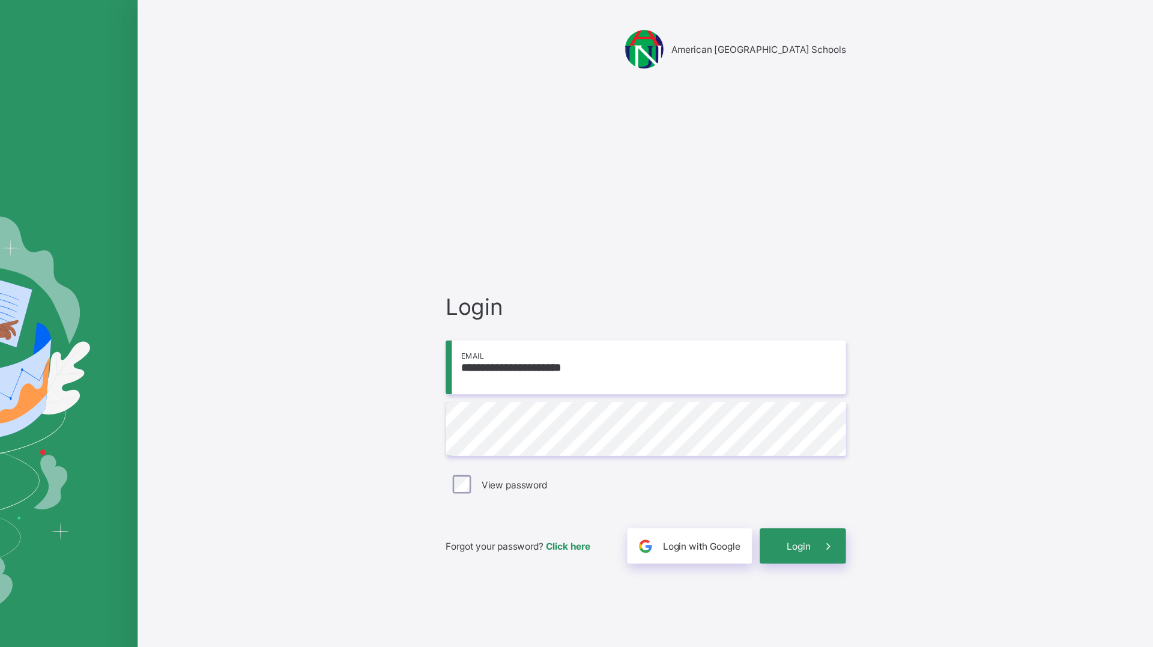
type input "**********"
click at [891, 414] on span at bounding box center [899, 427] width 28 height 28
click at [885, 432] on span at bounding box center [899, 427] width 28 height 28
click at [867, 424] on div "Login" at bounding box center [879, 427] width 67 height 28
click at [885, 430] on span at bounding box center [899, 427] width 28 height 28
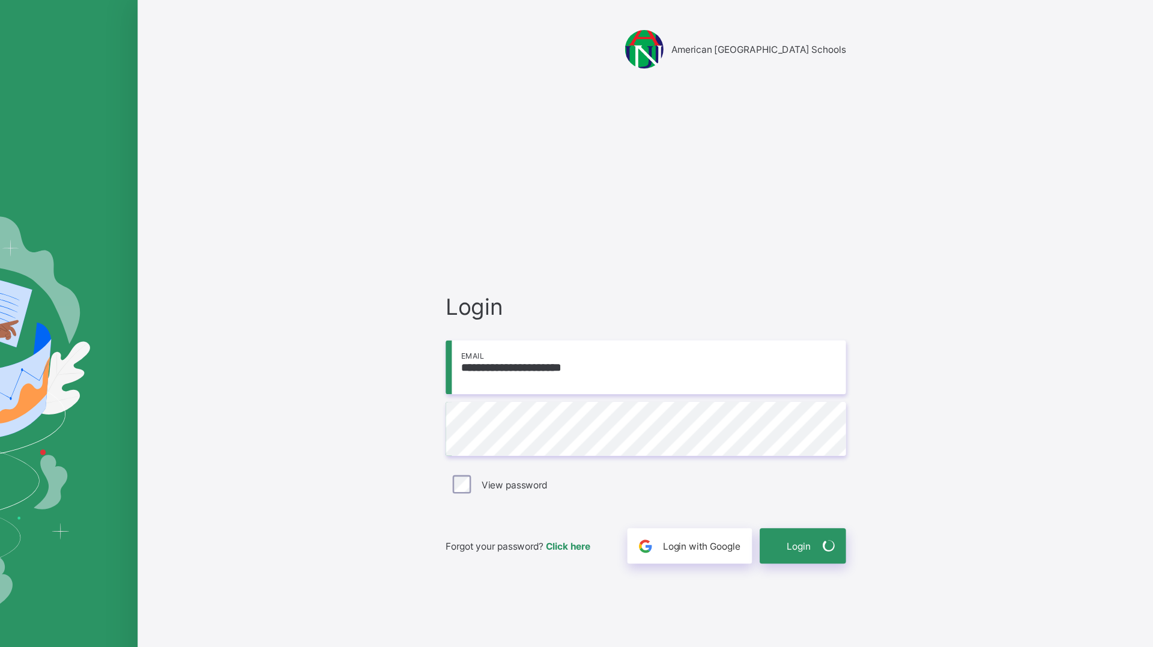
drag, startPoint x: 739, startPoint y: 292, endPoint x: 575, endPoint y: 285, distance: 164.7
click at [575, 285] on div "**********" at bounding box center [756, 323] width 793 height 647
